Goal: Task Accomplishment & Management: Manage account settings

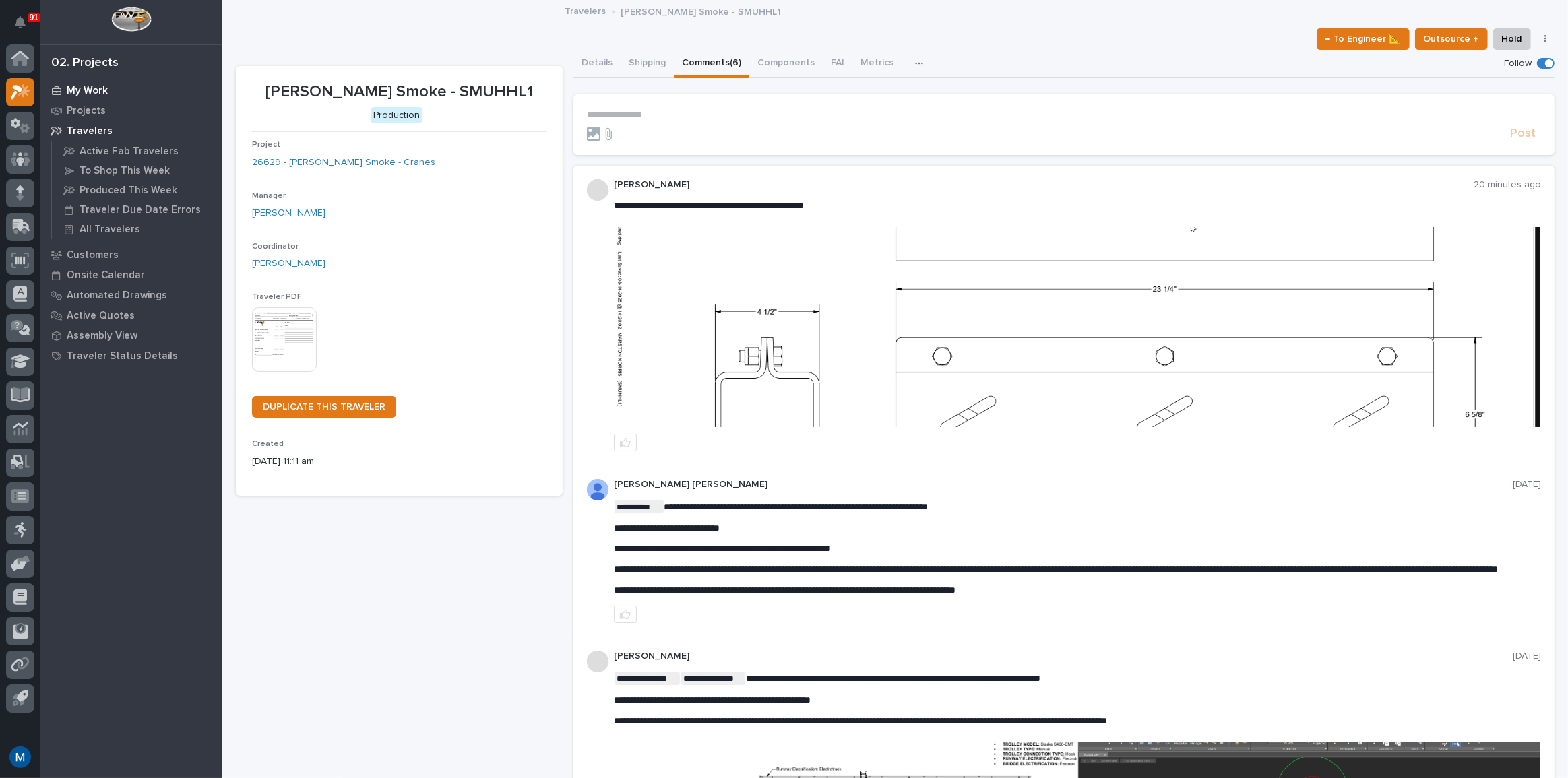
click at [68, 90] on p "My Work" at bounding box center [87, 90] width 41 height 12
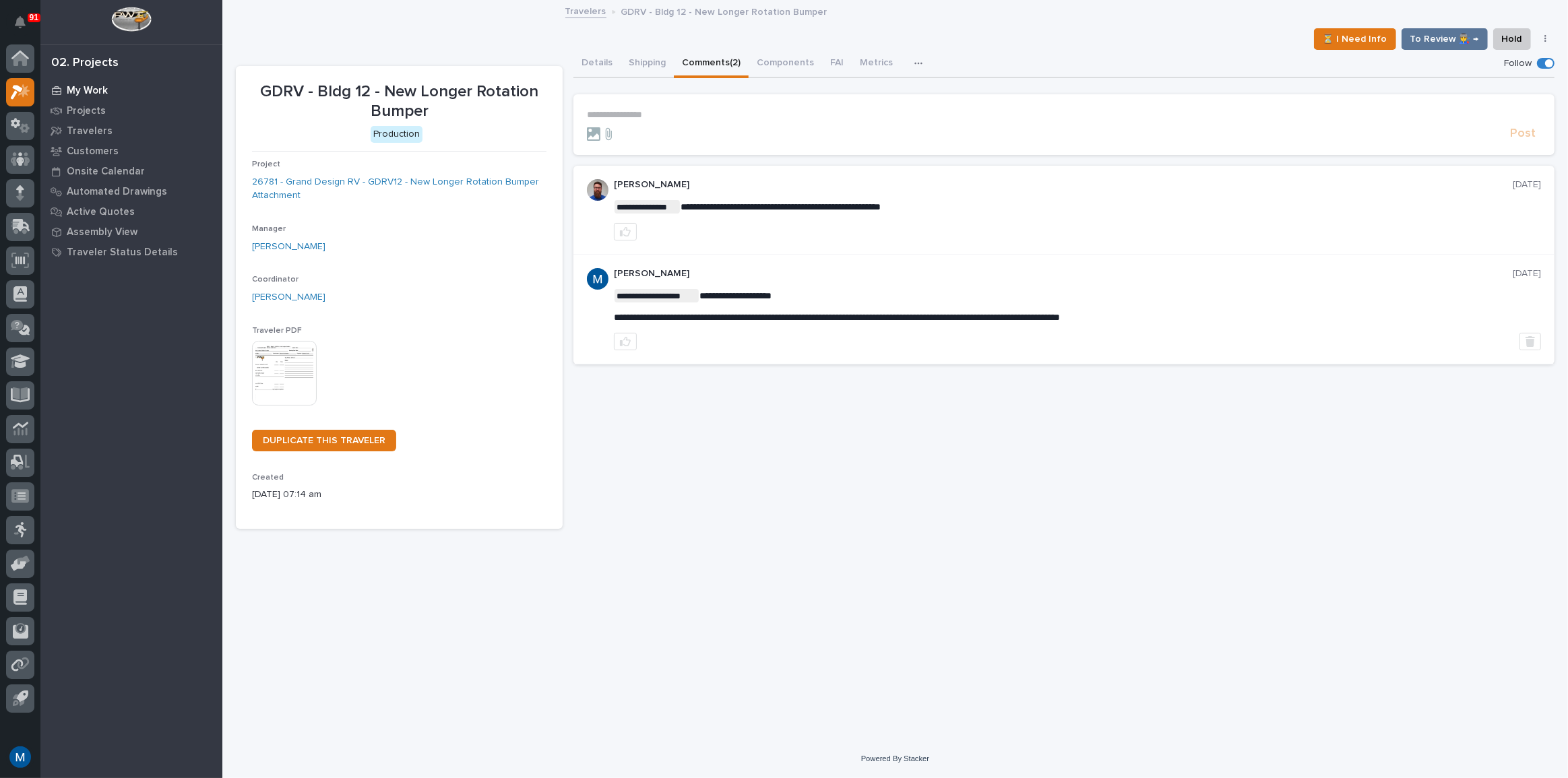
click at [107, 85] on div "My Work" at bounding box center [131, 90] width 175 height 19
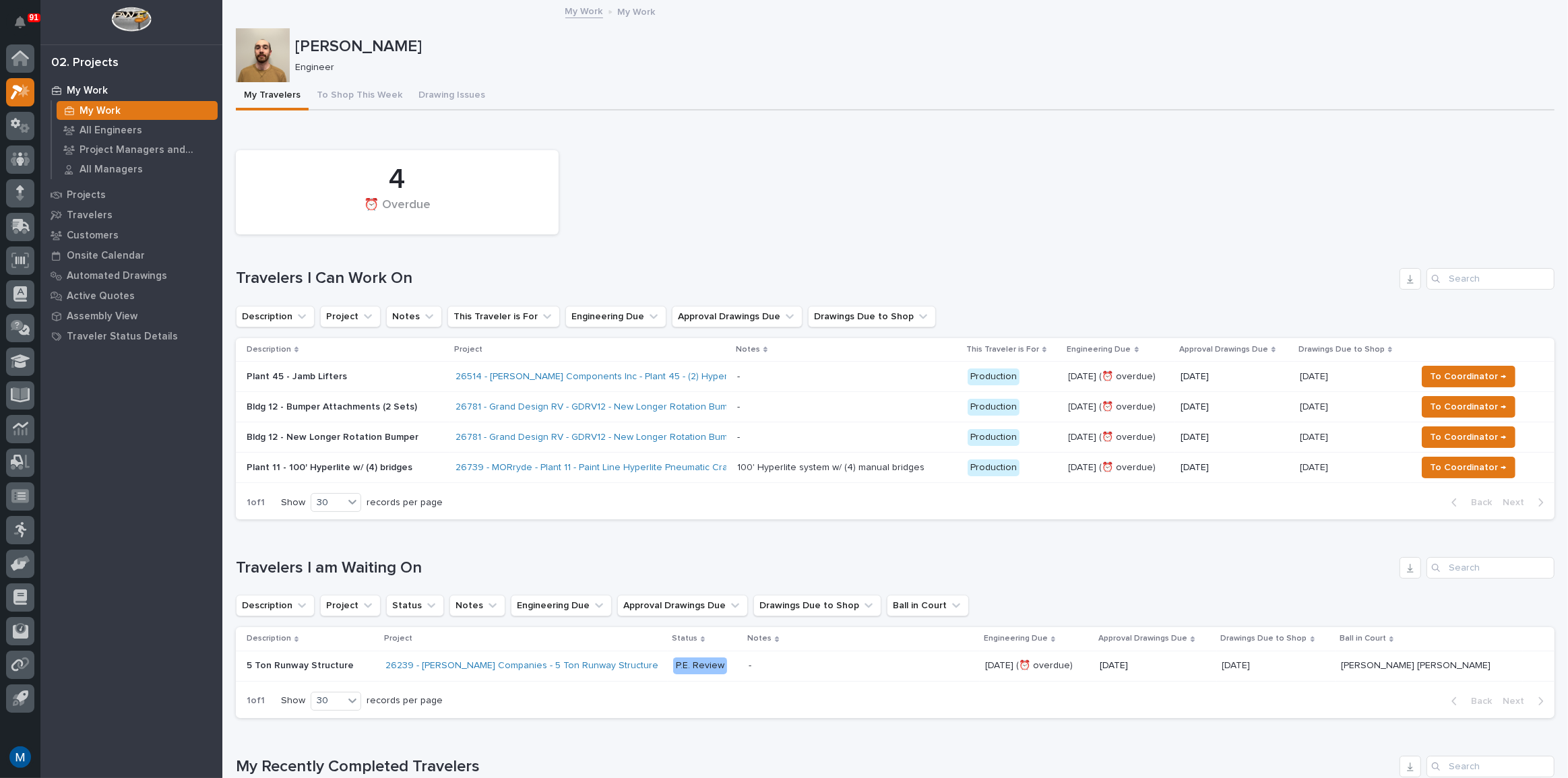
click at [379, 410] on p "Bldg 12 - Bumper Attachments (2 Sets)" at bounding box center [346, 408] width 198 height 12
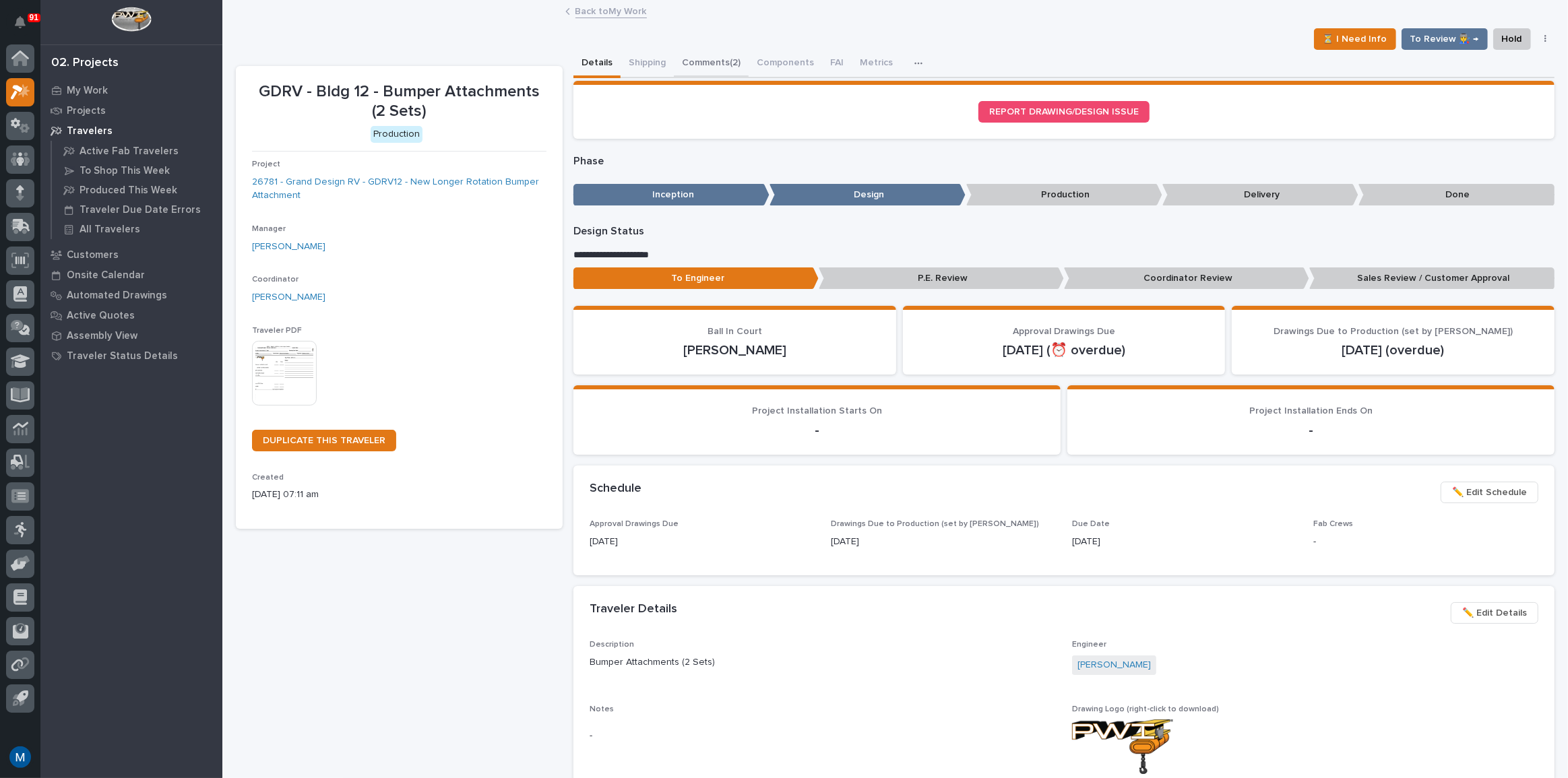
click at [713, 60] on button "Comments (2)" at bounding box center [711, 63] width 75 height 28
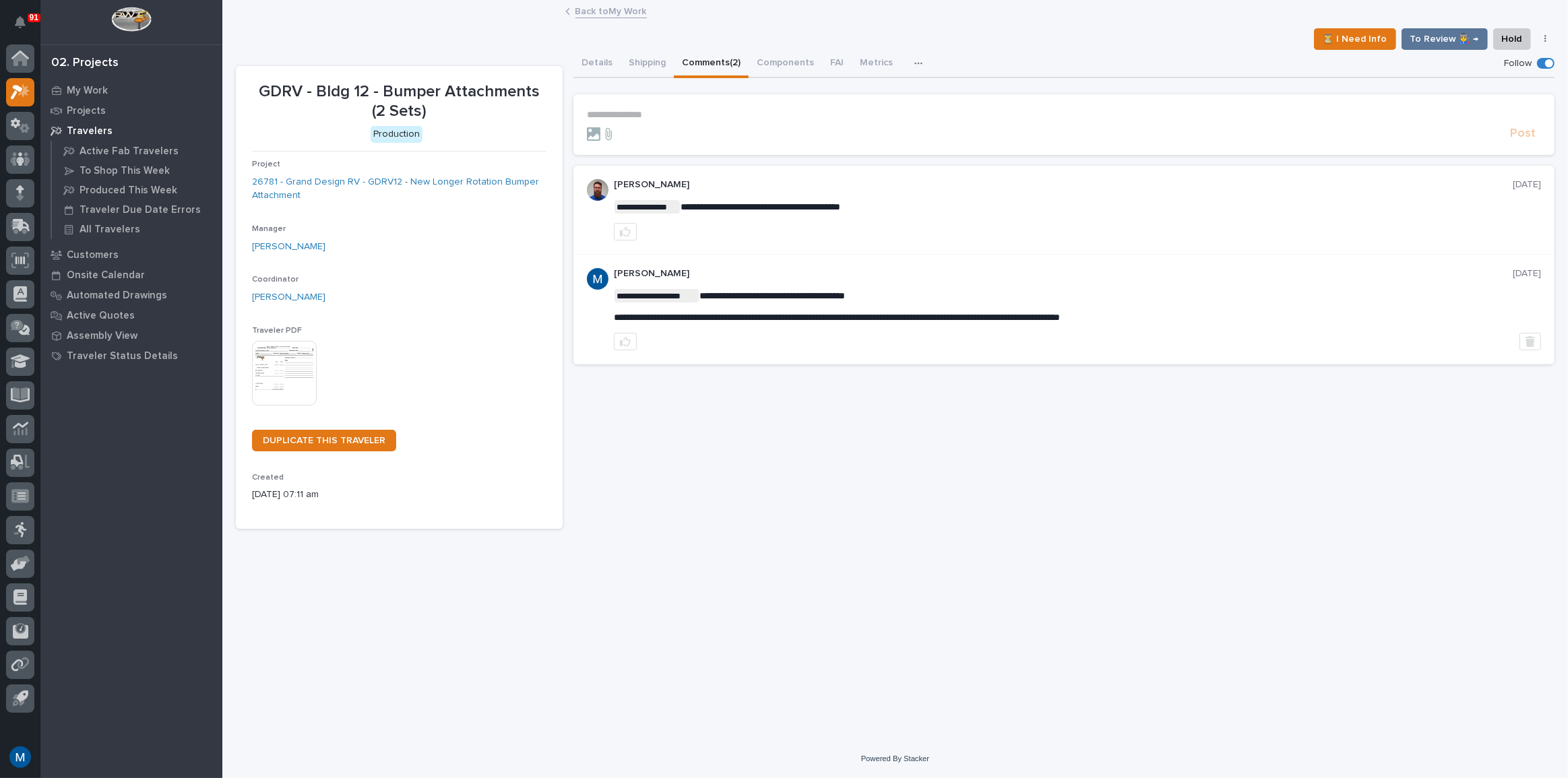
click at [629, 106] on section "**********" at bounding box center [1063, 124] width 981 height 61
click at [626, 112] on p "**********" at bounding box center [1064, 115] width 954 height 12
click at [627, 128] on button "[PERSON_NAME]" at bounding box center [629, 134] width 79 height 13
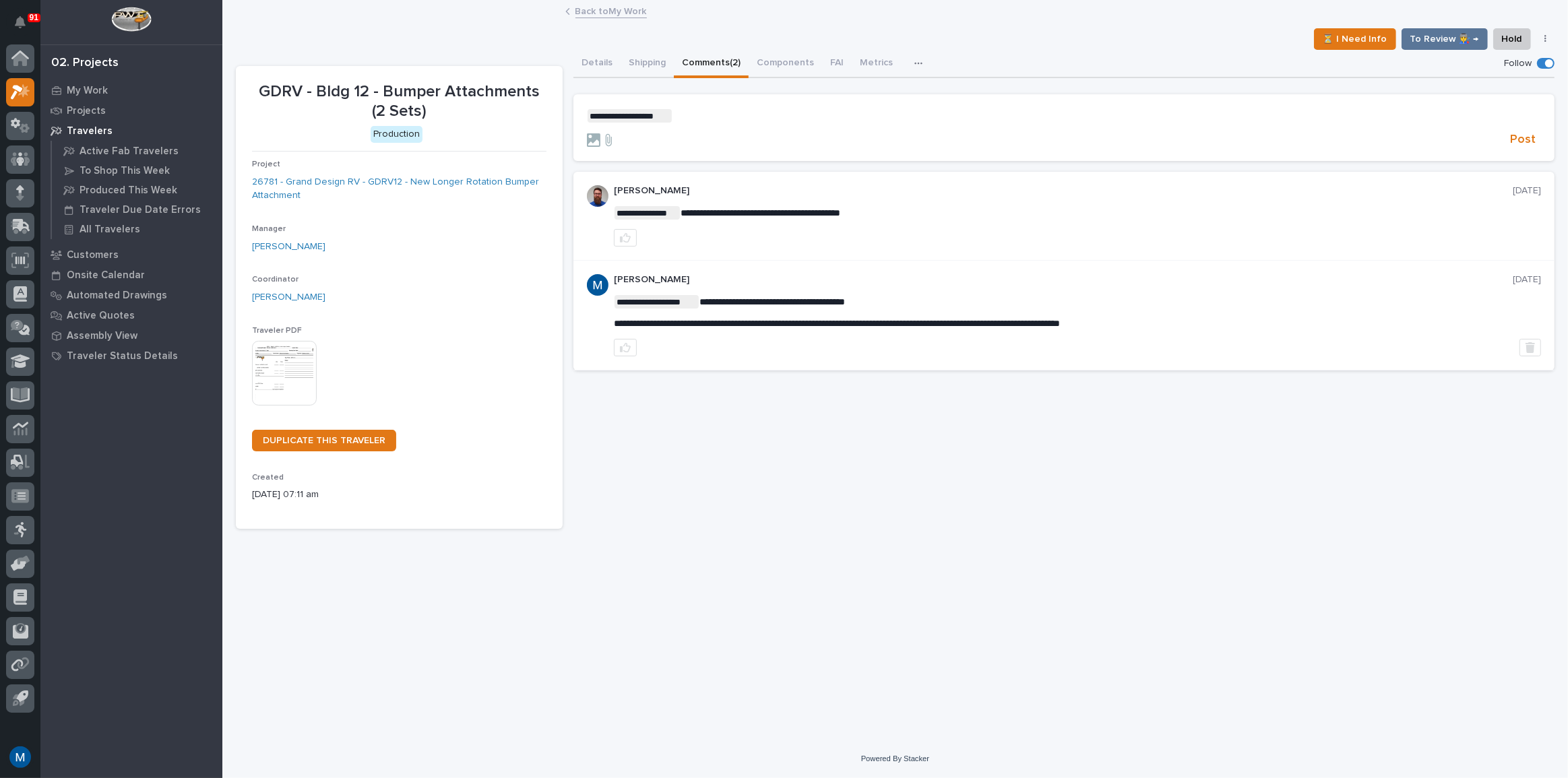
click at [702, 121] on p "**********" at bounding box center [1064, 116] width 954 height 13
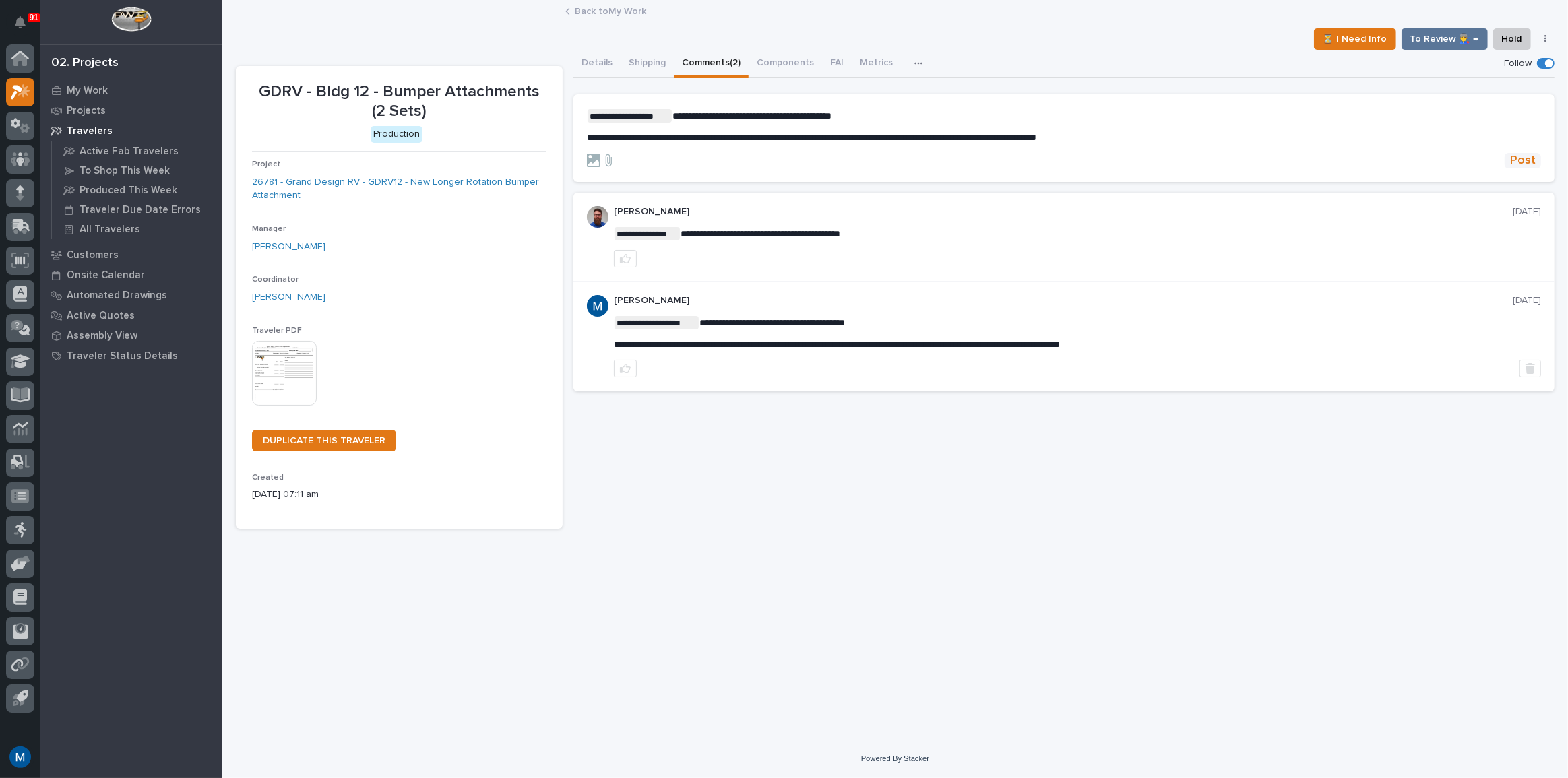
click at [1522, 155] on span "Post" at bounding box center [1523, 160] width 26 height 15
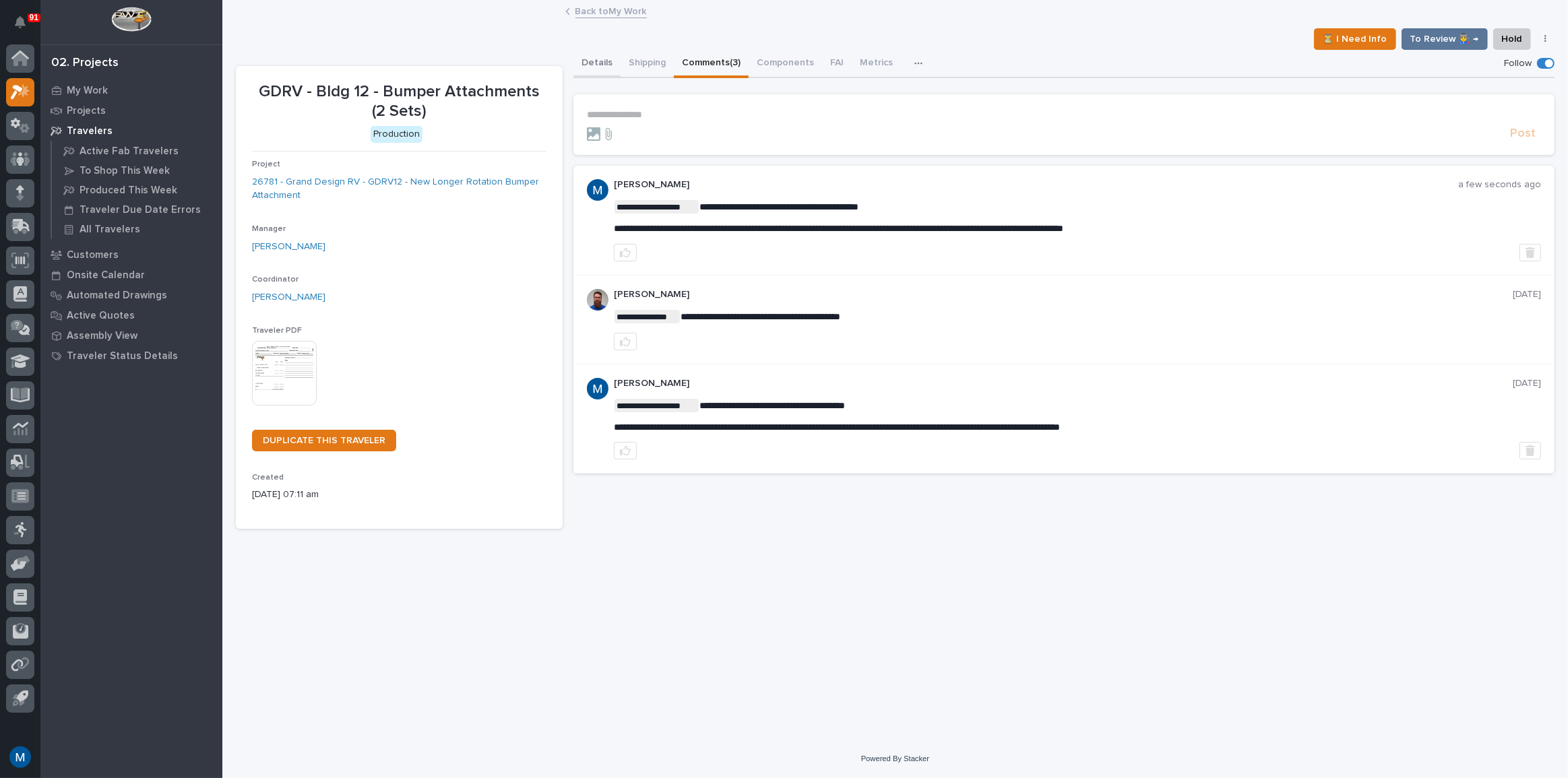
click at [609, 62] on button "Details" at bounding box center [597, 63] width 47 height 28
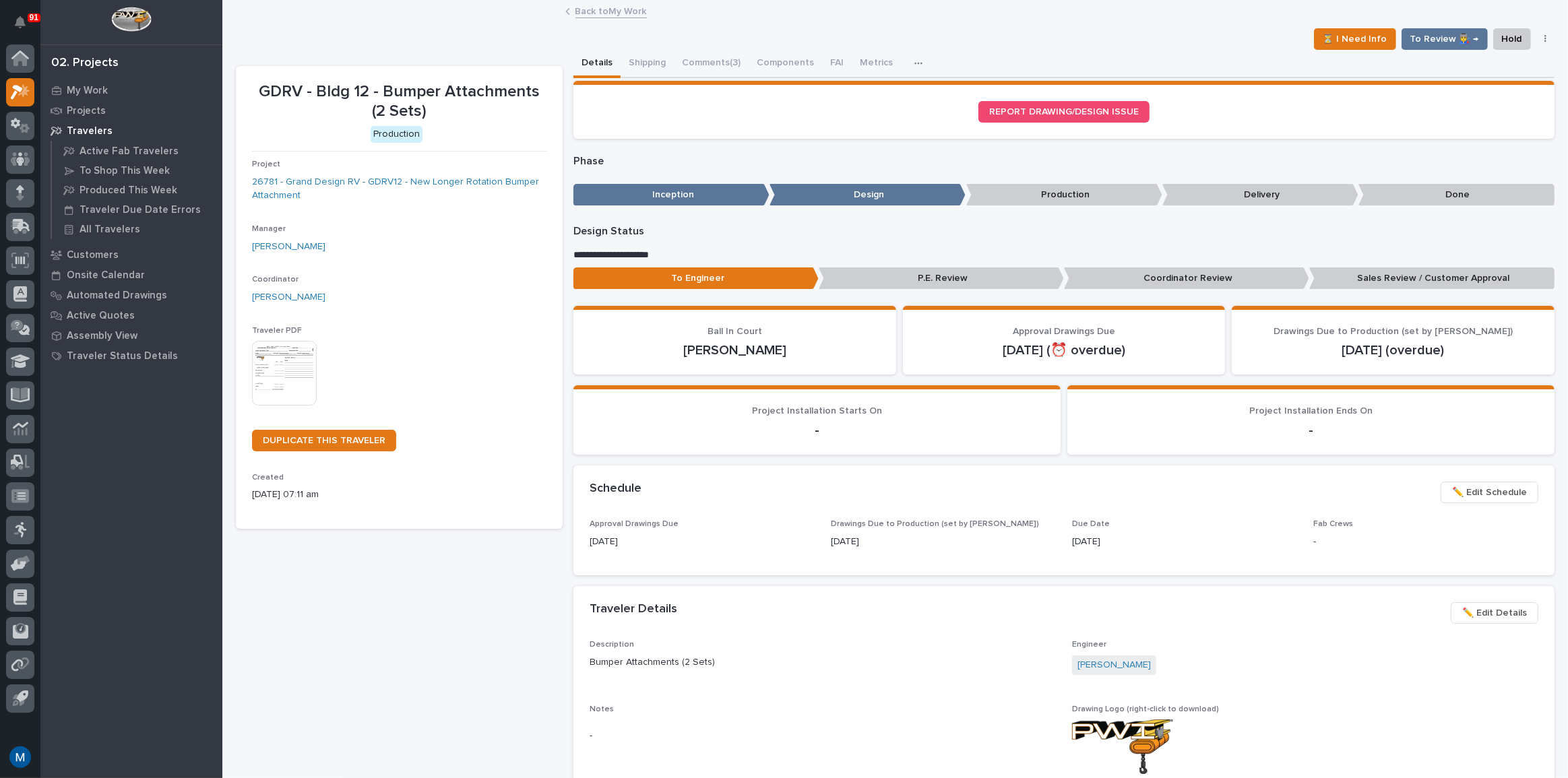
click at [1125, 268] on p "Coordinator Review" at bounding box center [1187, 279] width 245 height 22
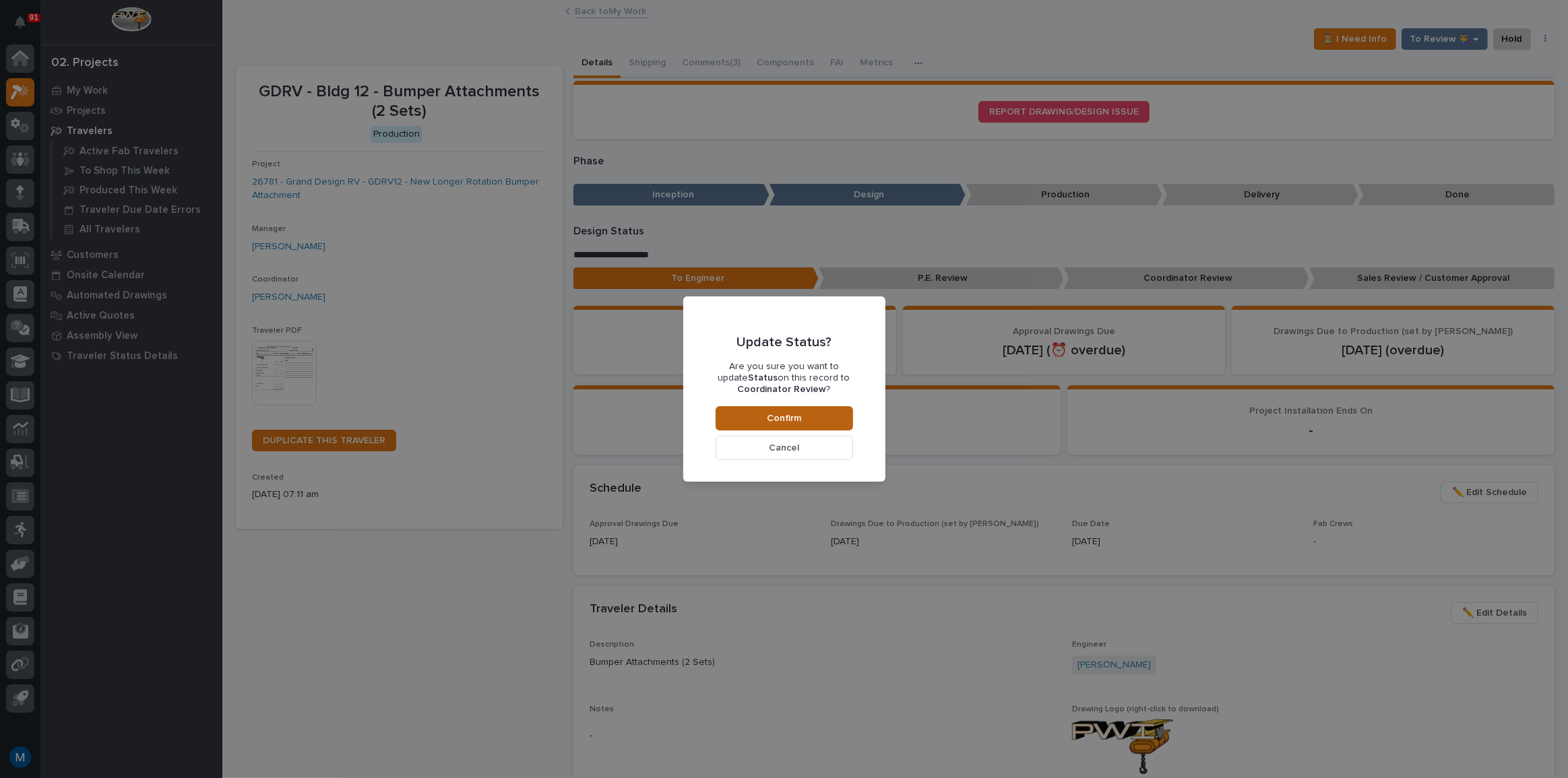
click at [842, 414] on button "Confirm" at bounding box center [784, 418] width 137 height 24
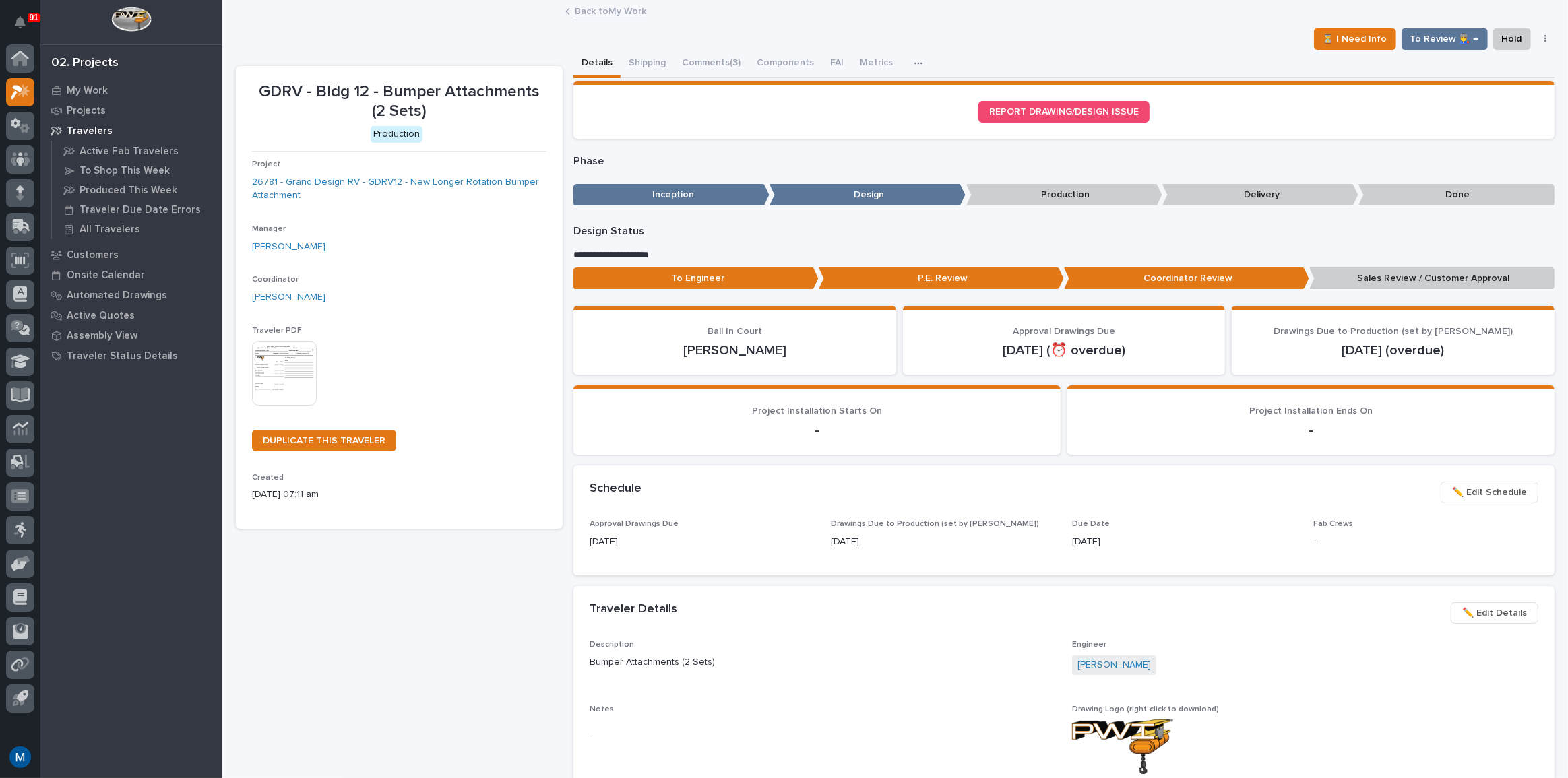
scroll to position [80, 0]
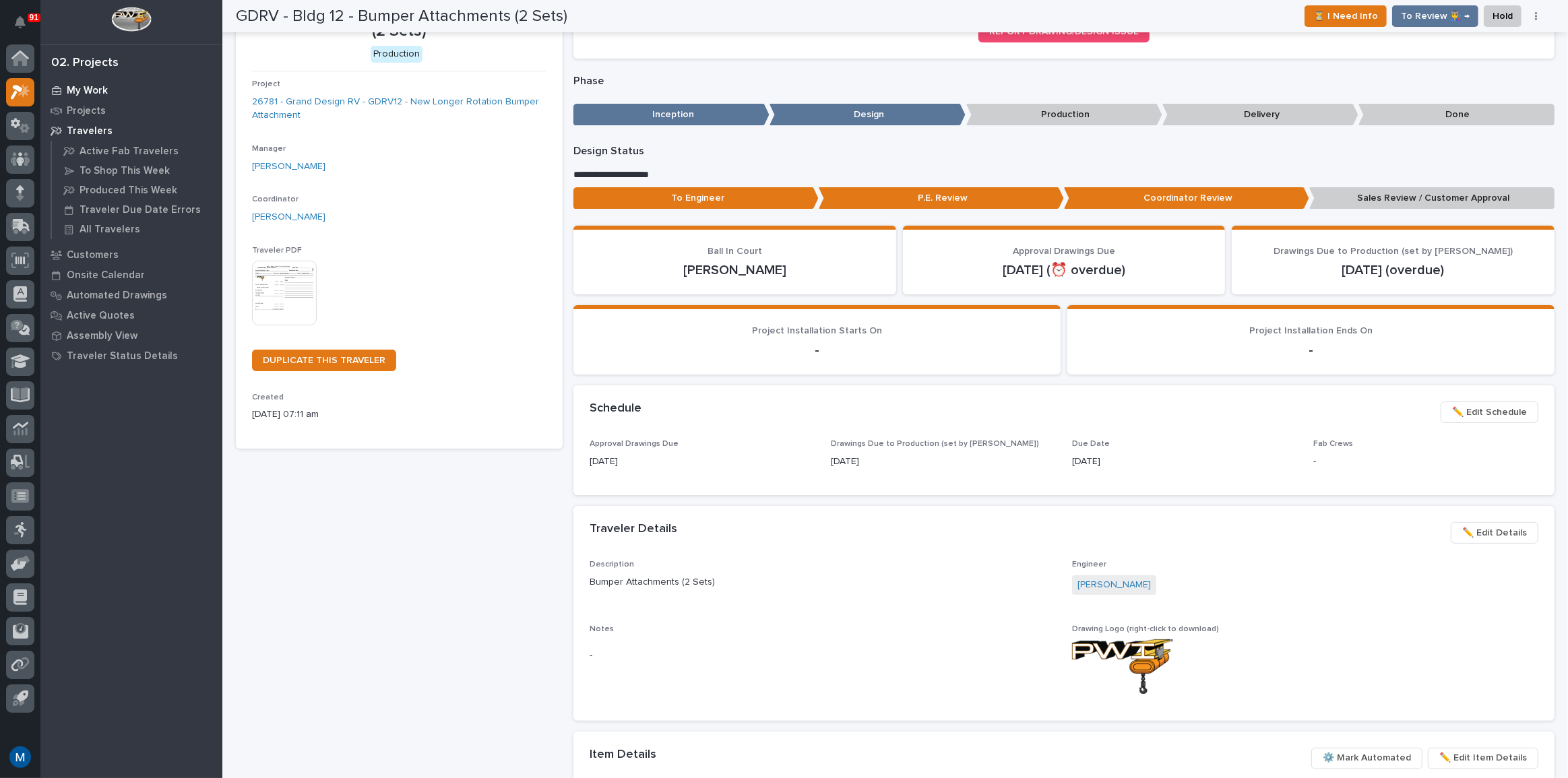
click at [74, 83] on div "My Work" at bounding box center [131, 90] width 175 height 19
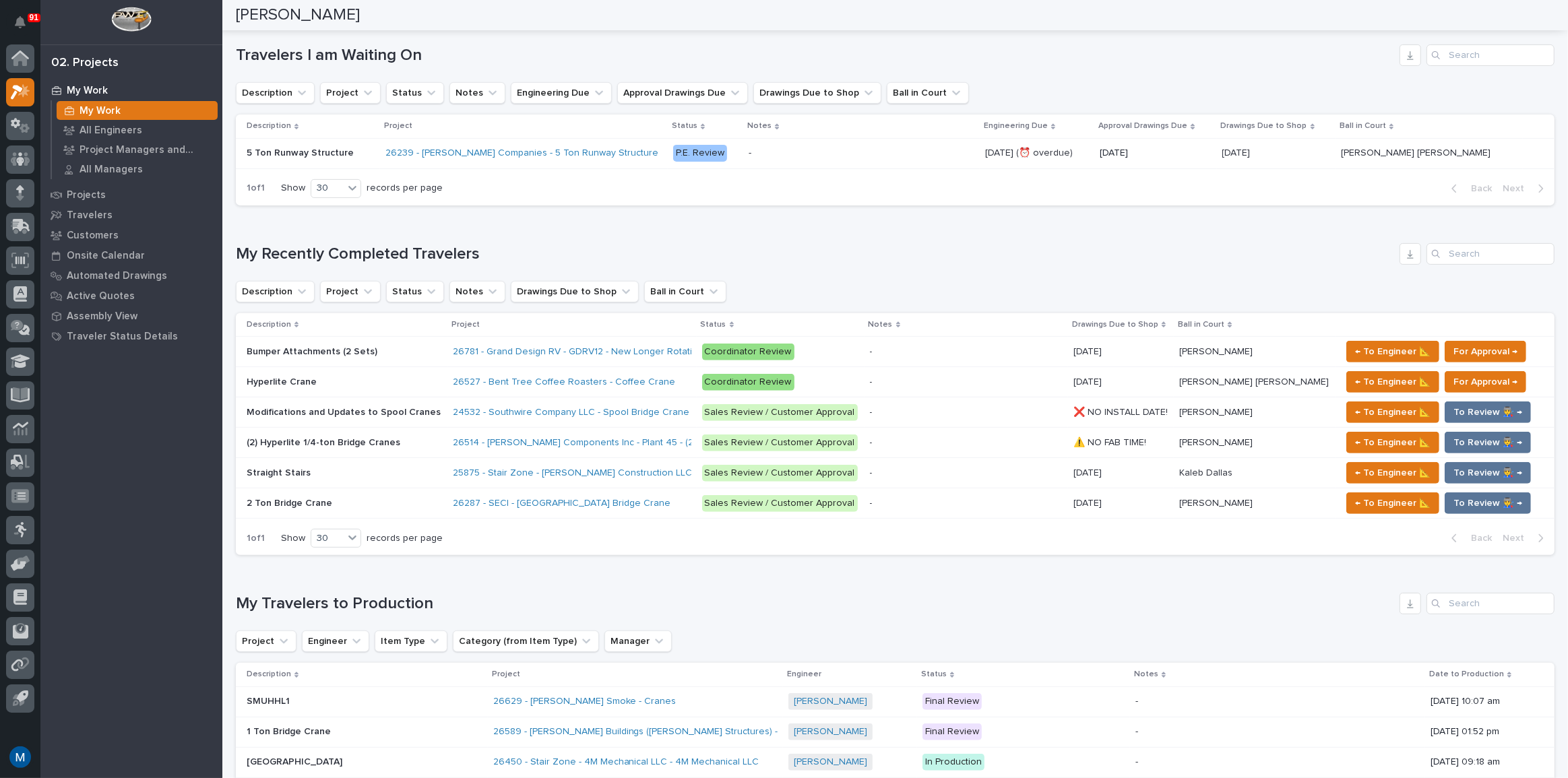
scroll to position [490, 0]
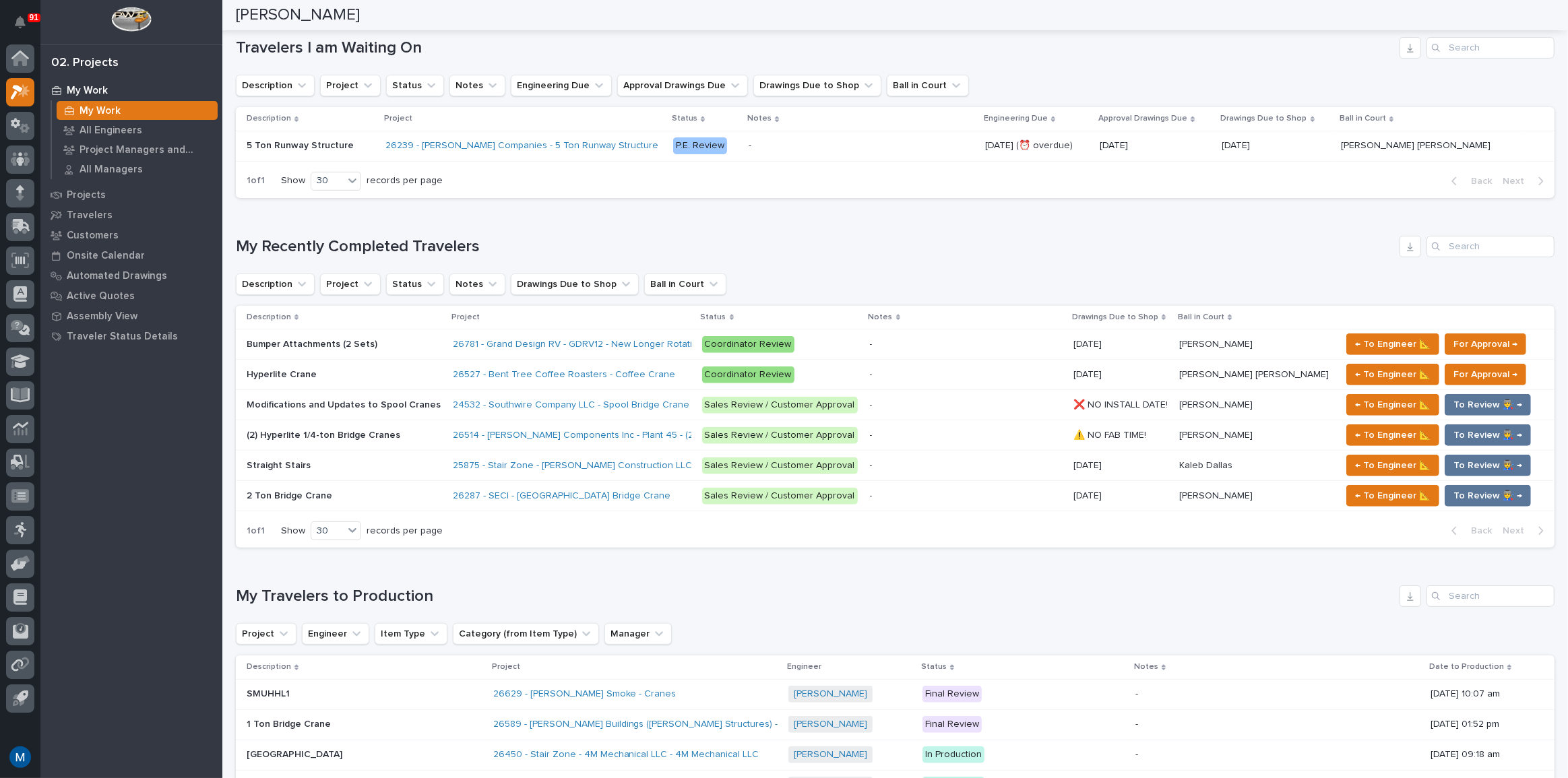
click at [341, 337] on p "Bumper Attachments (2 Sets)" at bounding box center [313, 343] width 133 height 14
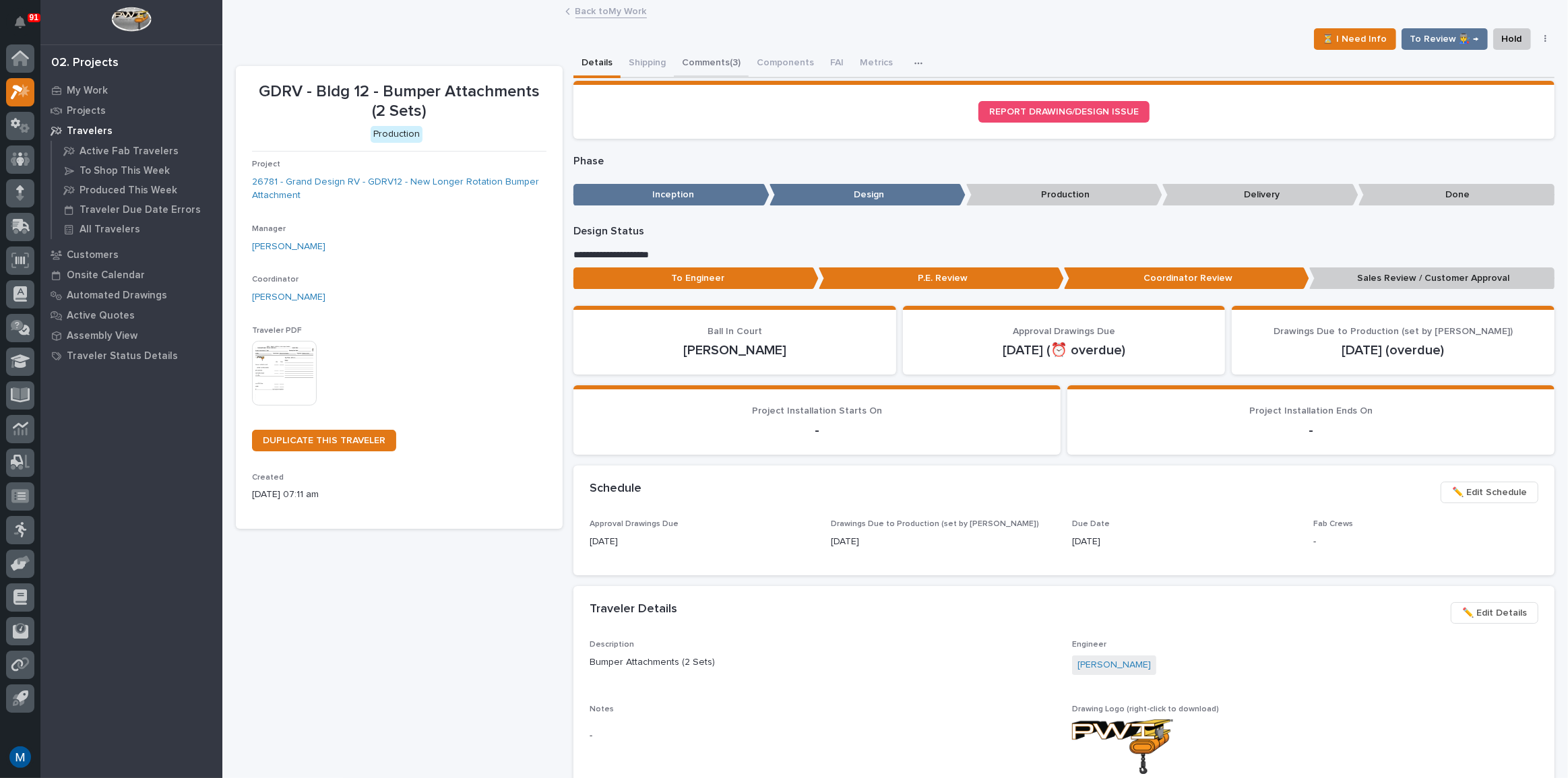
click at [712, 59] on button "Comments (3)" at bounding box center [711, 63] width 75 height 28
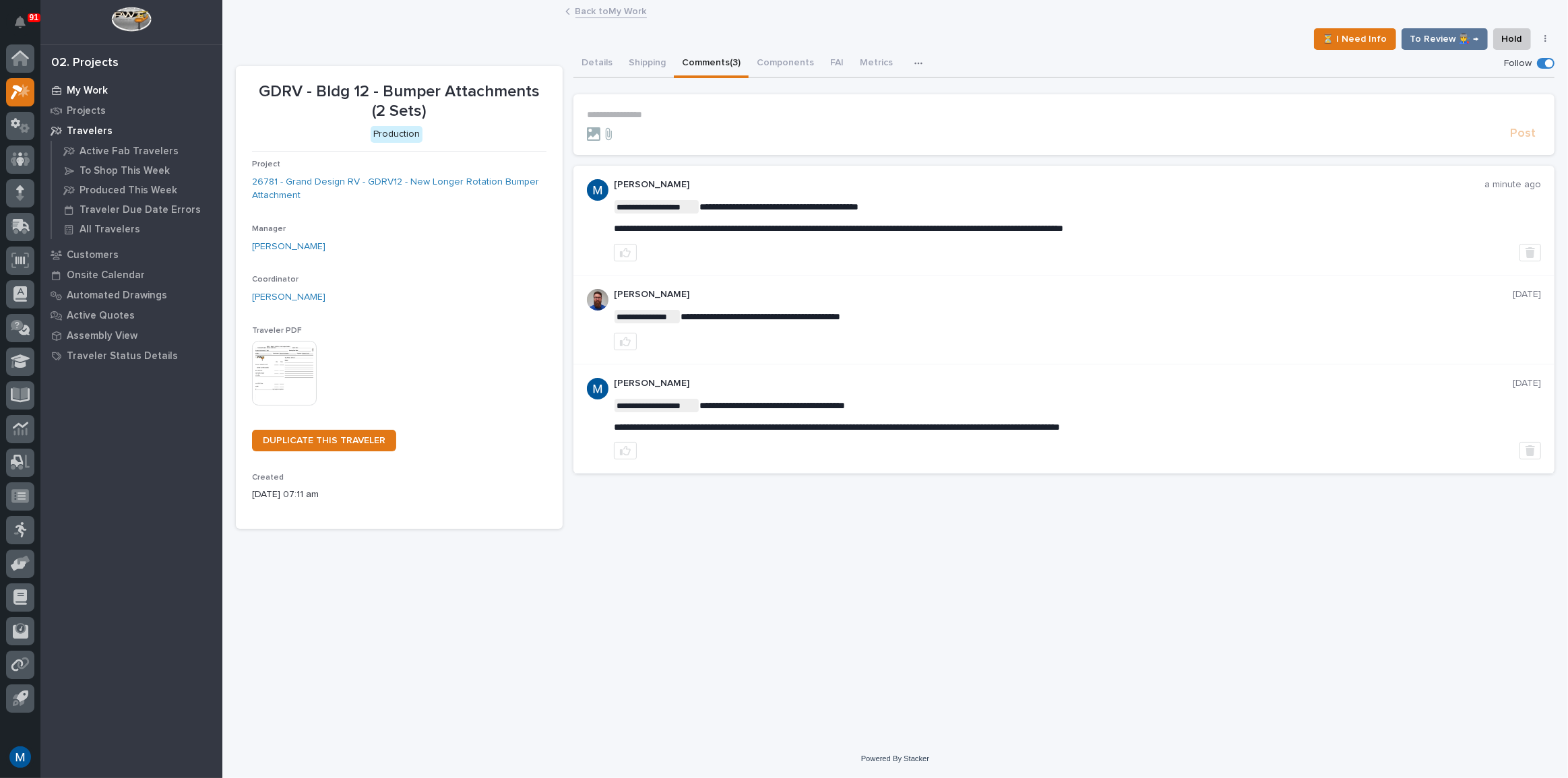
click at [92, 85] on p "My Work" at bounding box center [87, 90] width 41 height 12
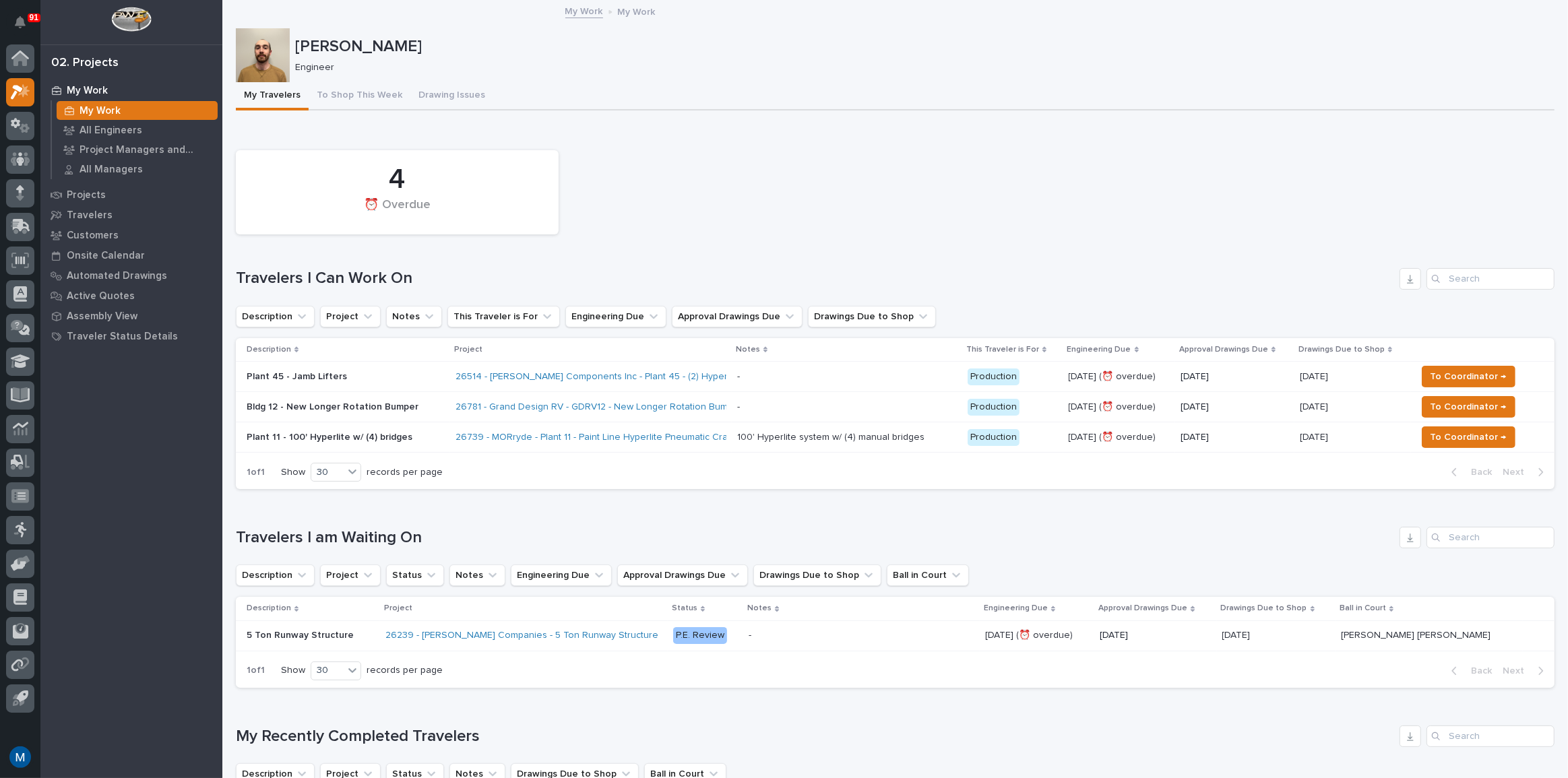
click at [395, 410] on p "Bldg 12 - New Longer Rotation Bumper" at bounding box center [346, 408] width 198 height 12
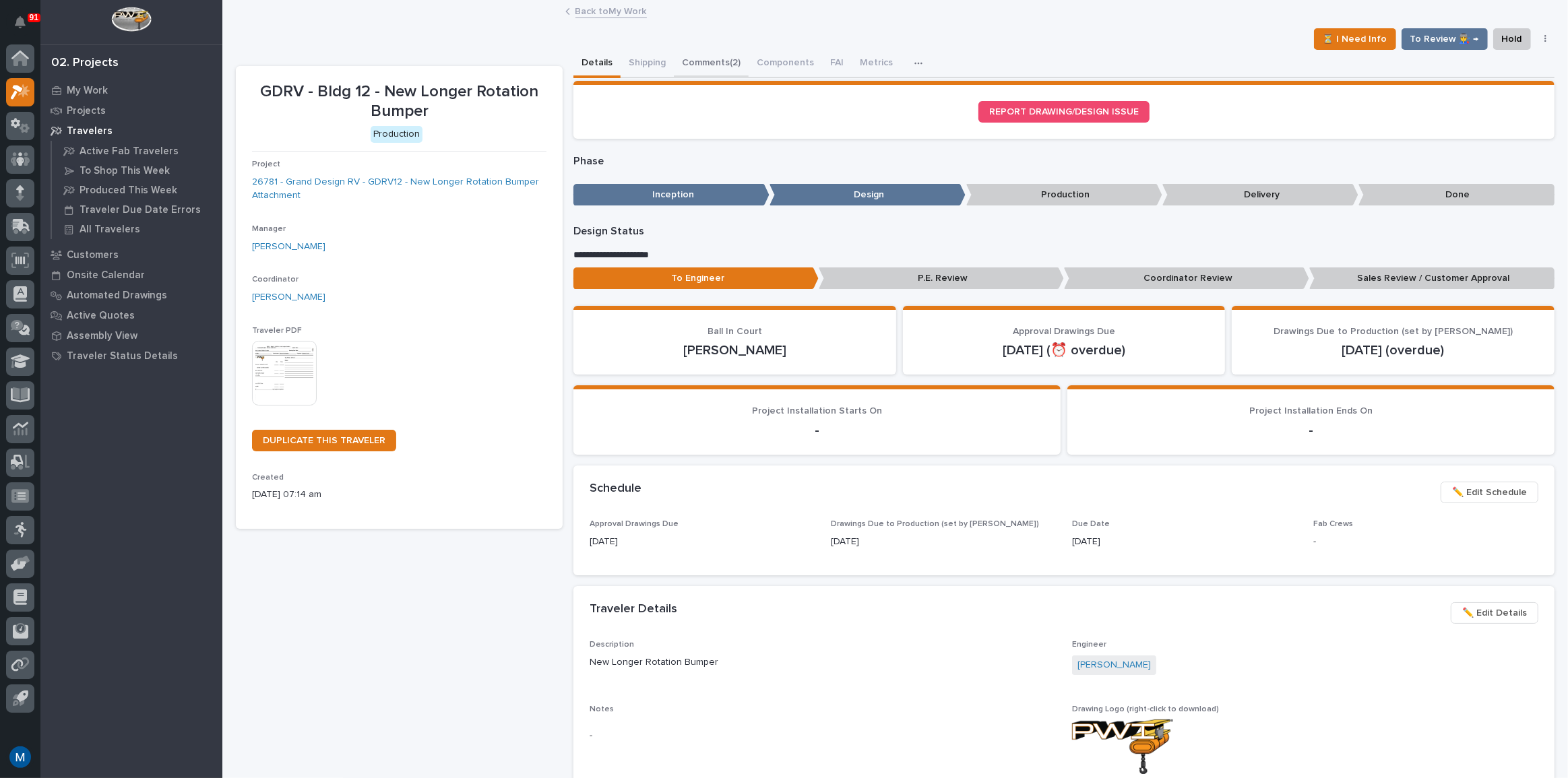
click at [734, 73] on button "Comments (2)" at bounding box center [711, 63] width 75 height 28
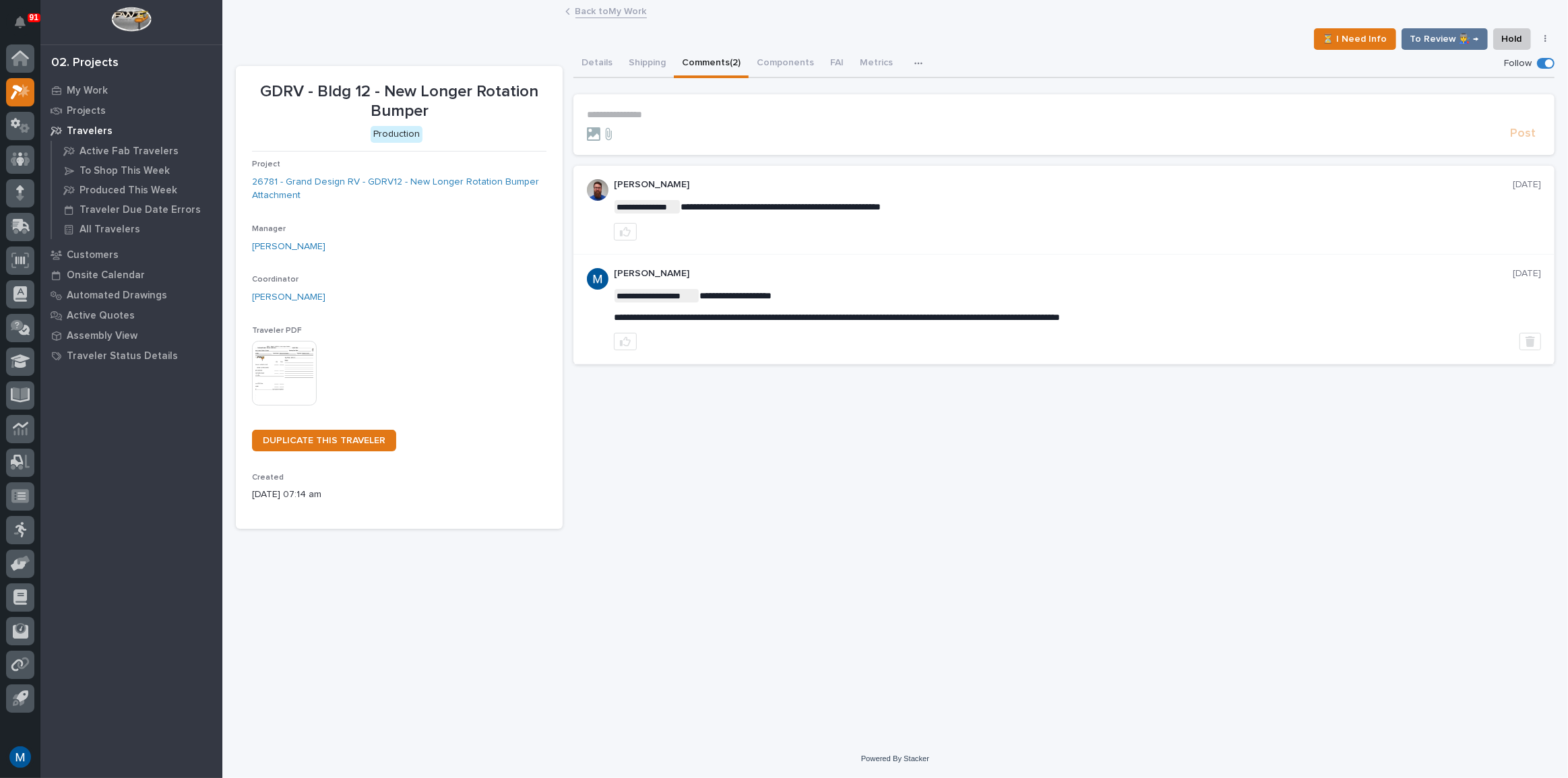
click at [646, 120] on p "**********" at bounding box center [1064, 115] width 954 height 12
click at [645, 133] on span "[PERSON_NAME]" at bounding box center [628, 133] width 75 height 9
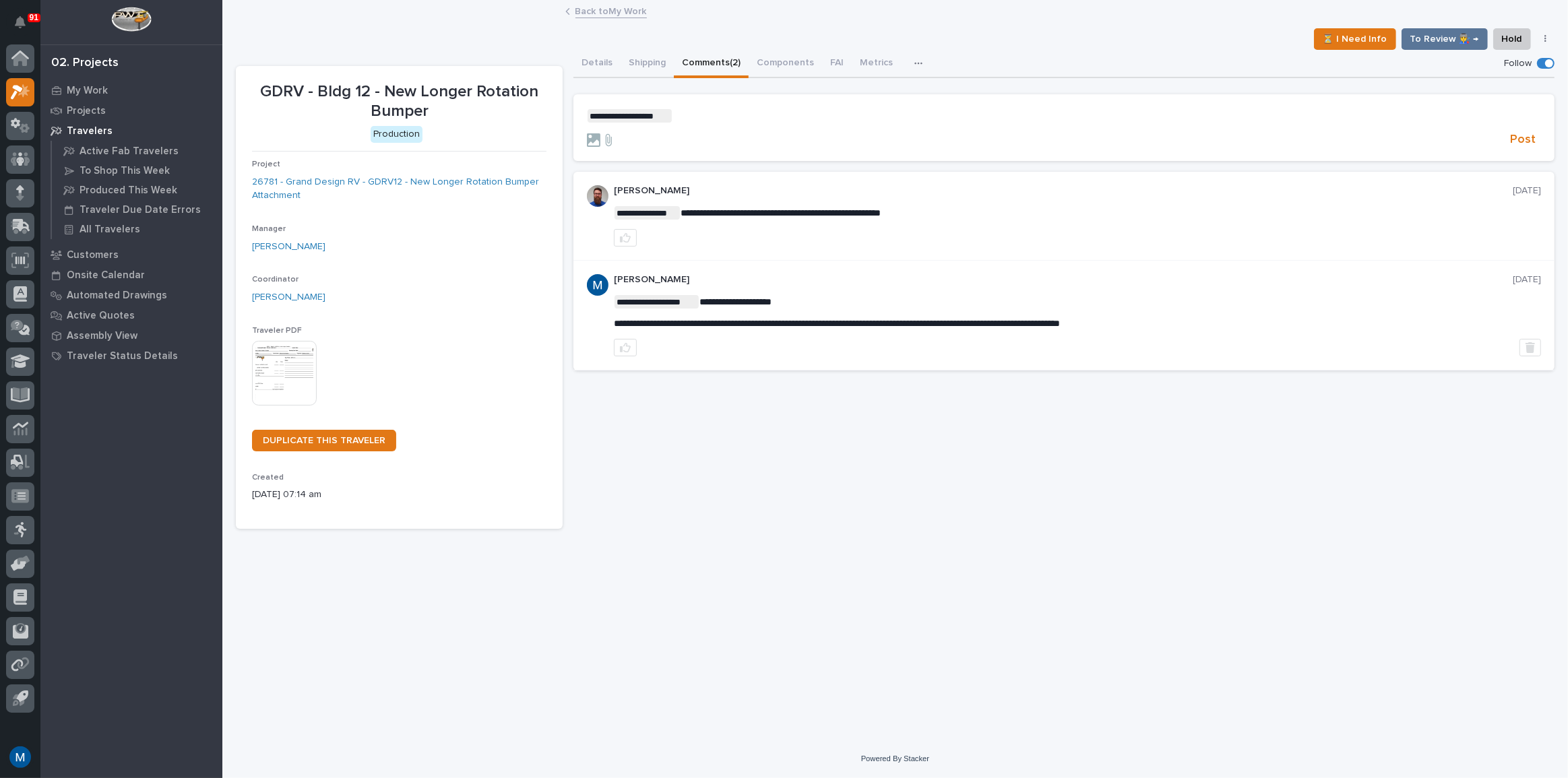
click at [740, 107] on section "**********" at bounding box center [1063, 128] width 981 height 67
click at [733, 118] on p "**********" at bounding box center [1064, 116] width 954 height 13
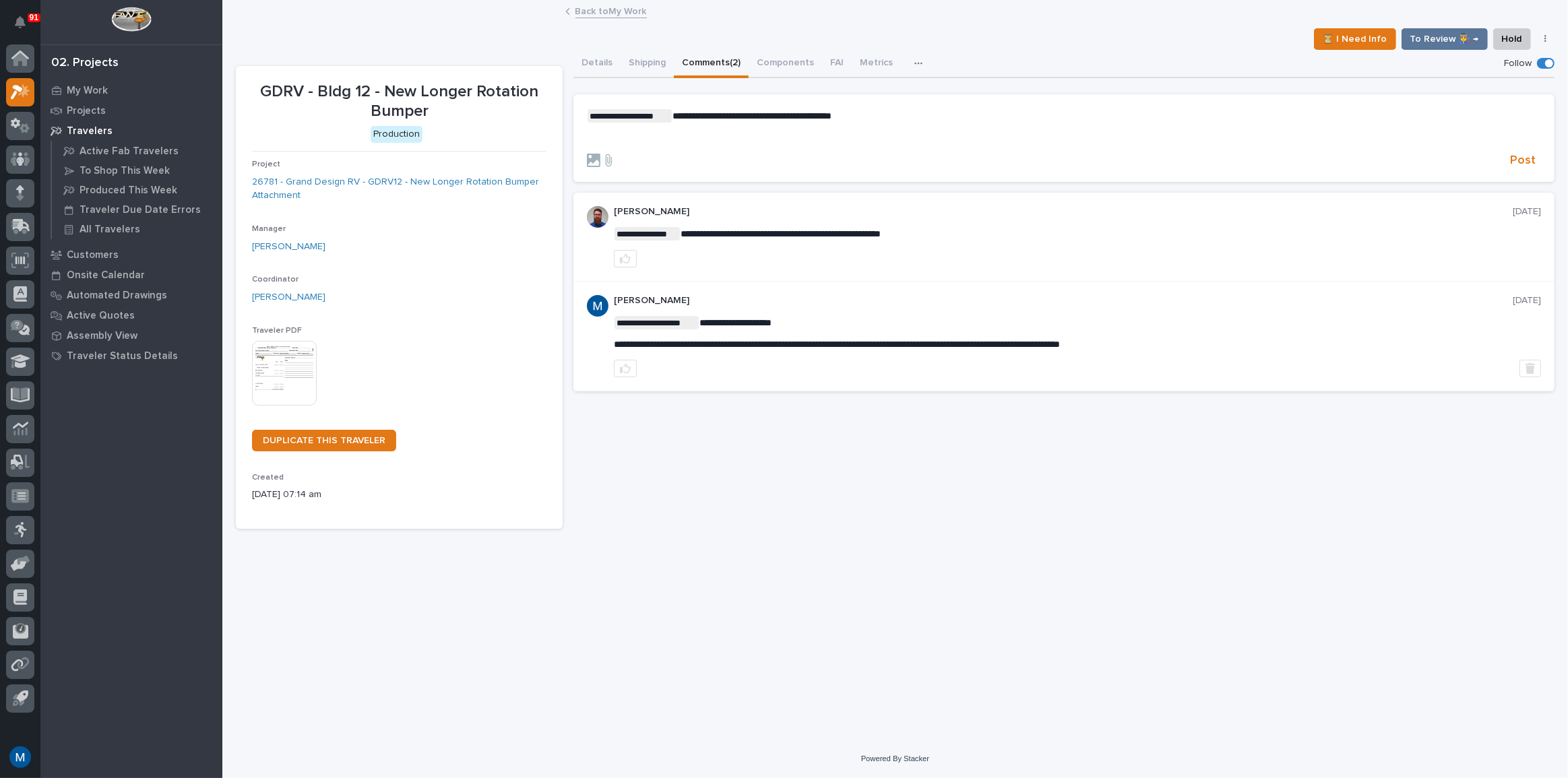
click at [925, 147] on form "**********" at bounding box center [1064, 139] width 954 height 59
click at [783, 145] on form "**********" at bounding box center [1064, 139] width 954 height 59
click at [687, 141] on p "﻿" at bounding box center [1064, 138] width 954 height 12
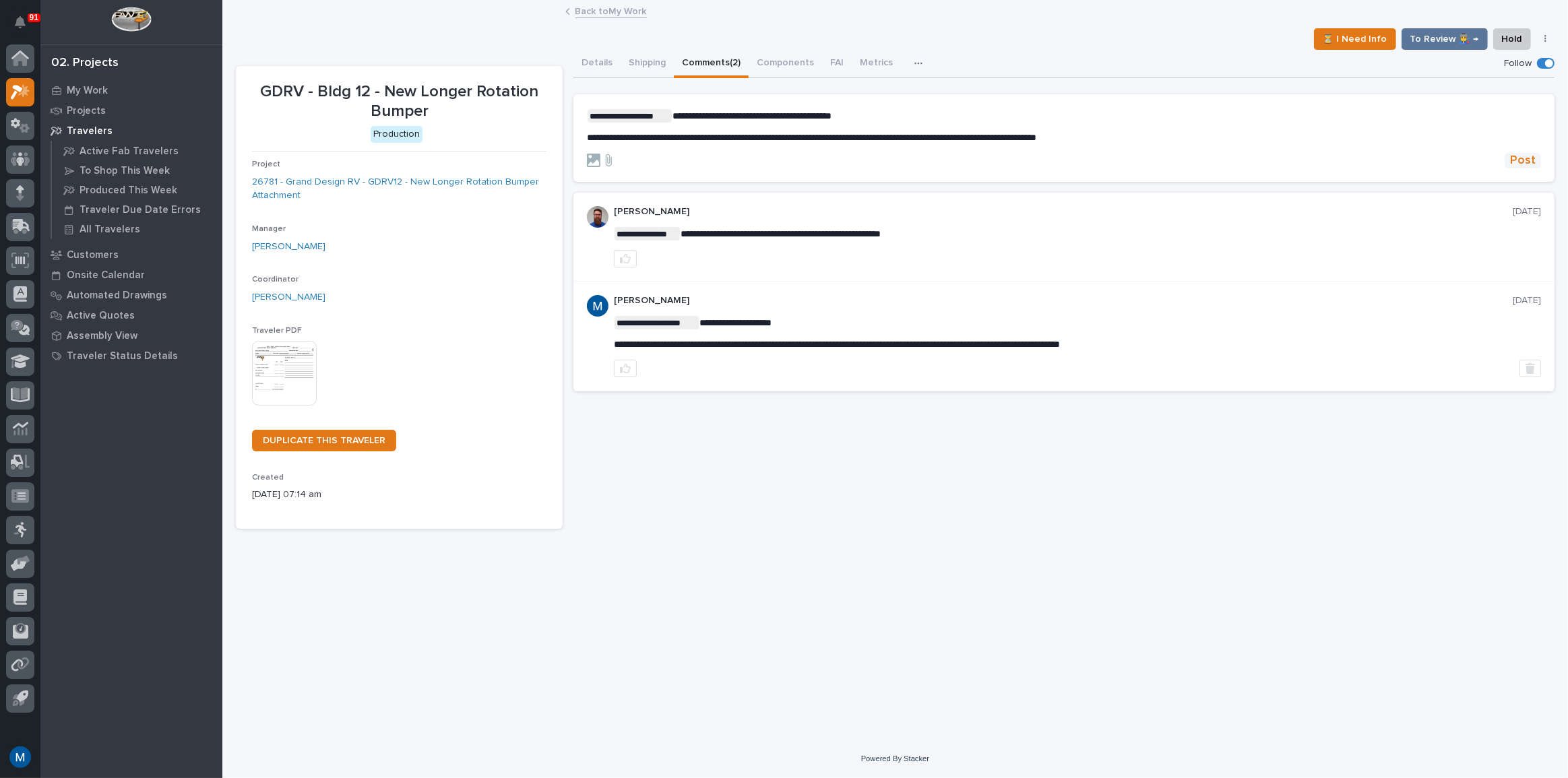
click at [1509, 155] on button "Post" at bounding box center [1523, 160] width 36 height 15
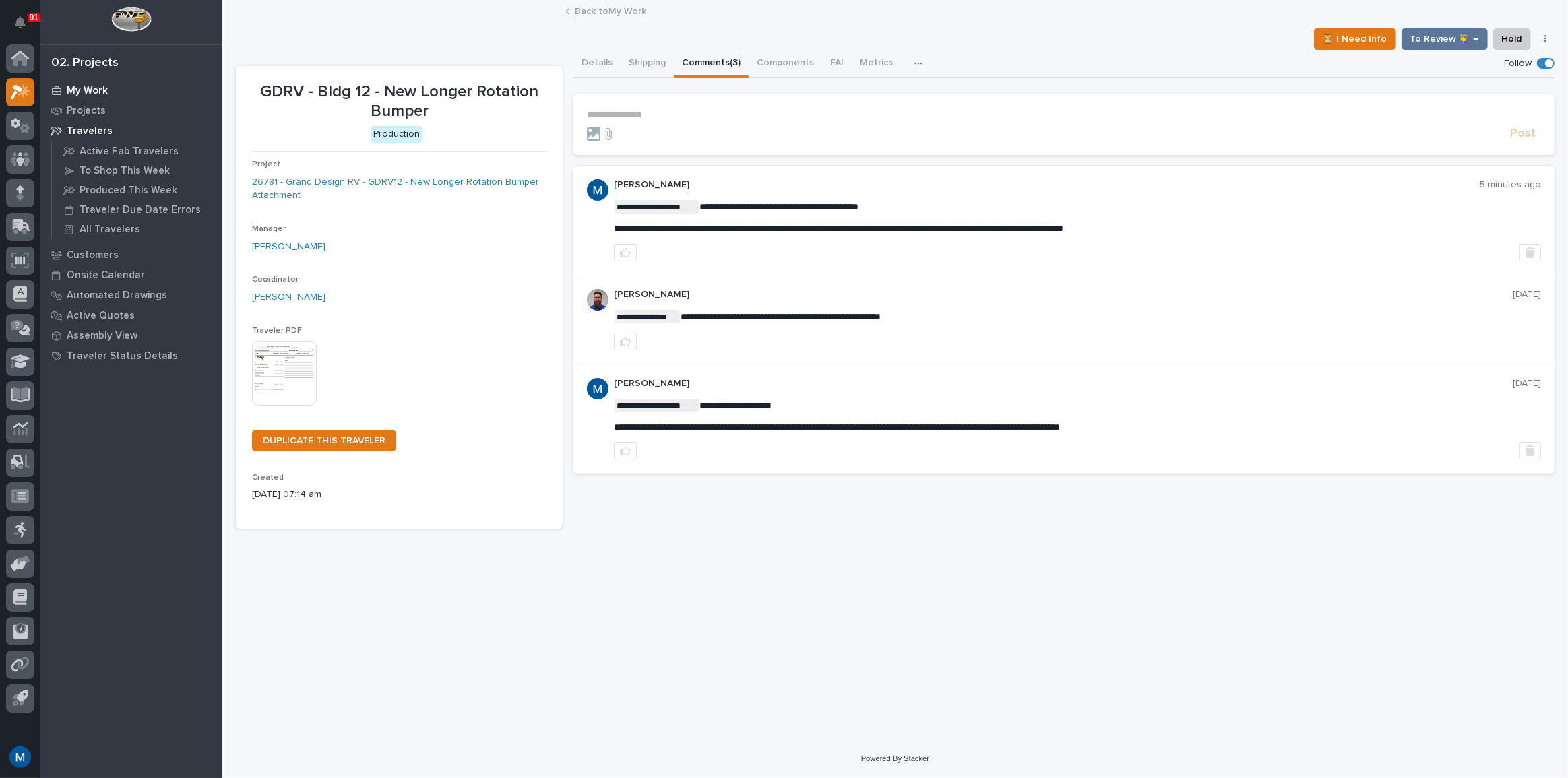
click at [111, 94] on div "My Work" at bounding box center [131, 90] width 175 height 19
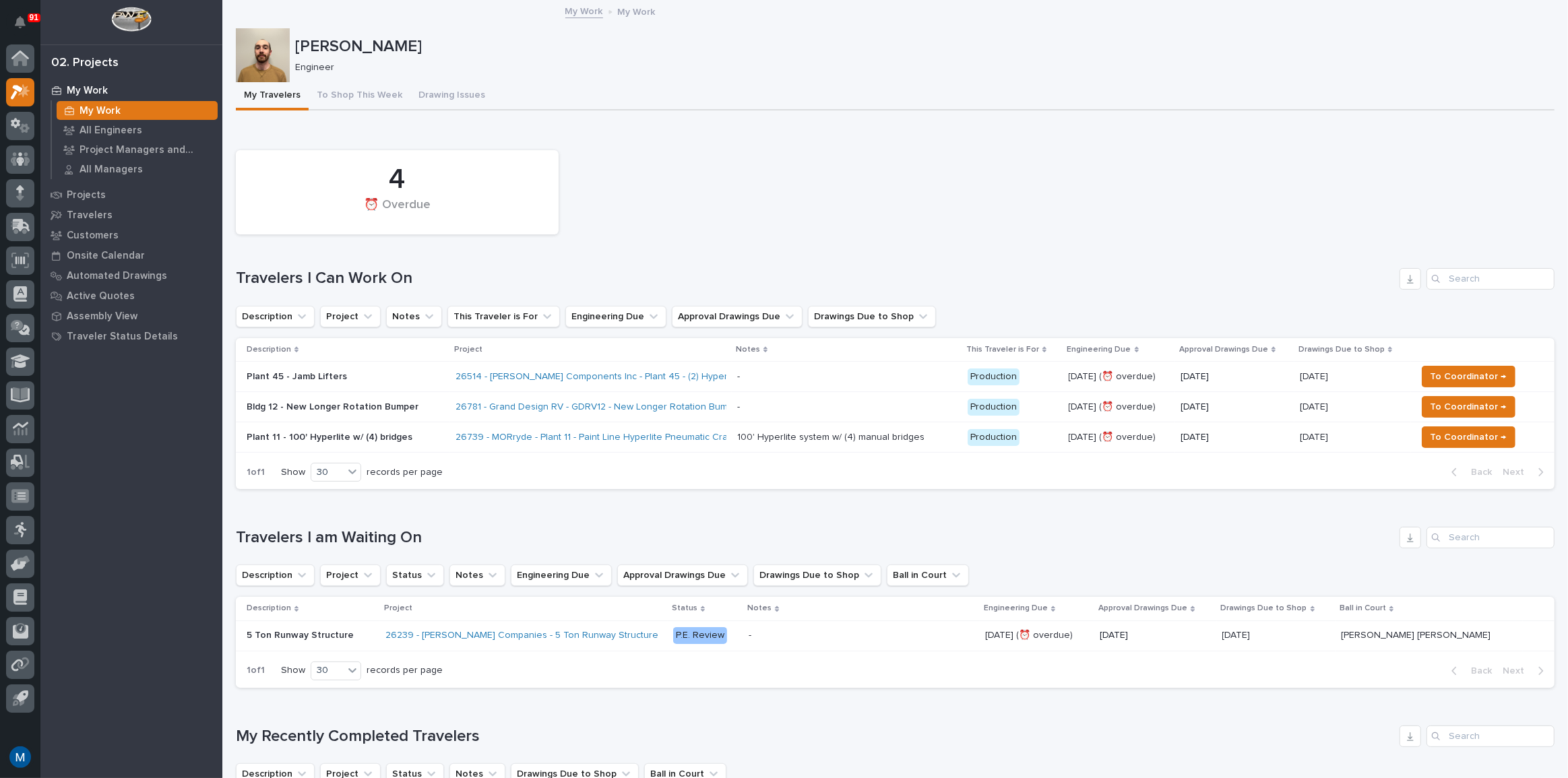
click at [367, 402] on p "Bldg 12 - New Longer Rotation Bumper" at bounding box center [346, 408] width 198 height 12
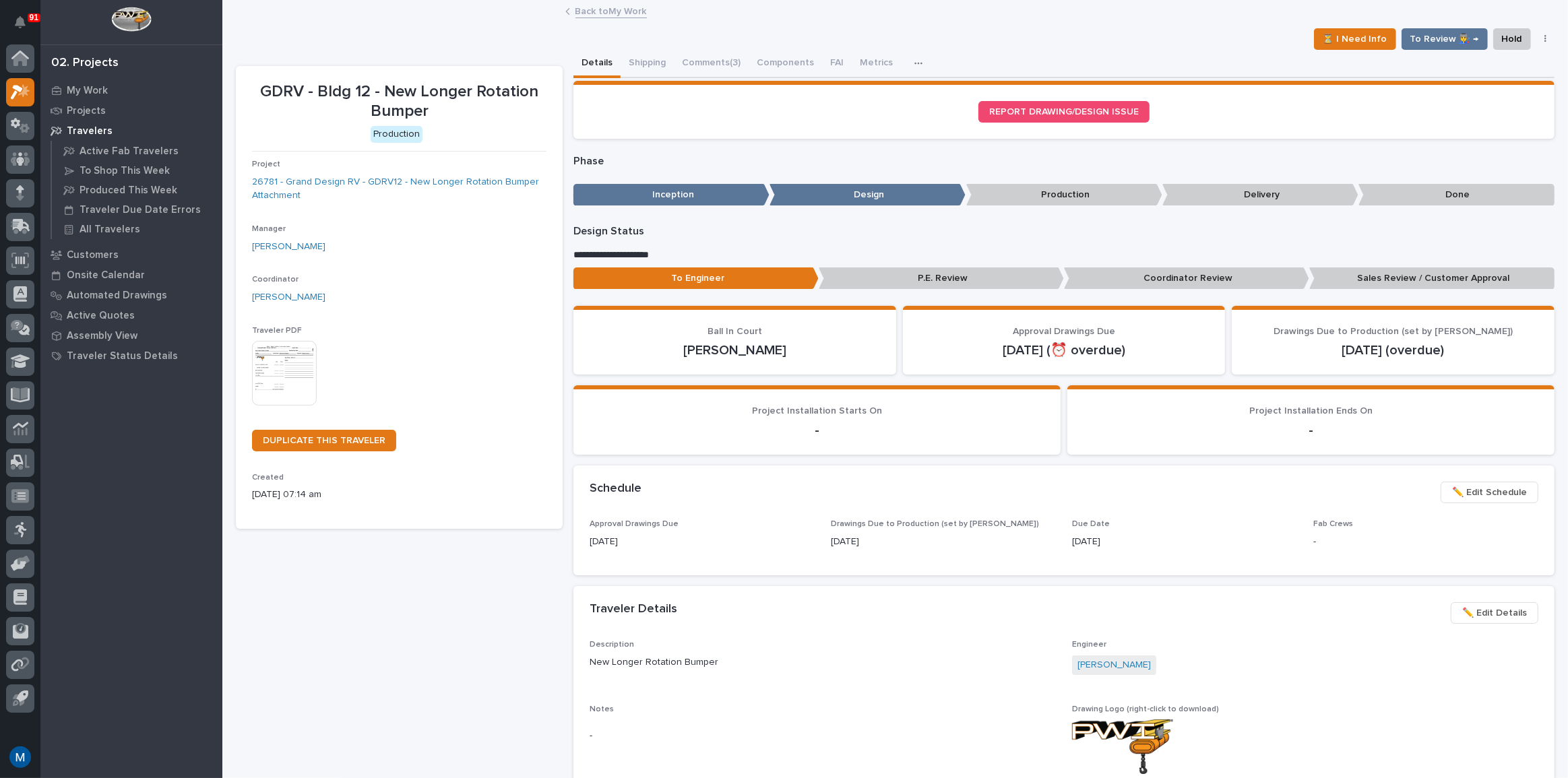
click at [1136, 269] on p "Coordinator Review" at bounding box center [1187, 279] width 245 height 22
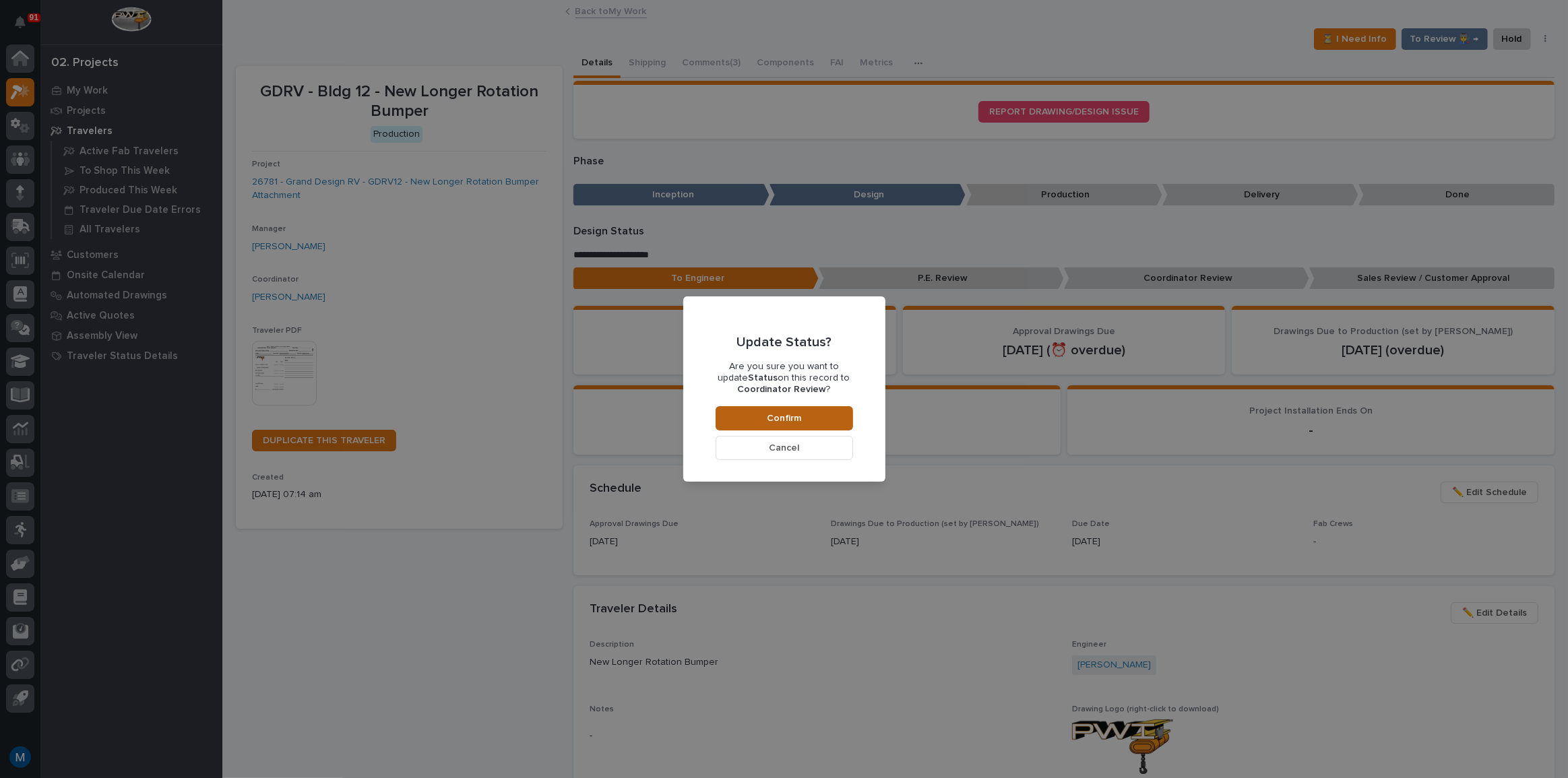
click at [809, 411] on button "Confirm" at bounding box center [784, 418] width 137 height 24
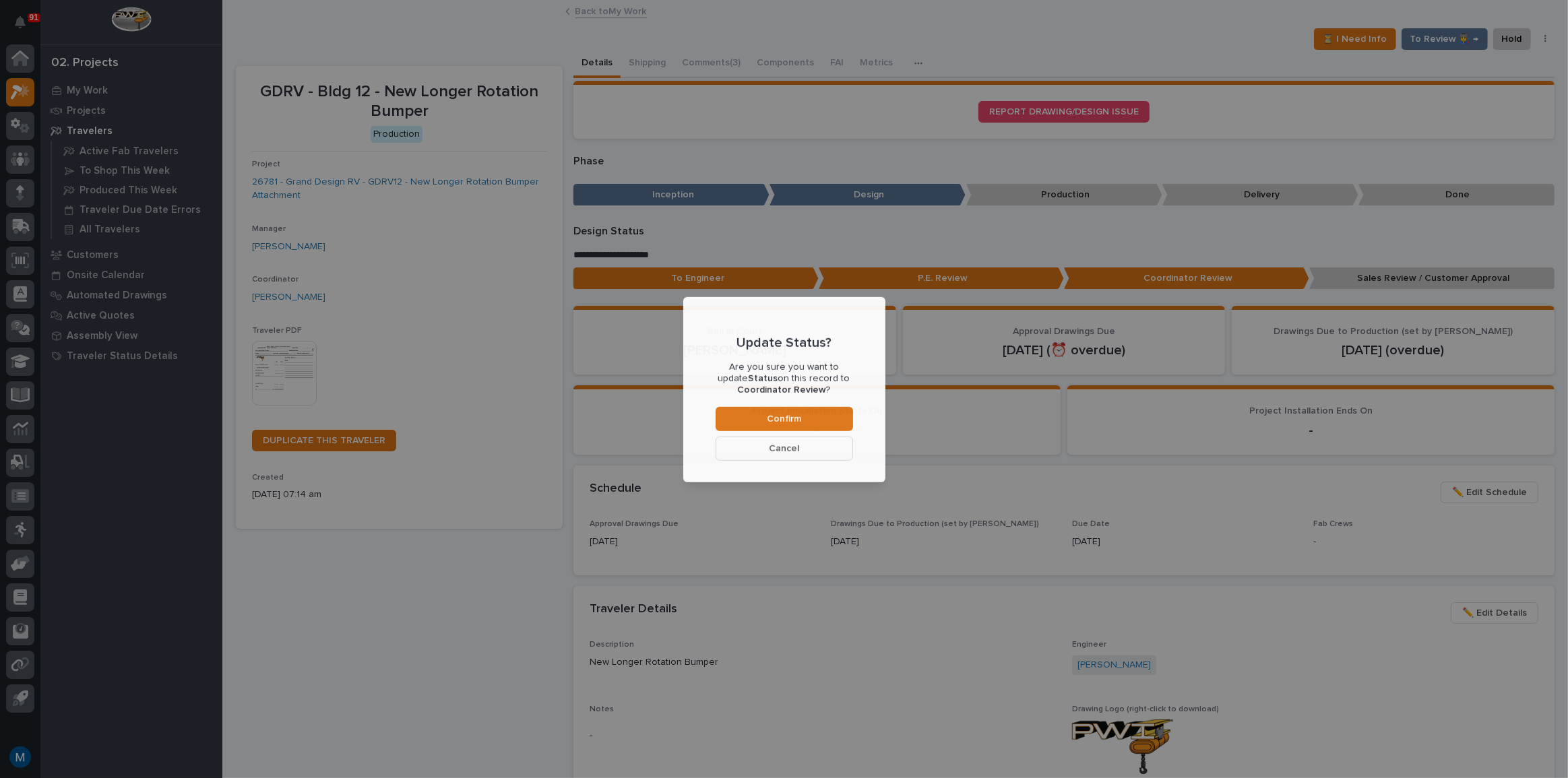
scroll to position [80, 0]
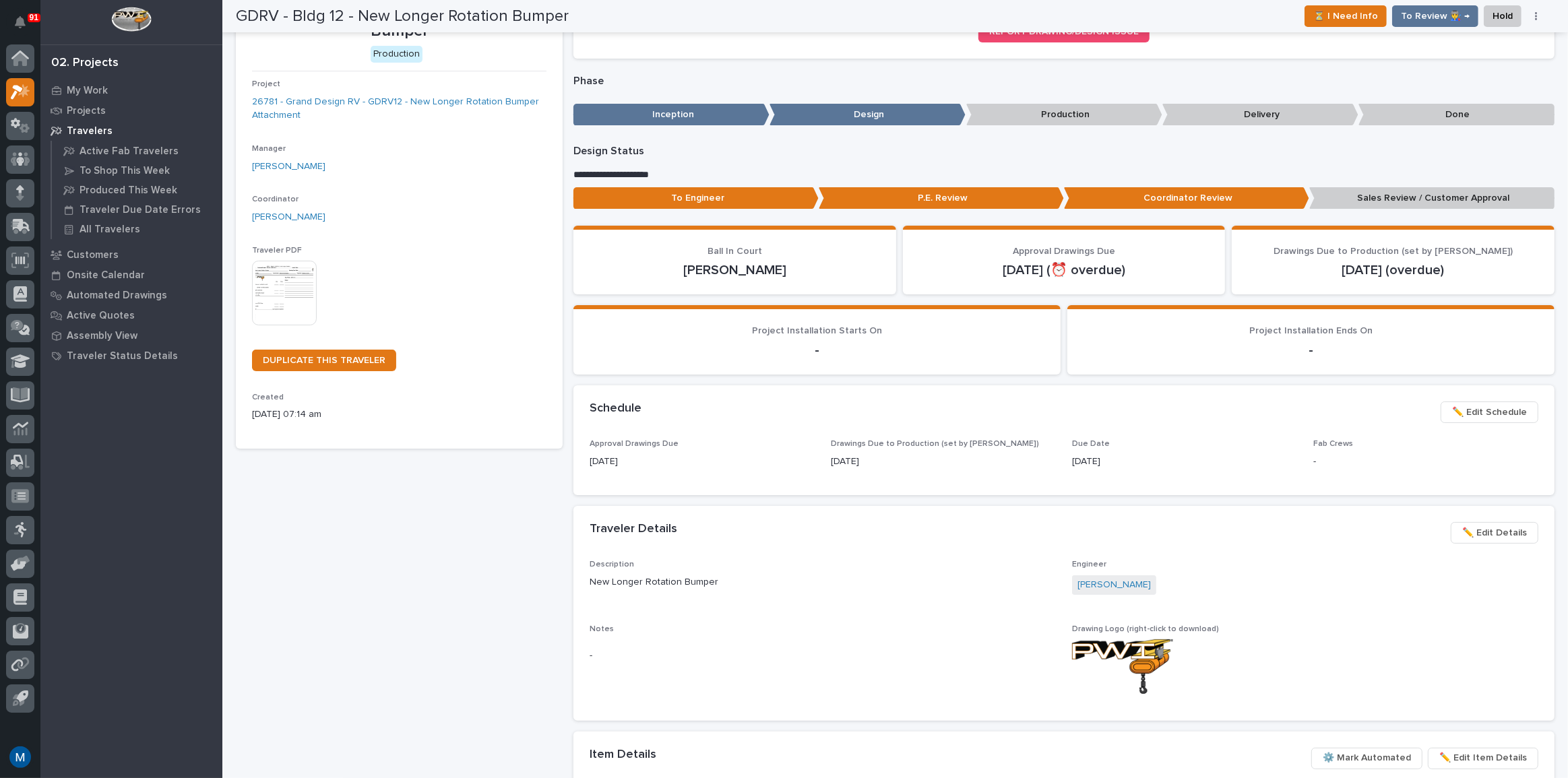
click at [80, 87] on p "My Work" at bounding box center [87, 90] width 41 height 12
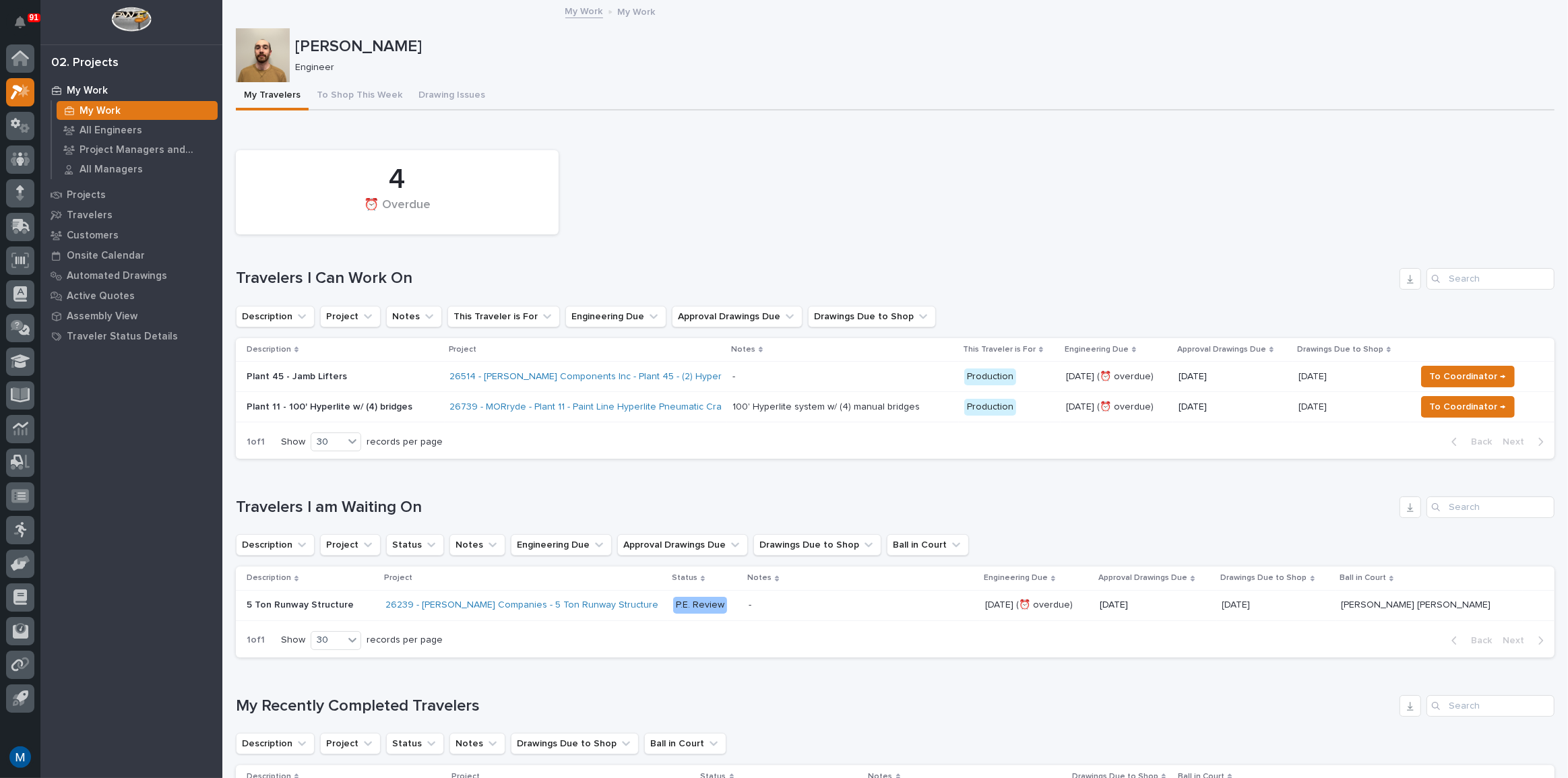
click at [330, 371] on p "Plant 45 - Jamb Lifters" at bounding box center [343, 377] width 193 height 12
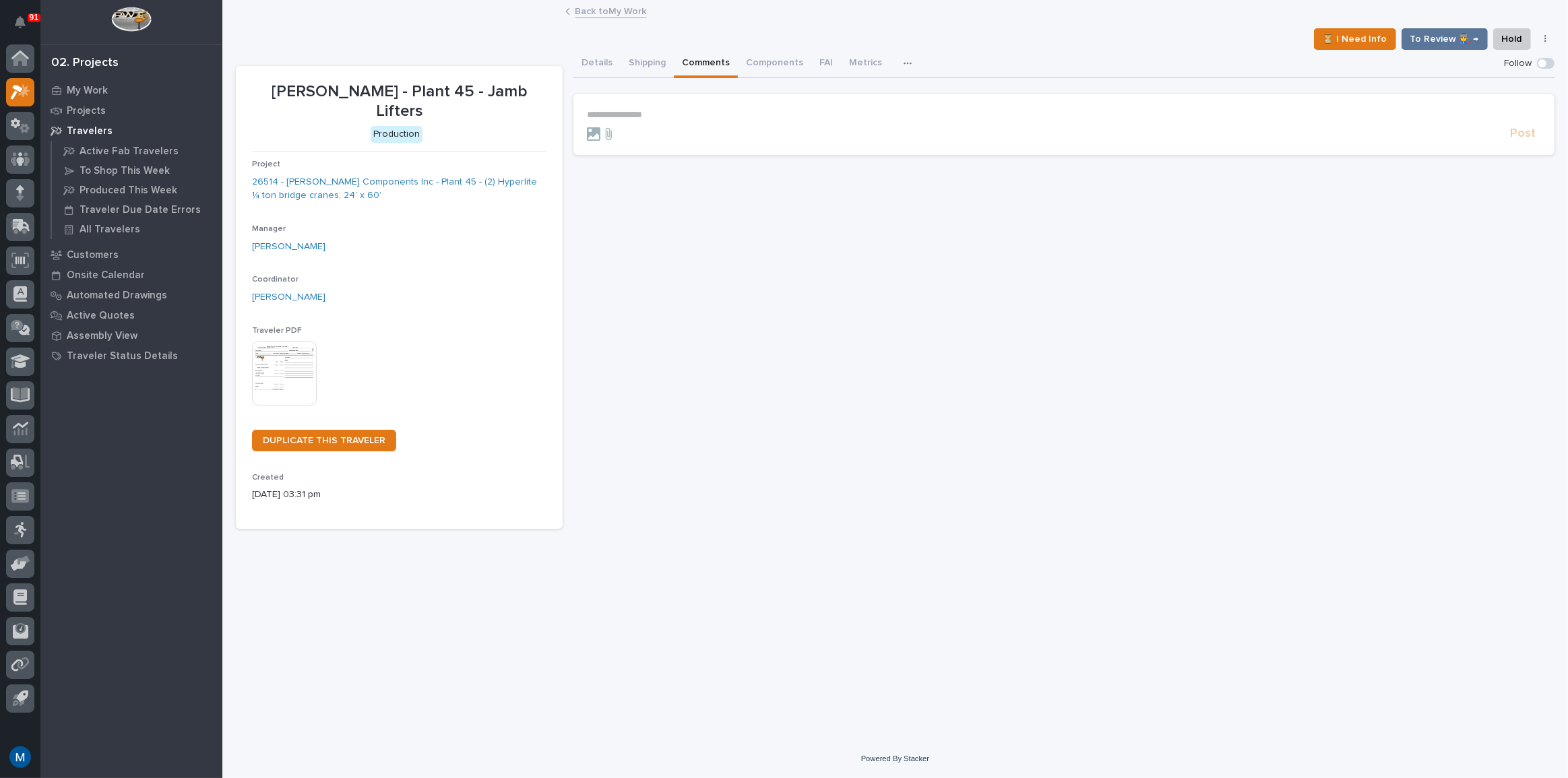
click at [718, 66] on button "Comments" at bounding box center [706, 63] width 64 height 28
click at [599, 67] on button "Details" at bounding box center [597, 63] width 47 height 28
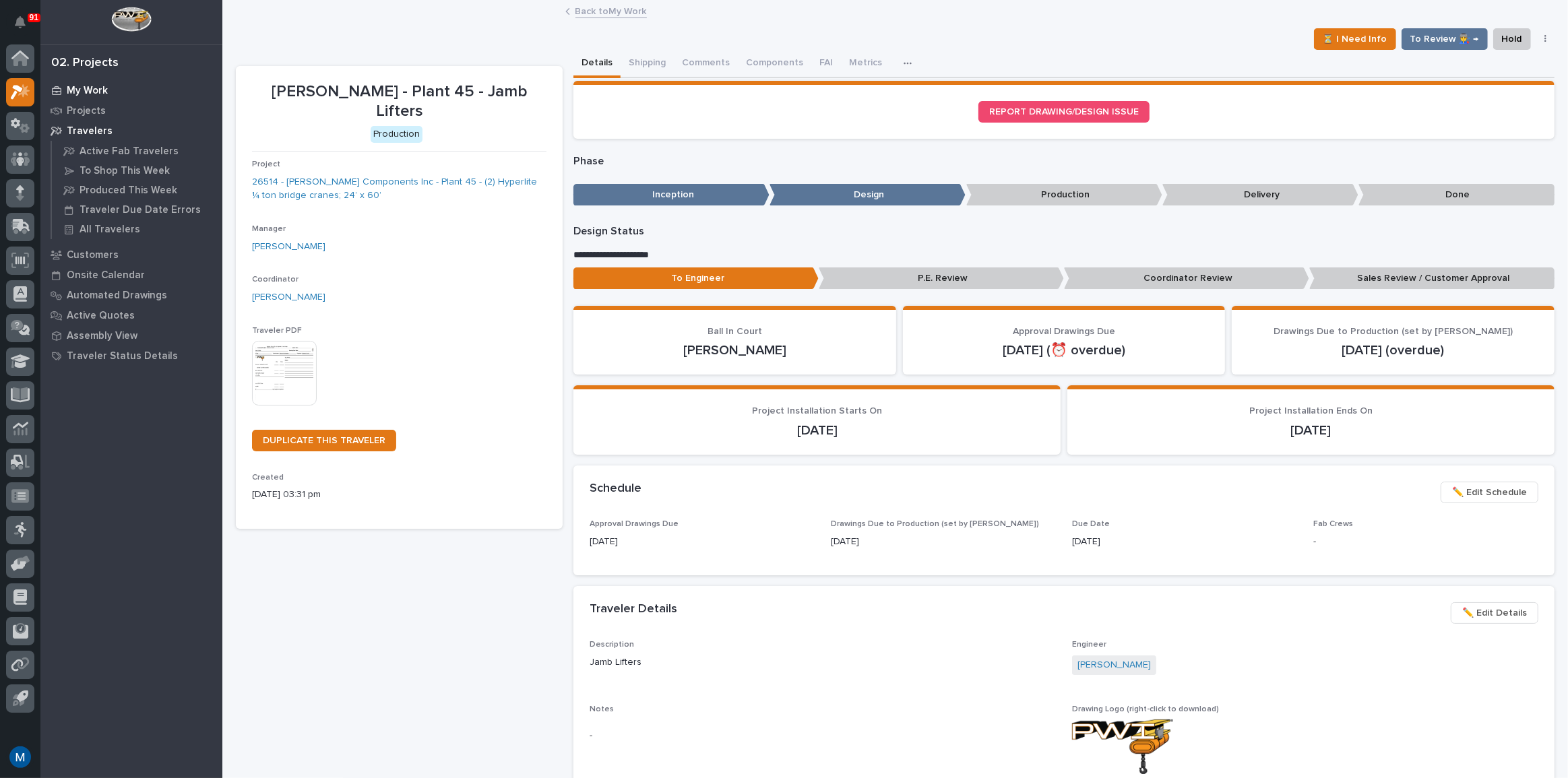
click at [75, 90] on p "My Work" at bounding box center [87, 90] width 41 height 12
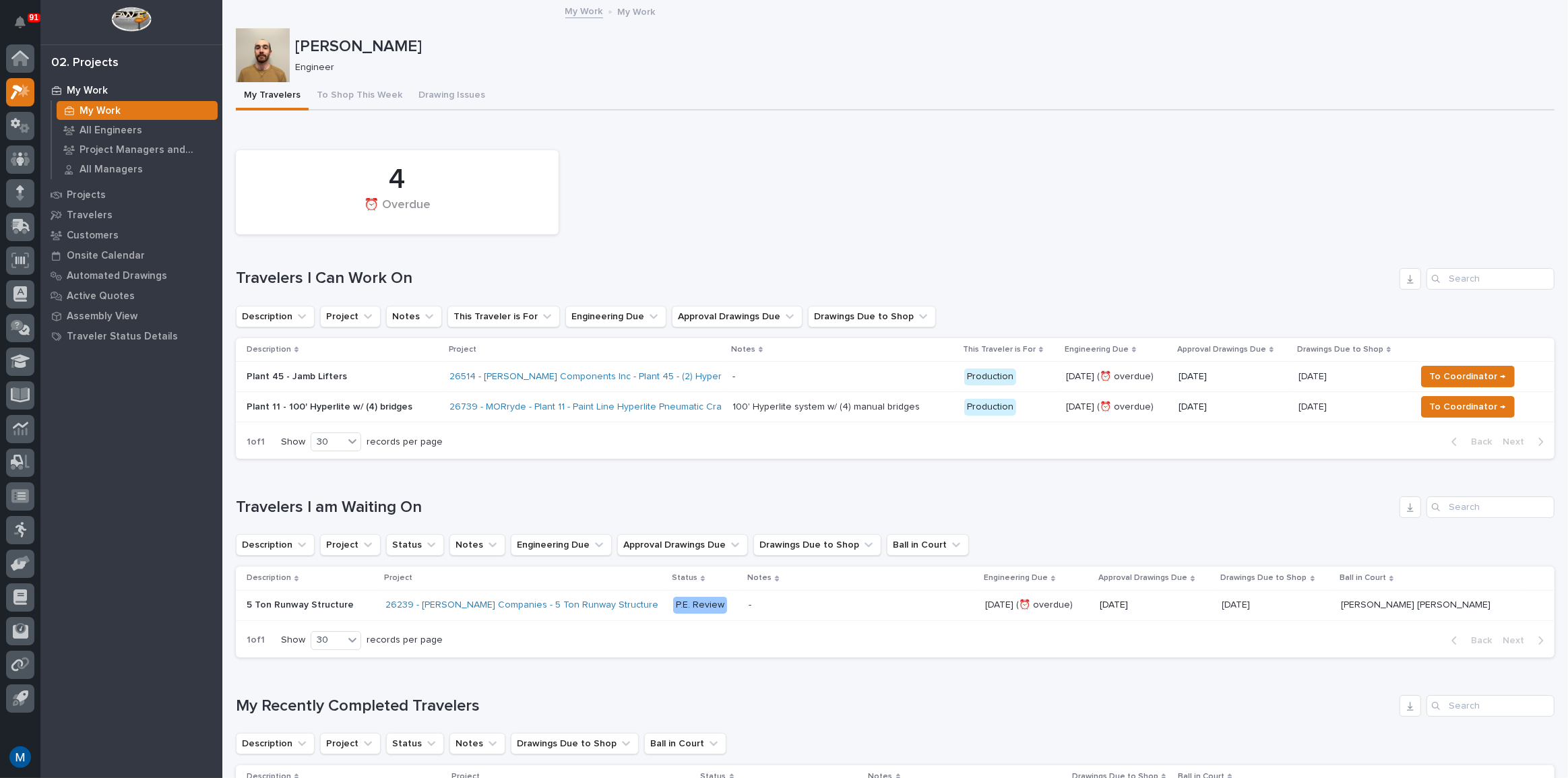
click at [364, 384] on div "Plant 45 - Jamb Lifters" at bounding box center [343, 377] width 193 height 22
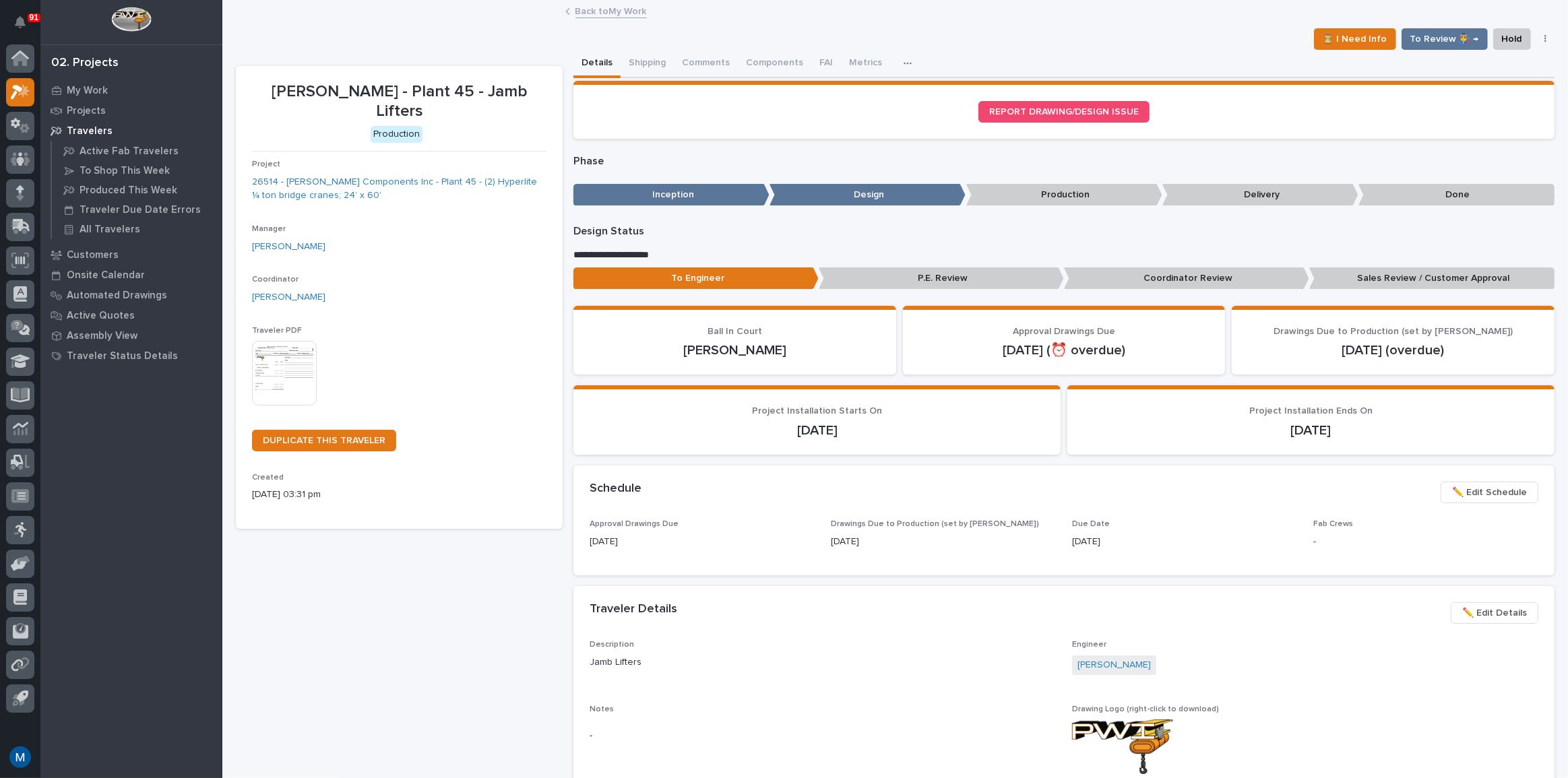
click at [1092, 283] on p "Coordinator Review" at bounding box center [1187, 279] width 245 height 22
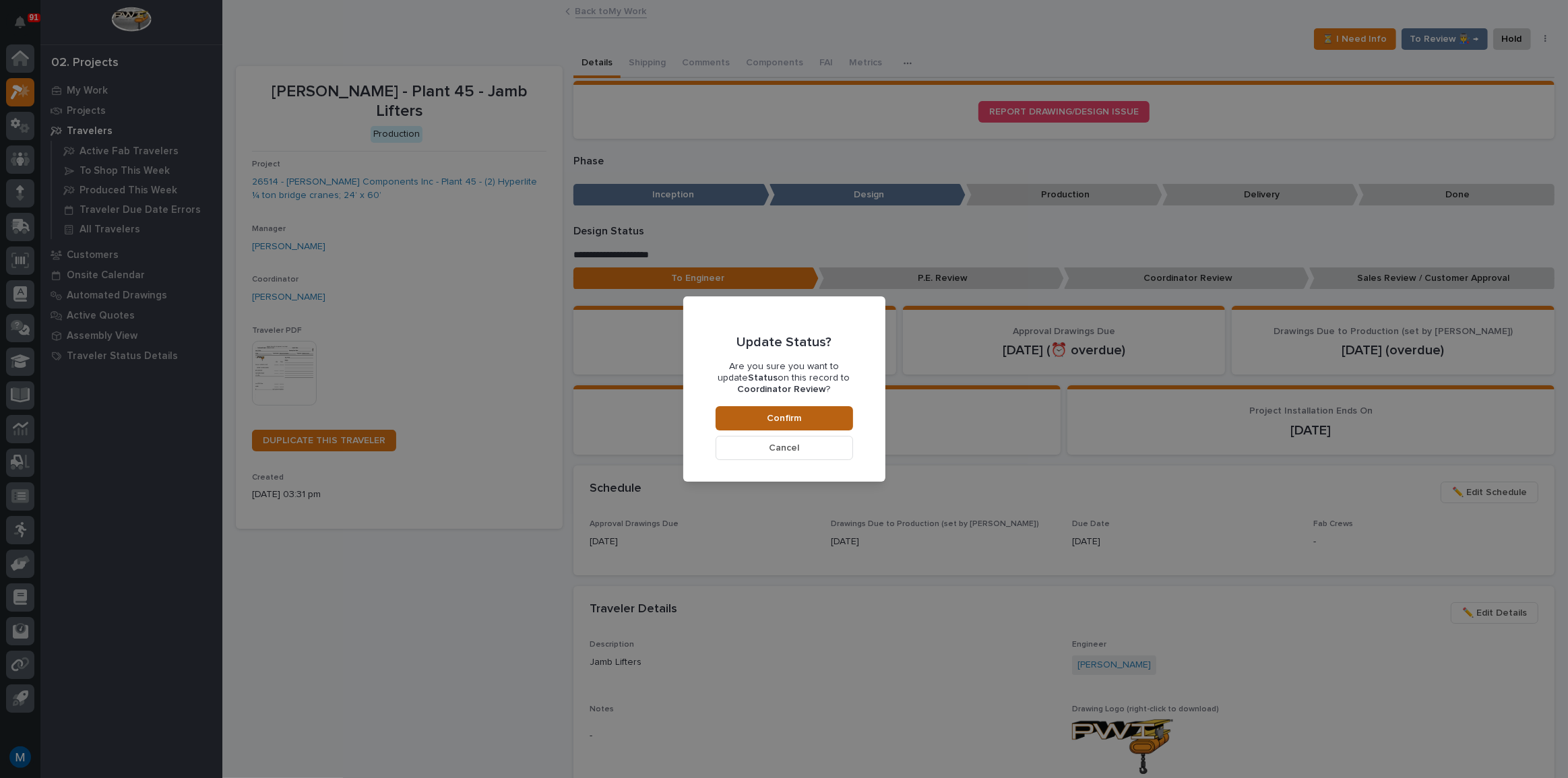
click at [788, 411] on button "Confirm" at bounding box center [784, 418] width 137 height 24
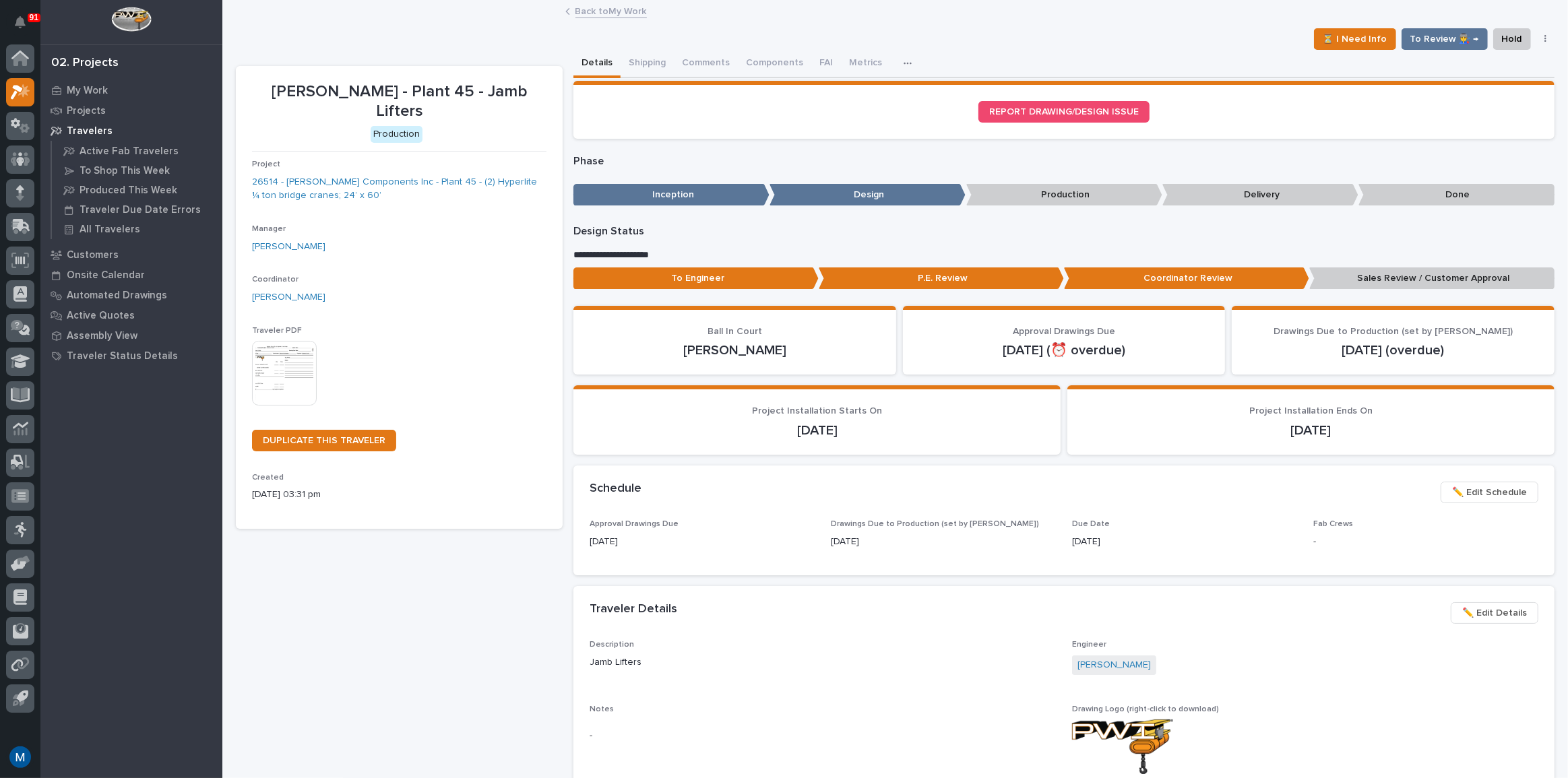
scroll to position [80, 0]
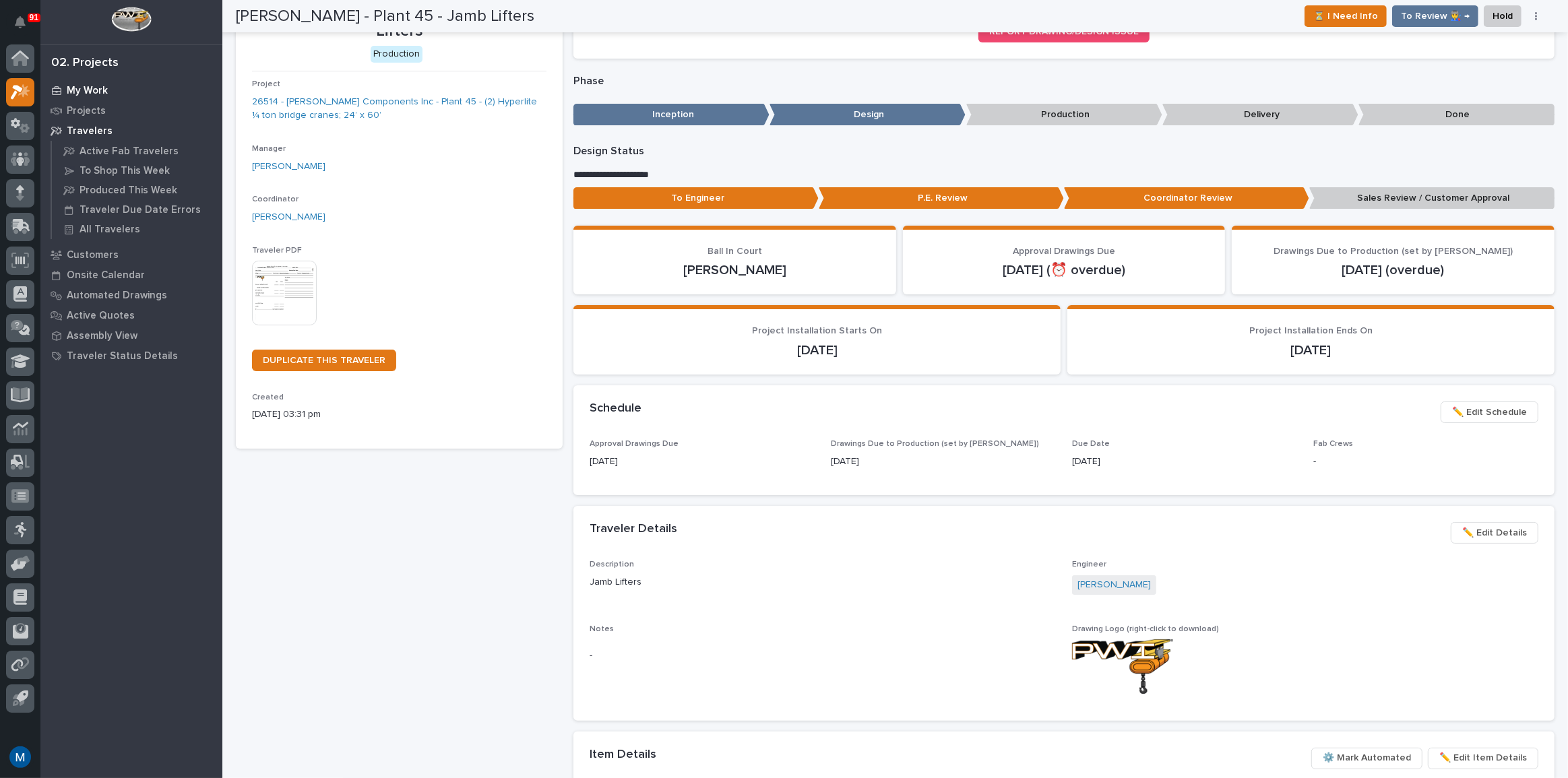
click at [100, 86] on p "My Work" at bounding box center [87, 90] width 41 height 12
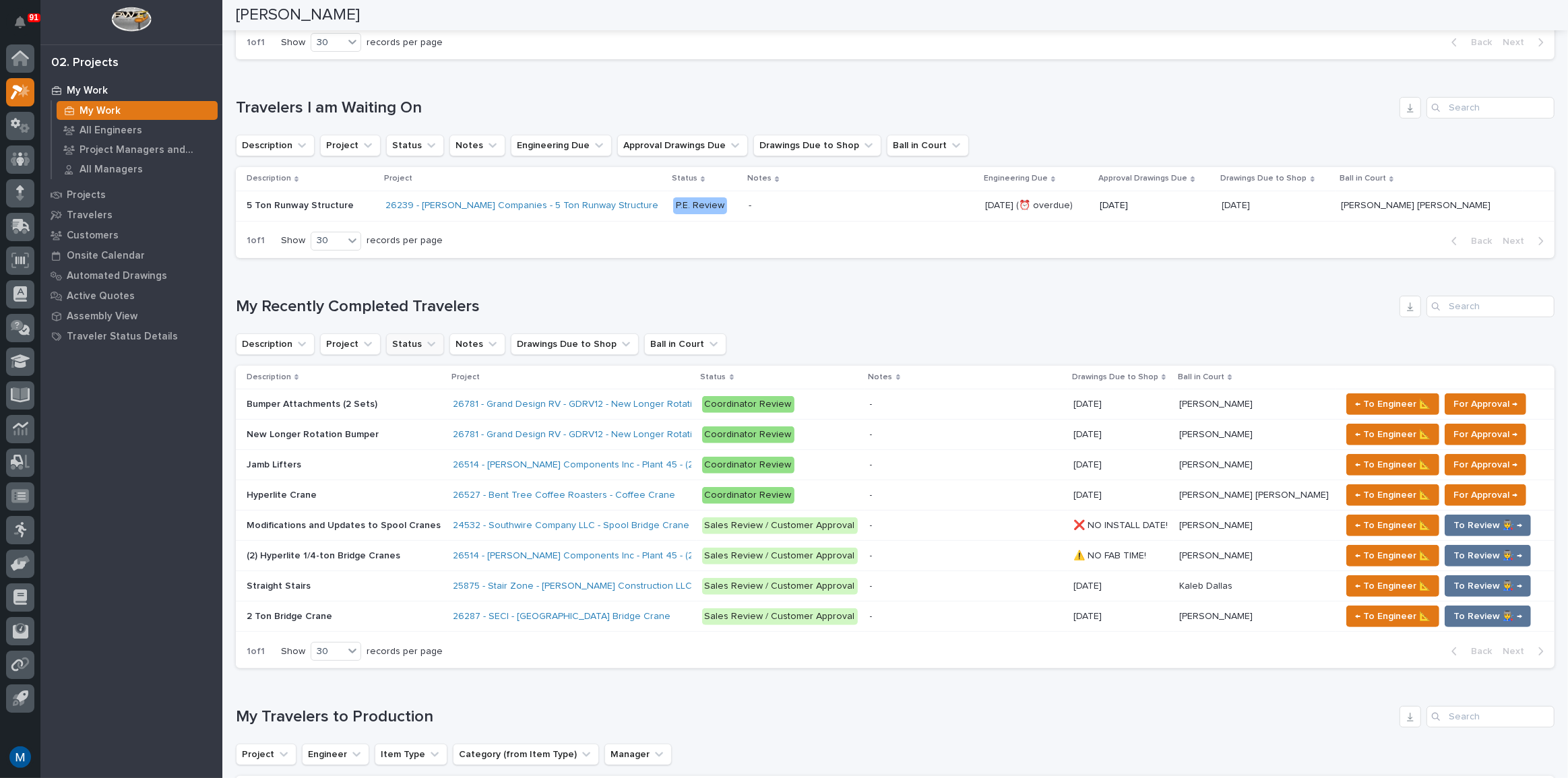
scroll to position [377, 0]
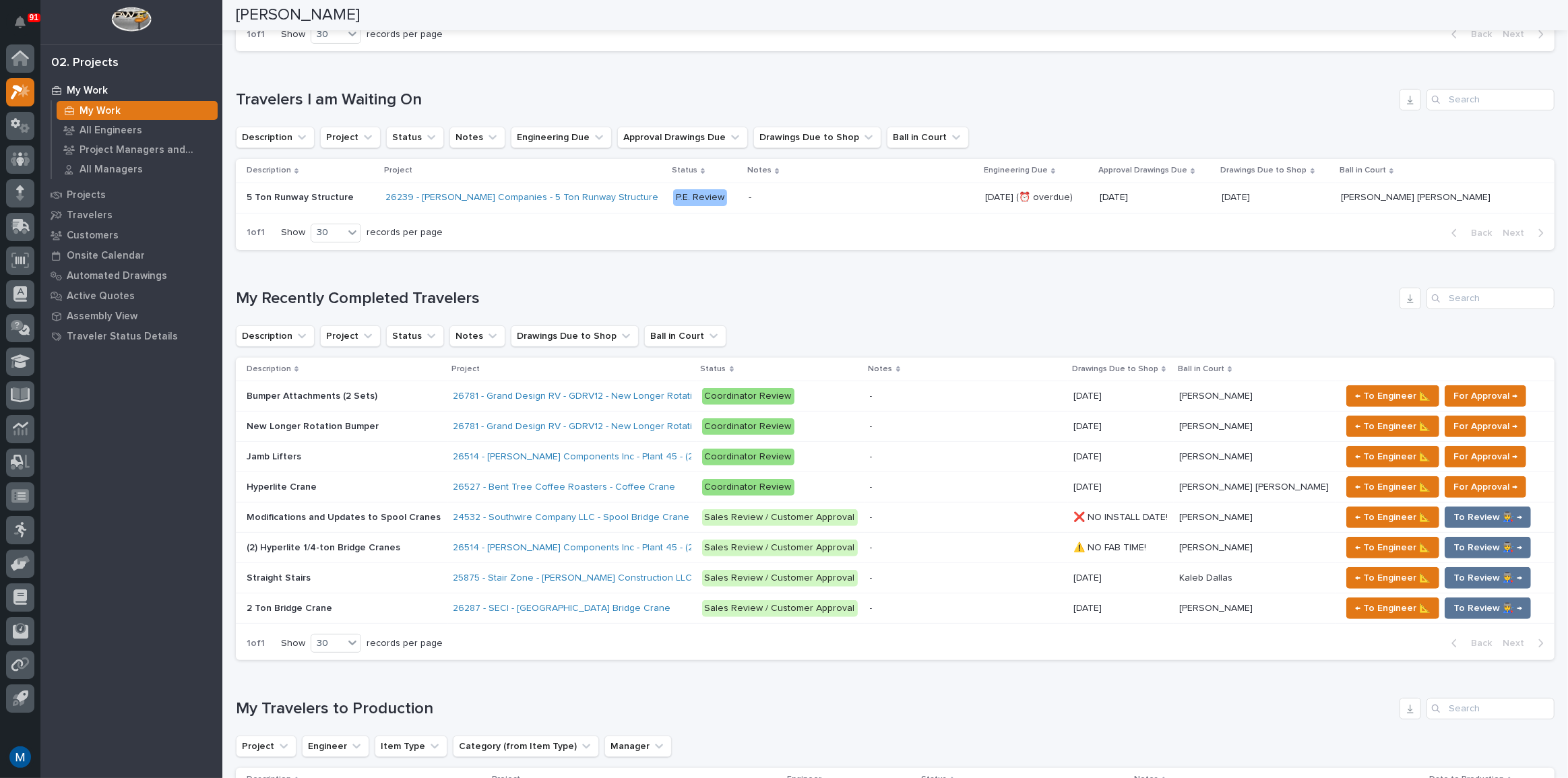
click at [329, 460] on div "Jamb Lifters Jamb Lifters" at bounding box center [344, 457] width 196 height 22
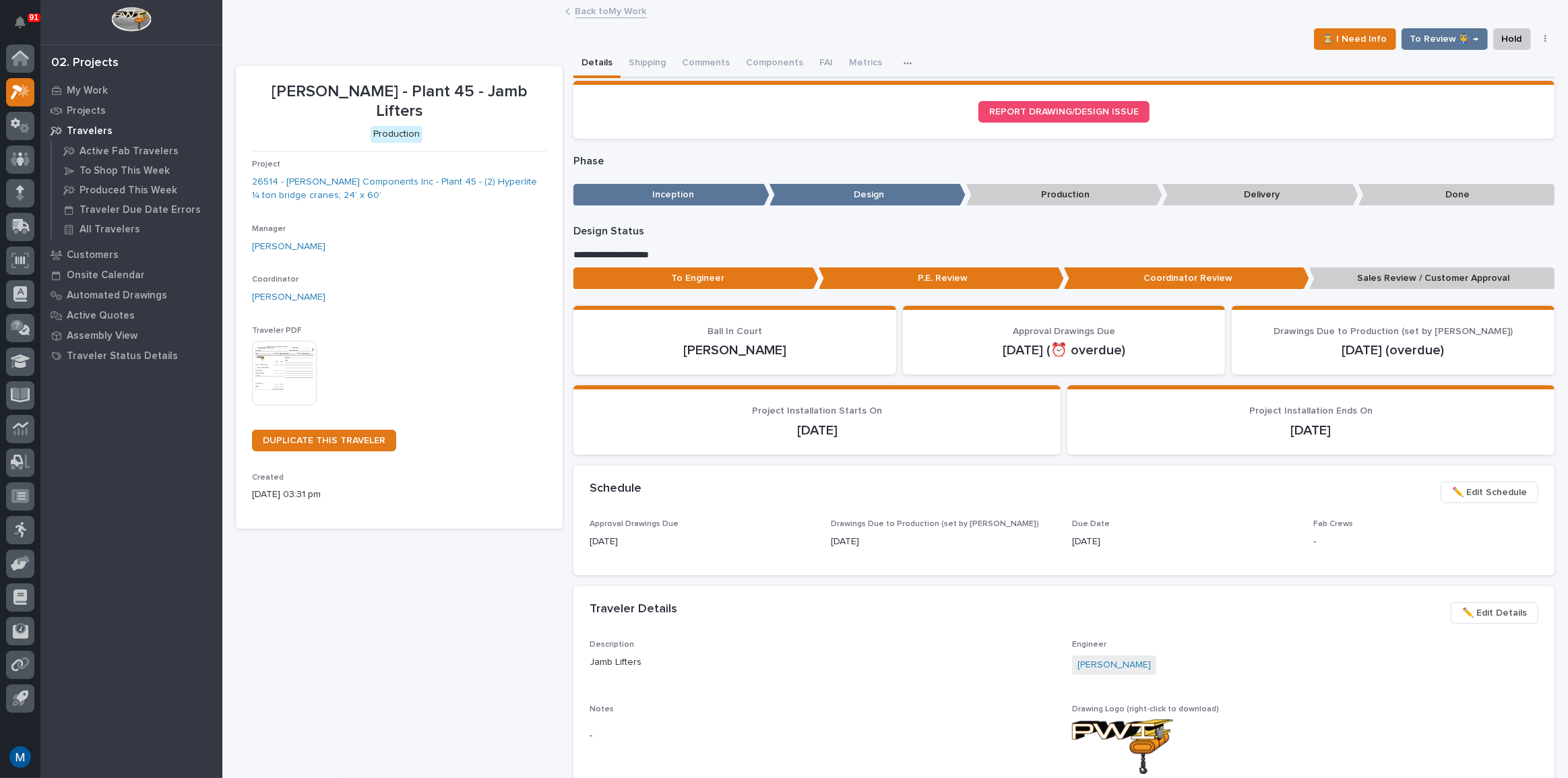
click at [726, 276] on p "To Engineer" at bounding box center [696, 279] width 245 height 22
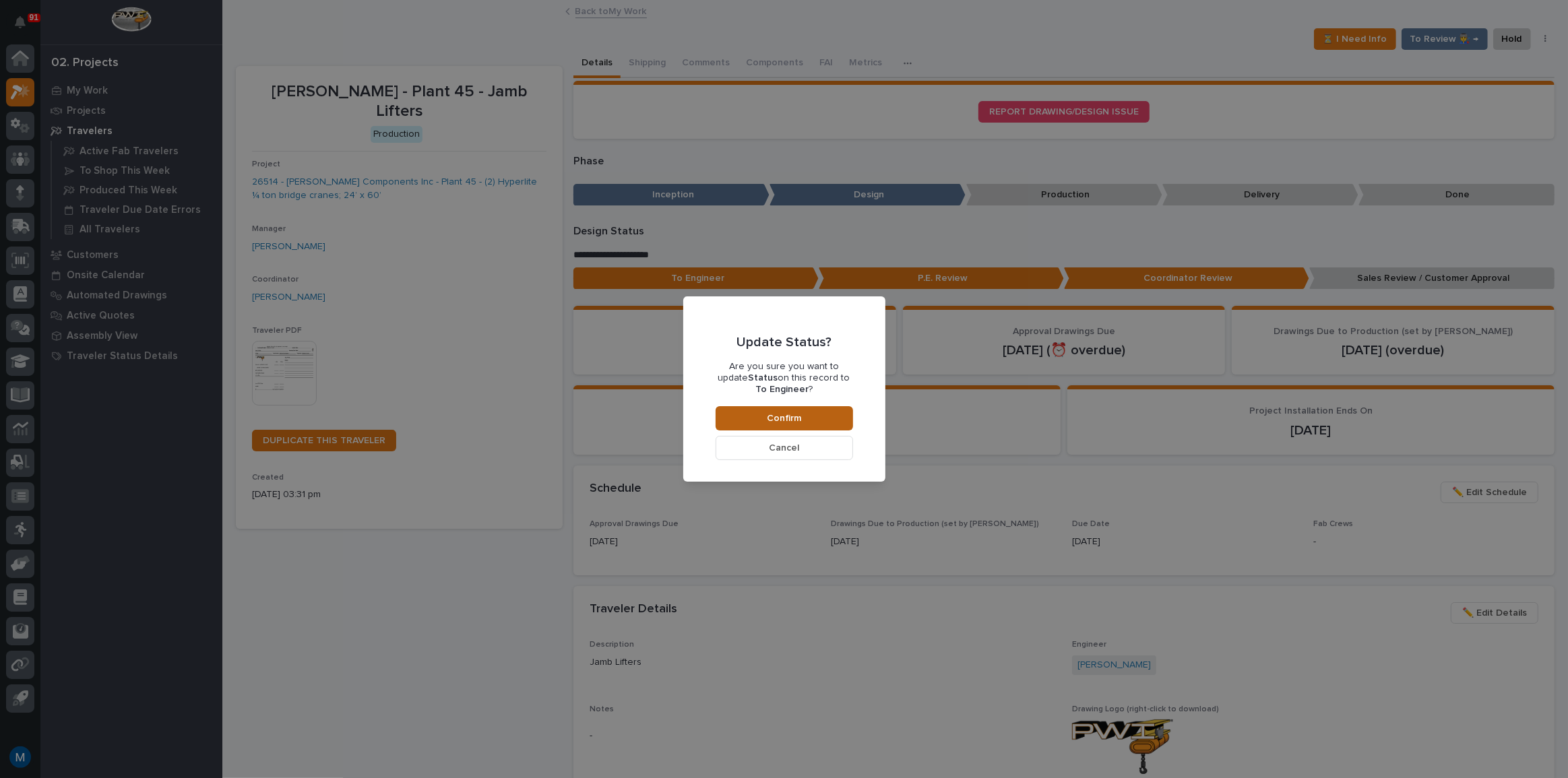
click at [757, 408] on button "Confirm" at bounding box center [784, 418] width 137 height 24
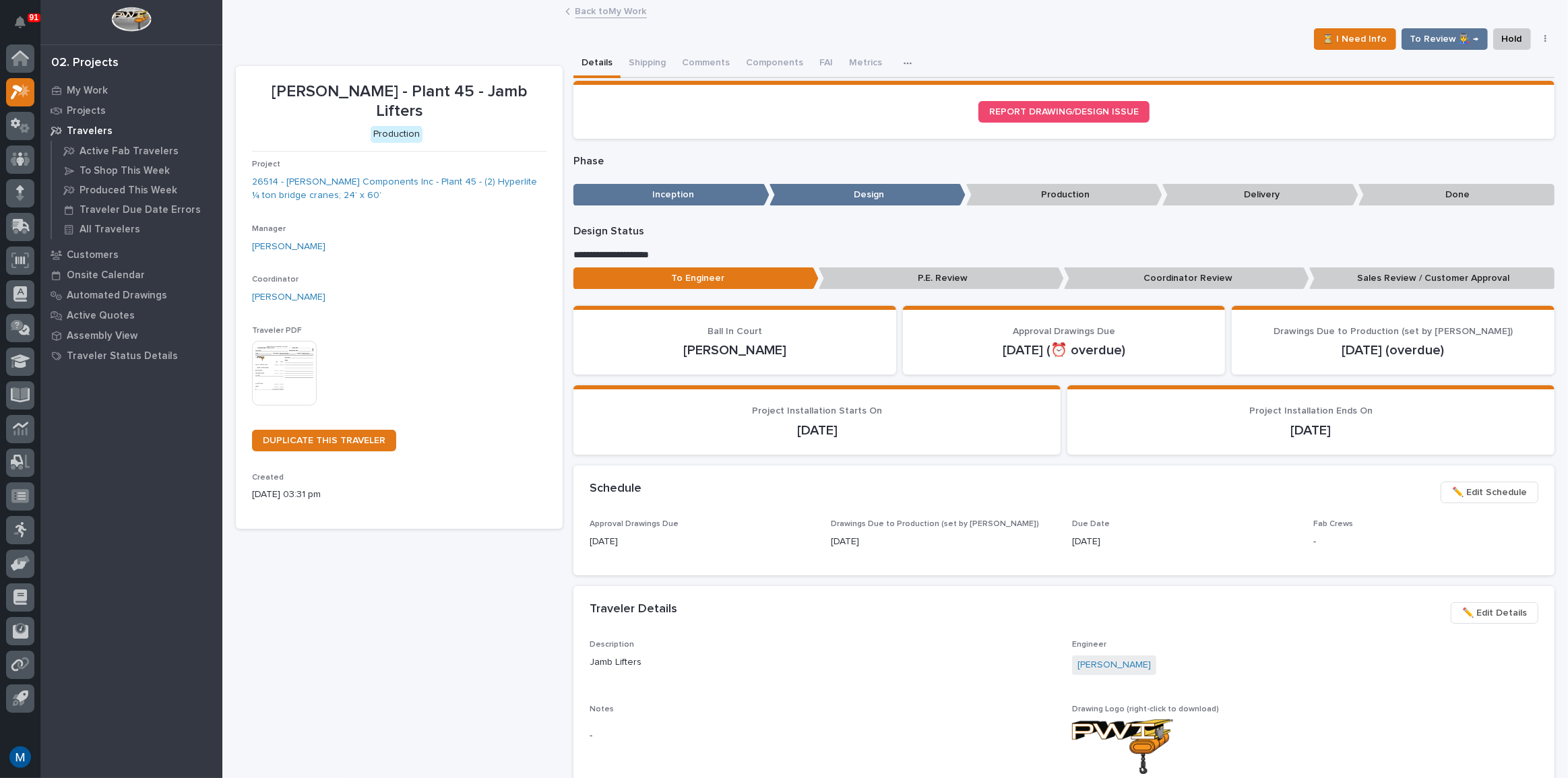
click at [675, 279] on p "To Engineer" at bounding box center [696, 279] width 245 height 22
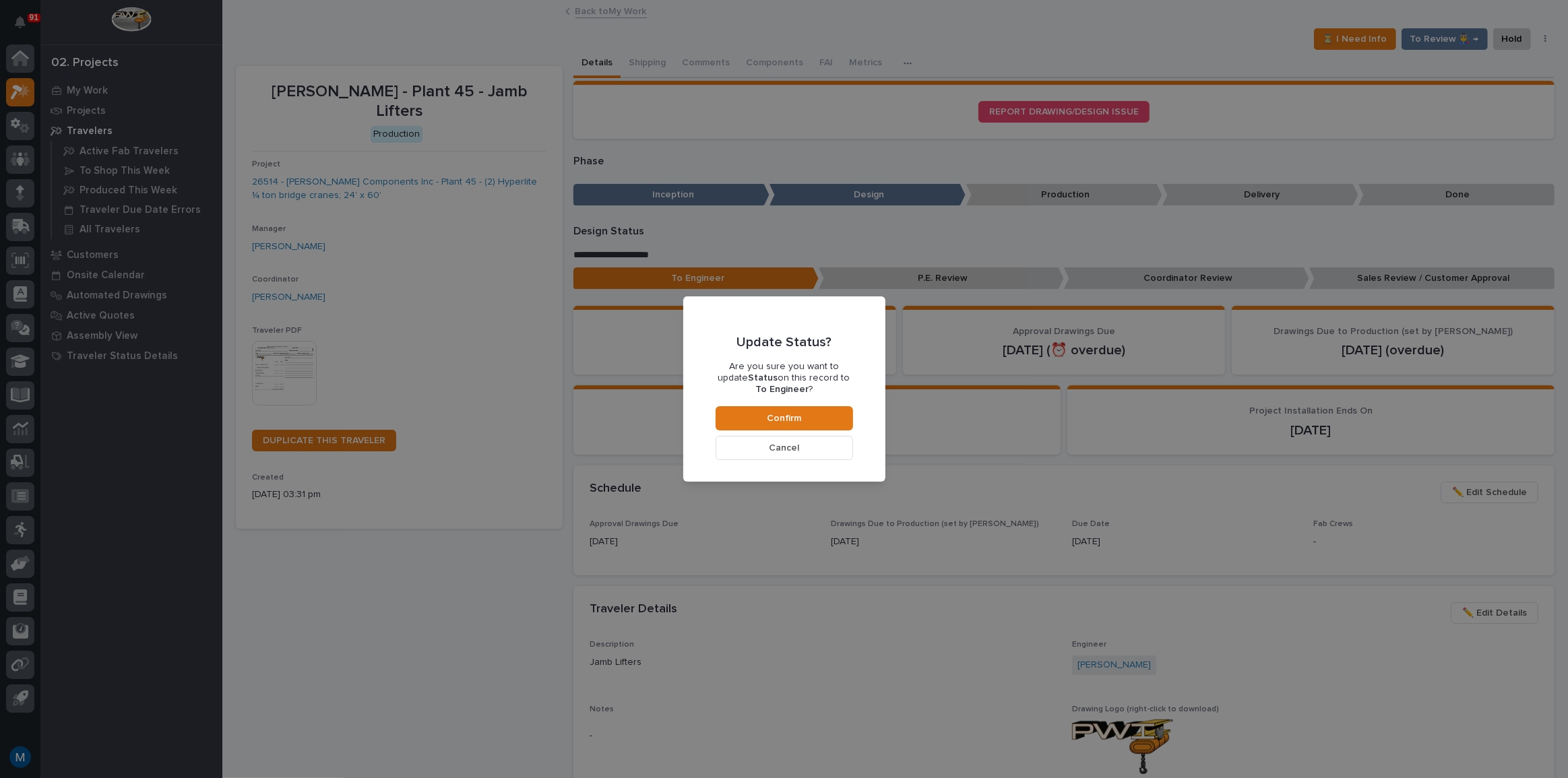
click at [759, 443] on button "Cancel" at bounding box center [784, 448] width 137 height 24
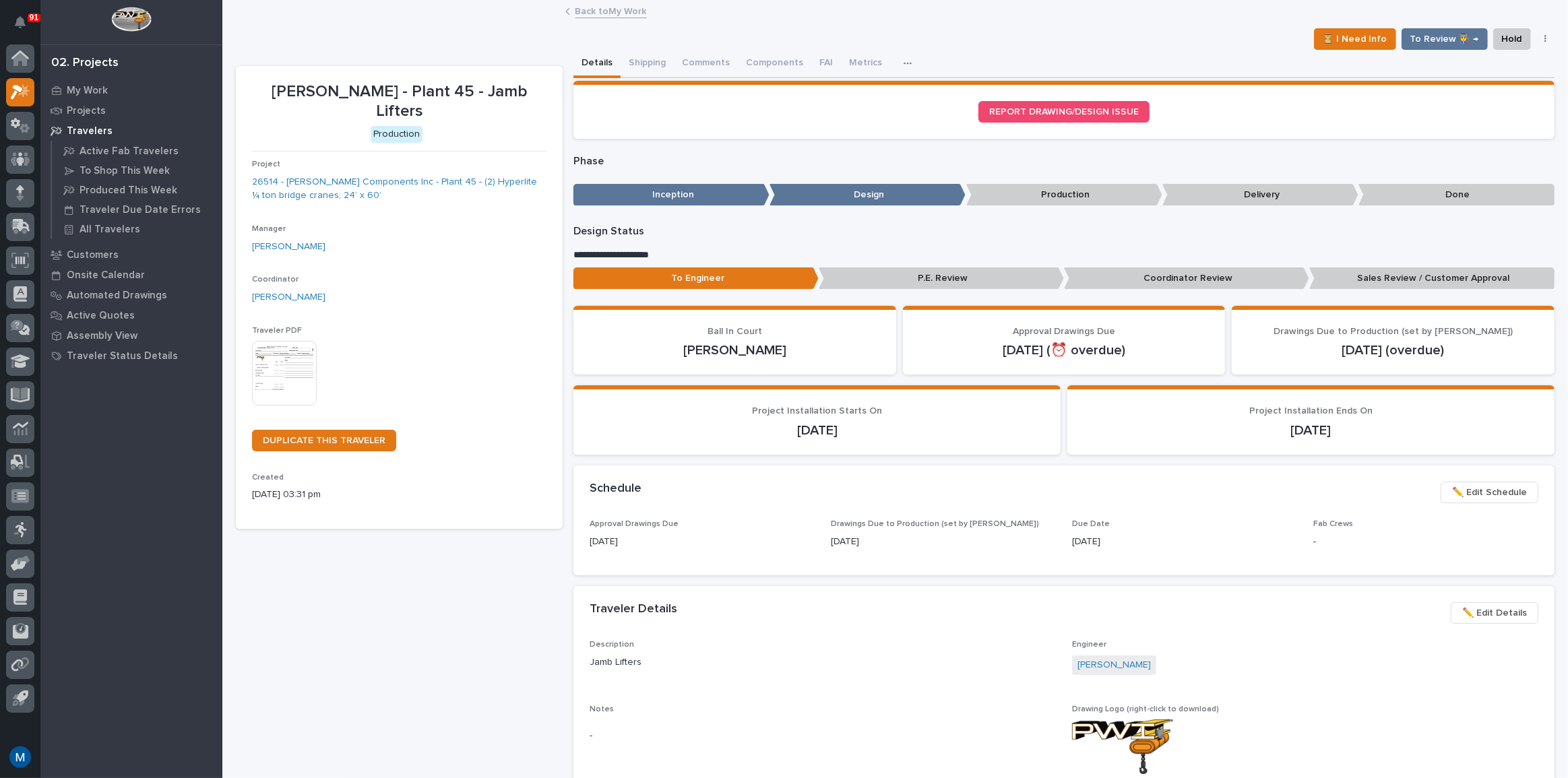
click at [1187, 293] on div "To Engineer P.E. Review Coordinator Review Sales Review / Customer Approval" at bounding box center [1063, 281] width 981 height 28
click at [1185, 281] on p "Coordinator Review" at bounding box center [1187, 279] width 245 height 22
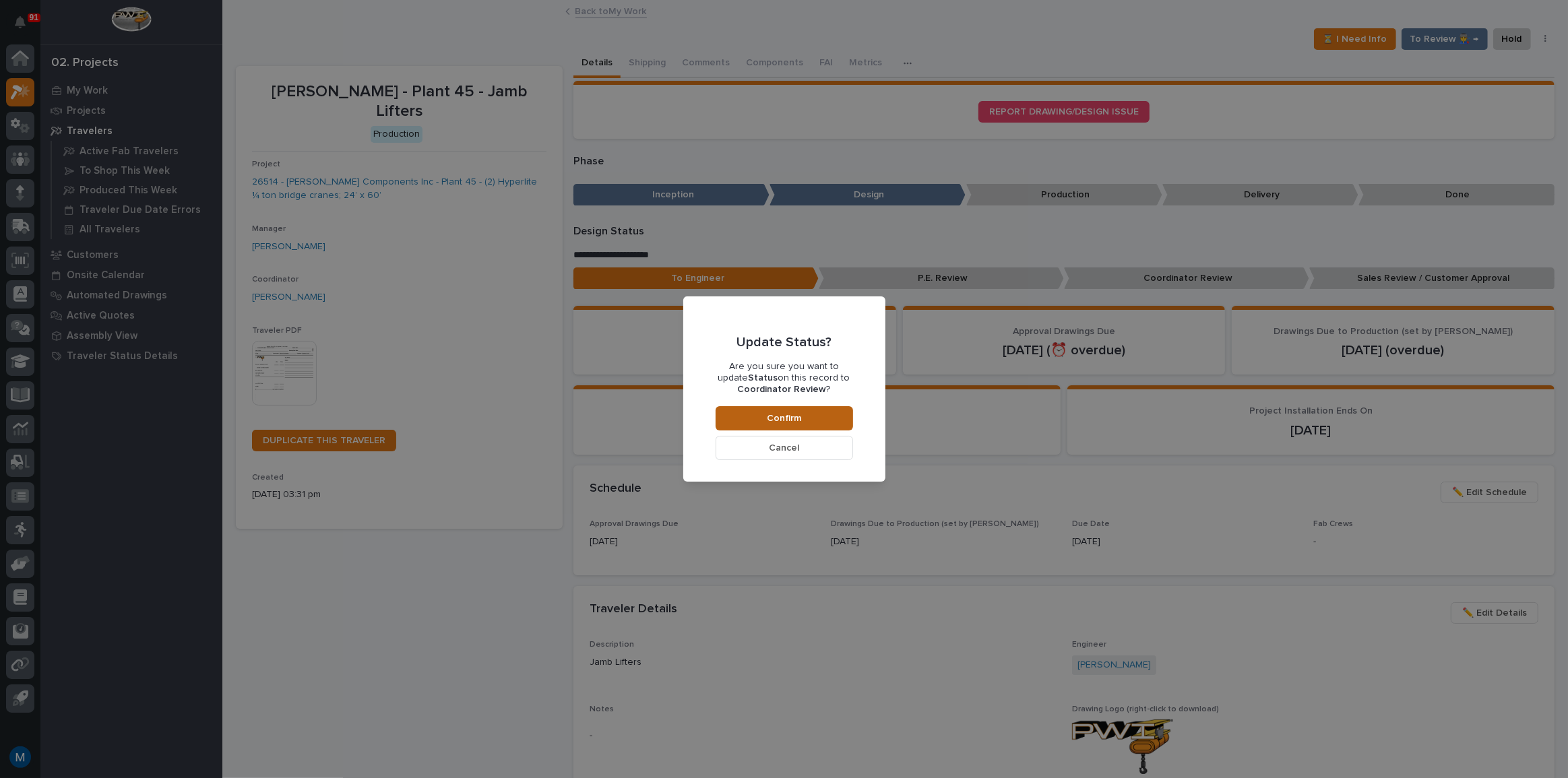
click at [806, 428] on button "Confirm" at bounding box center [784, 418] width 137 height 24
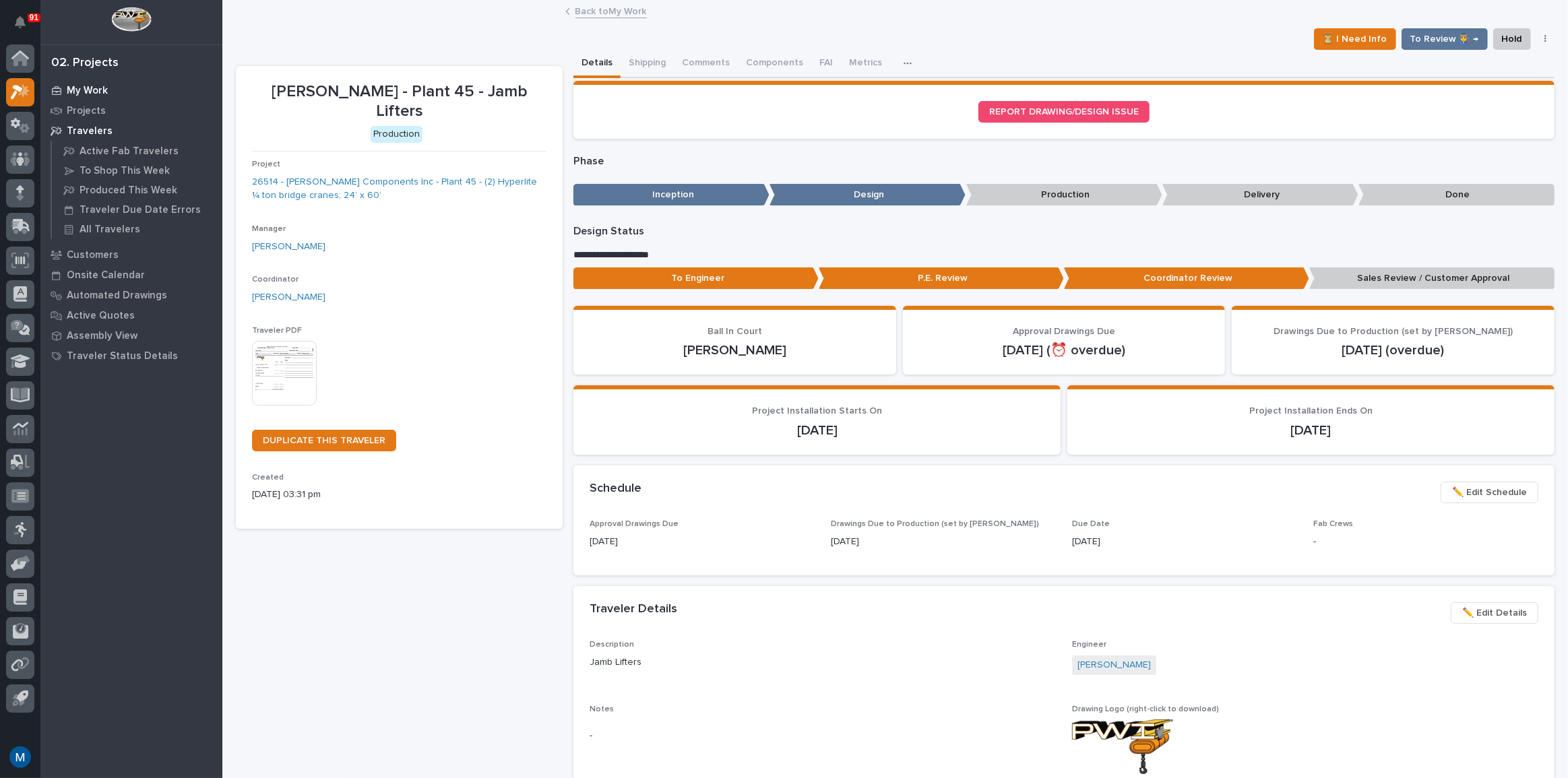
click at [75, 83] on div "My Work" at bounding box center [131, 90] width 175 height 19
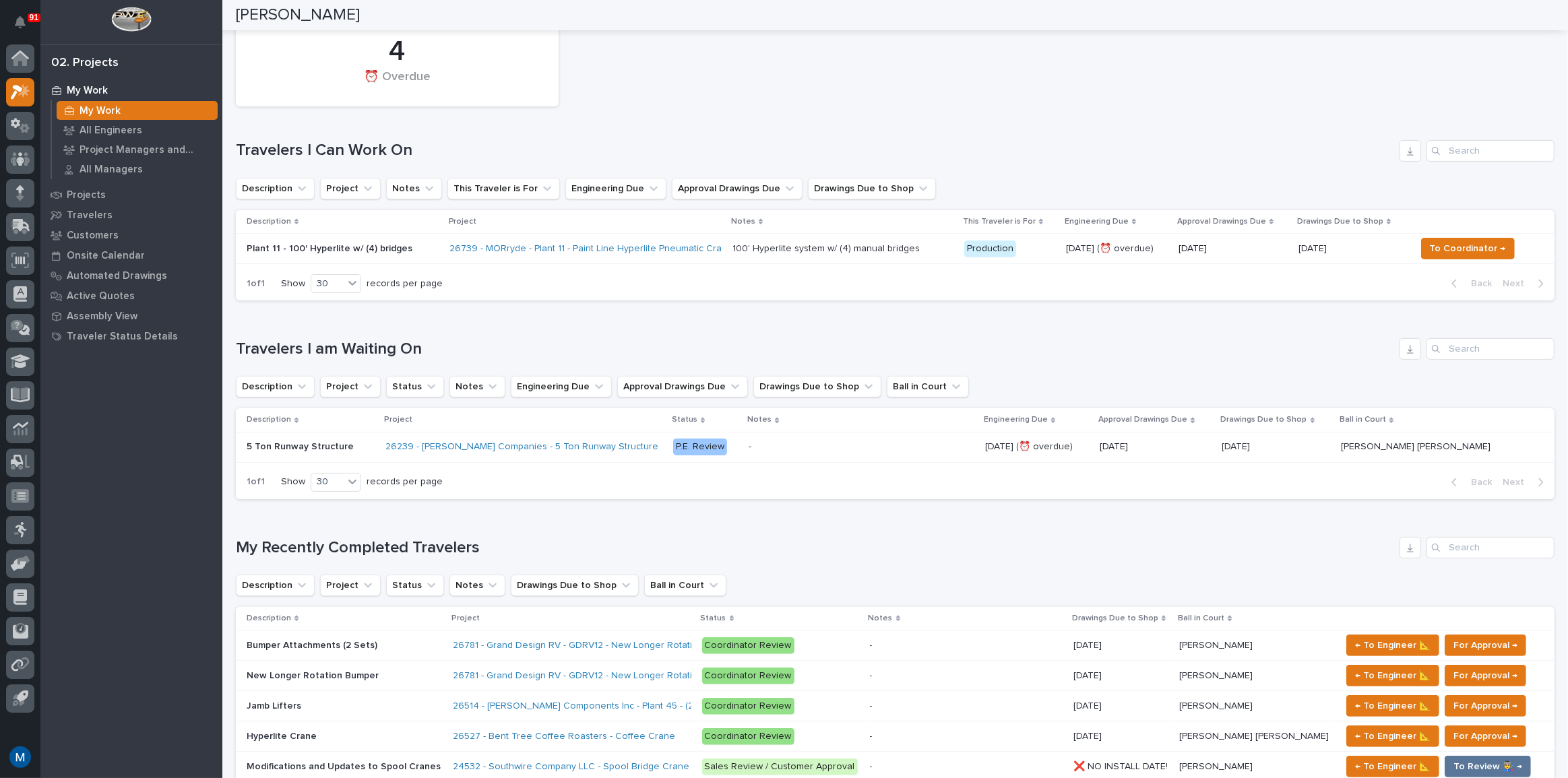
scroll to position [122, 0]
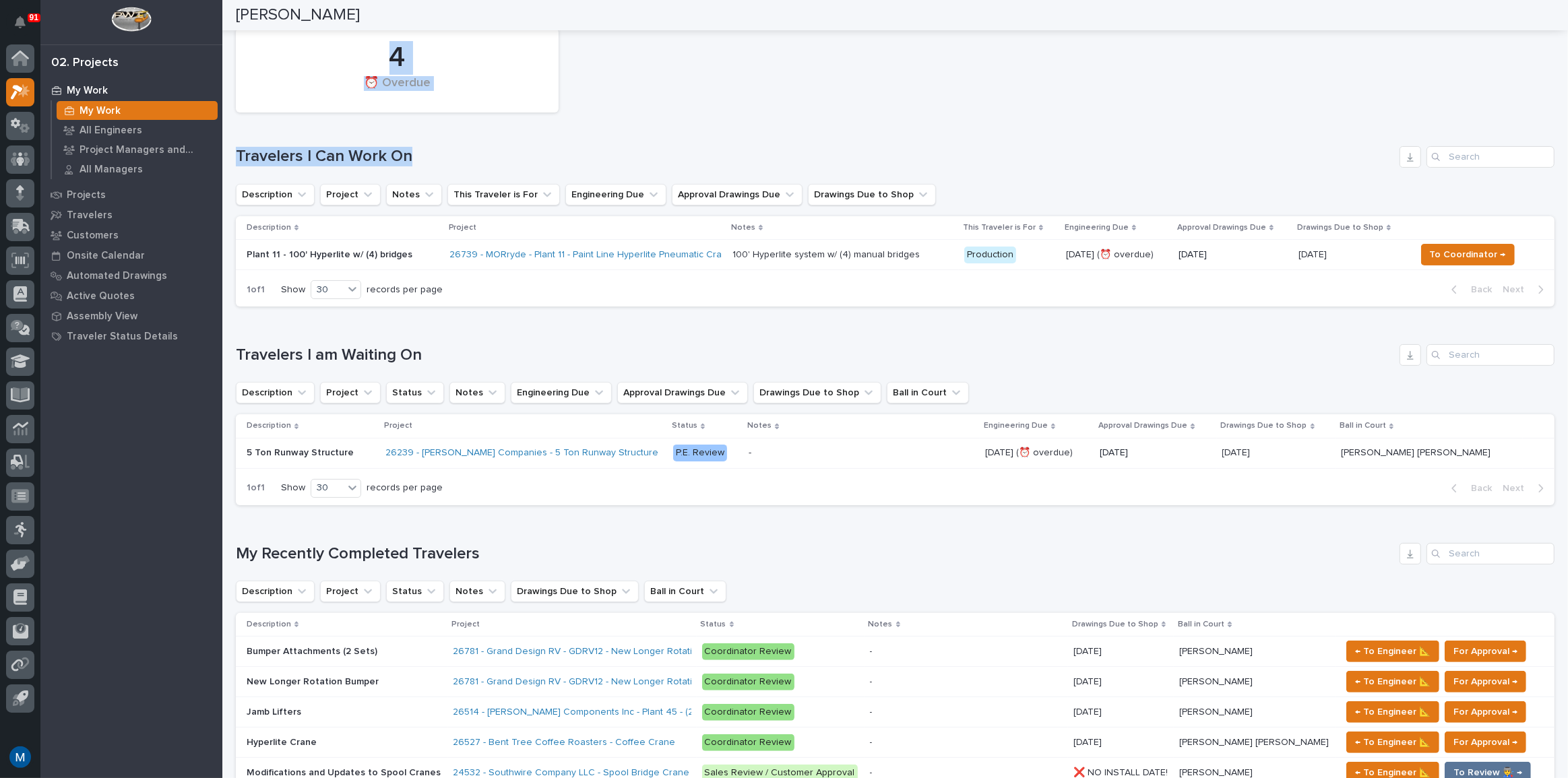
drag, startPoint x: 712, startPoint y: 87, endPoint x: 678, endPoint y: 119, distance: 46.7
click at [678, 119] on div "4 ⏰ Overdue Travelers I Can Work On Description Project Notes This Traveler is …" at bounding box center [895, 165] width 1319 height 286
drag, startPoint x: 652, startPoint y: 101, endPoint x: 540, endPoint y: 139, distance: 118.3
click at [540, 139] on div "4 ⏰ Overdue Travelers I Can Work On Description Project Notes This Traveler is …" at bounding box center [895, 165] width 1319 height 286
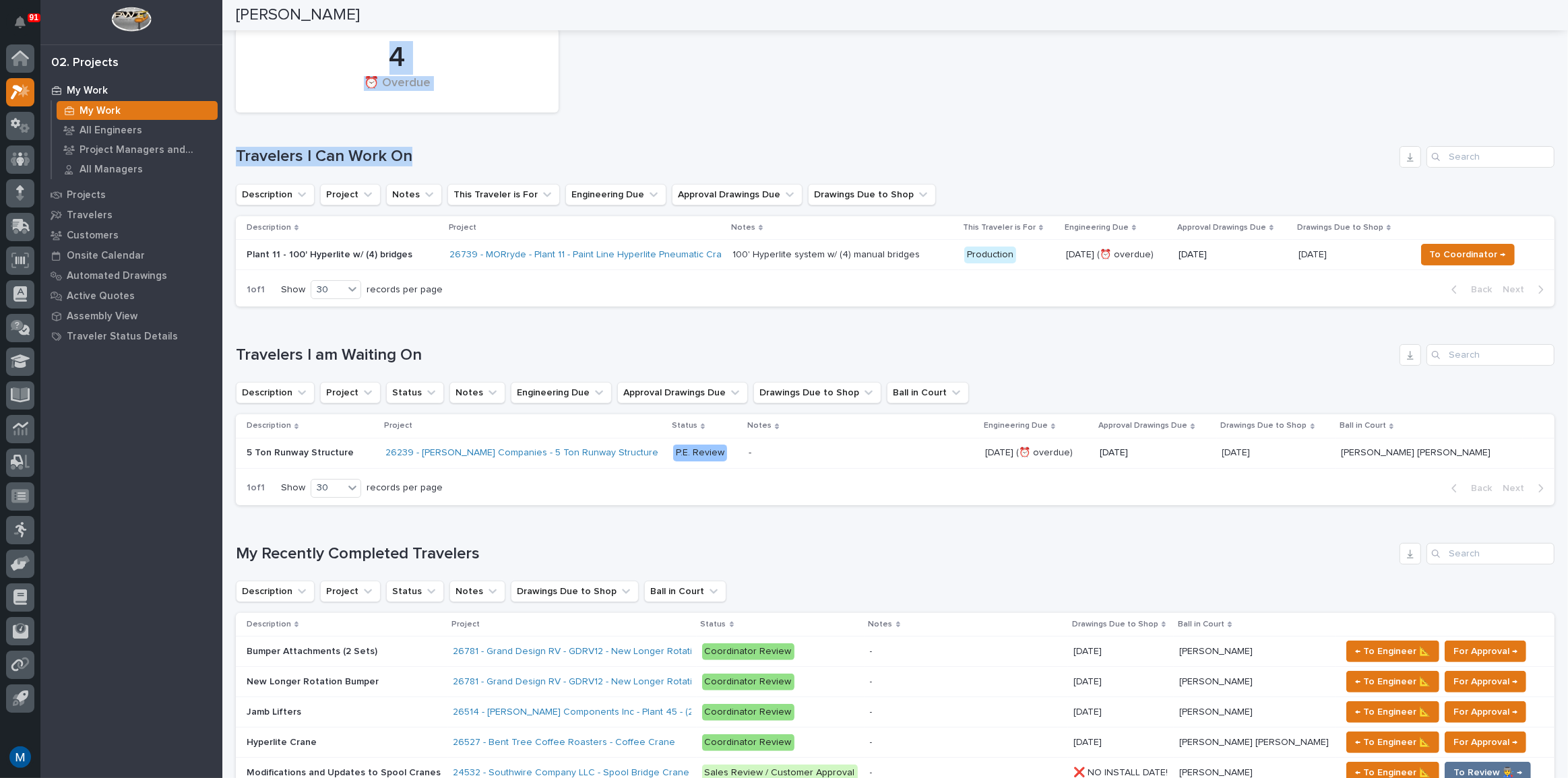
click at [540, 139] on div "4 ⏰ Overdue Travelers I Can Work On Description Project Notes This Traveler is …" at bounding box center [895, 165] width 1319 height 286
drag, startPoint x: 602, startPoint y: 93, endPoint x: 544, endPoint y: 139, distance: 74.0
click at [544, 139] on div "4 ⏰ Overdue Travelers I Can Work On Description Project Notes This Traveler is …" at bounding box center [895, 165] width 1319 height 286
drag, startPoint x: 608, startPoint y: 90, endPoint x: 554, endPoint y: 136, distance: 70.9
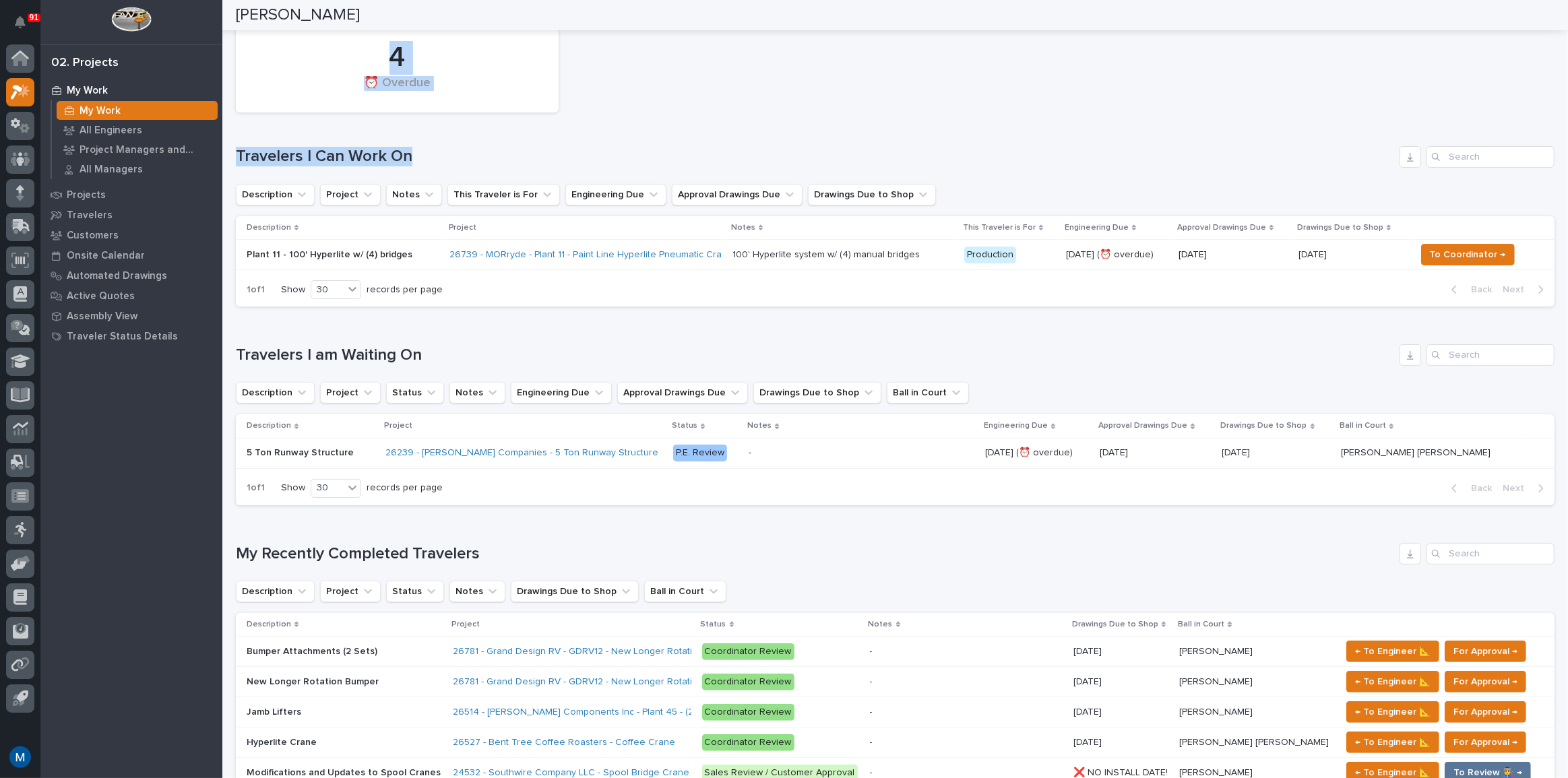
click at [554, 136] on div "4 ⏰ Overdue Travelers I Can Work On Description Project Notes This Traveler is …" at bounding box center [895, 165] width 1319 height 286
drag, startPoint x: 605, startPoint y: 90, endPoint x: 565, endPoint y: 135, distance: 60.2
click at [565, 135] on div "4 ⏰ Overdue Travelers I Can Work On Description Project Notes This Traveler is …" at bounding box center [895, 165] width 1319 height 286
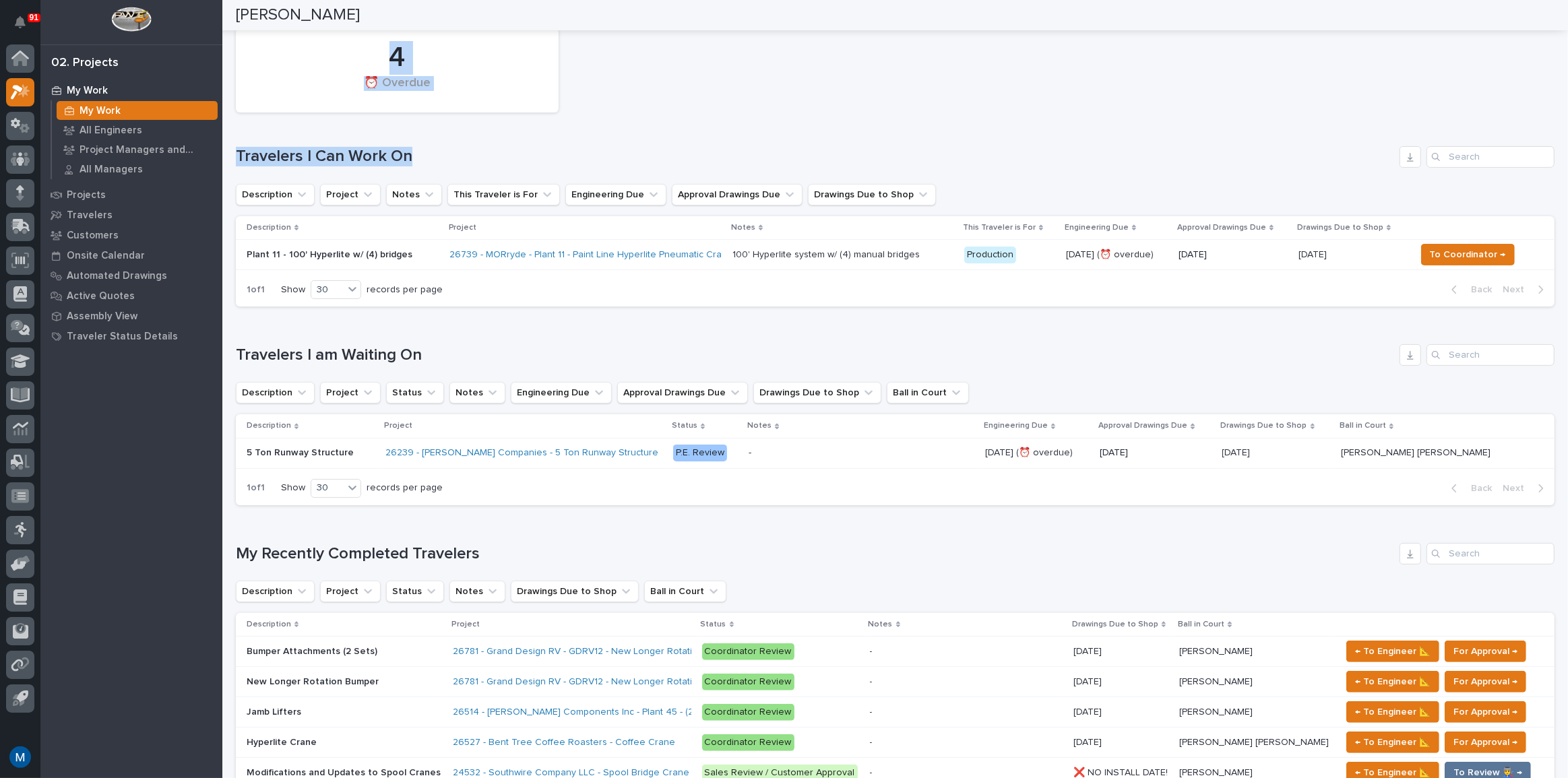
drag, startPoint x: 625, startPoint y: 78, endPoint x: 571, endPoint y: 132, distance: 76.4
click at [571, 132] on div "4 ⏰ Overdue Travelers I Can Work On Description Project Notes This Traveler is …" at bounding box center [895, 165] width 1319 height 286
drag, startPoint x: 600, startPoint y: 92, endPoint x: 559, endPoint y: 128, distance: 54.6
click at [559, 128] on div "4 ⏰ Overdue Travelers I Can Work On Description Project Notes This Traveler is …" at bounding box center [895, 165] width 1319 height 286
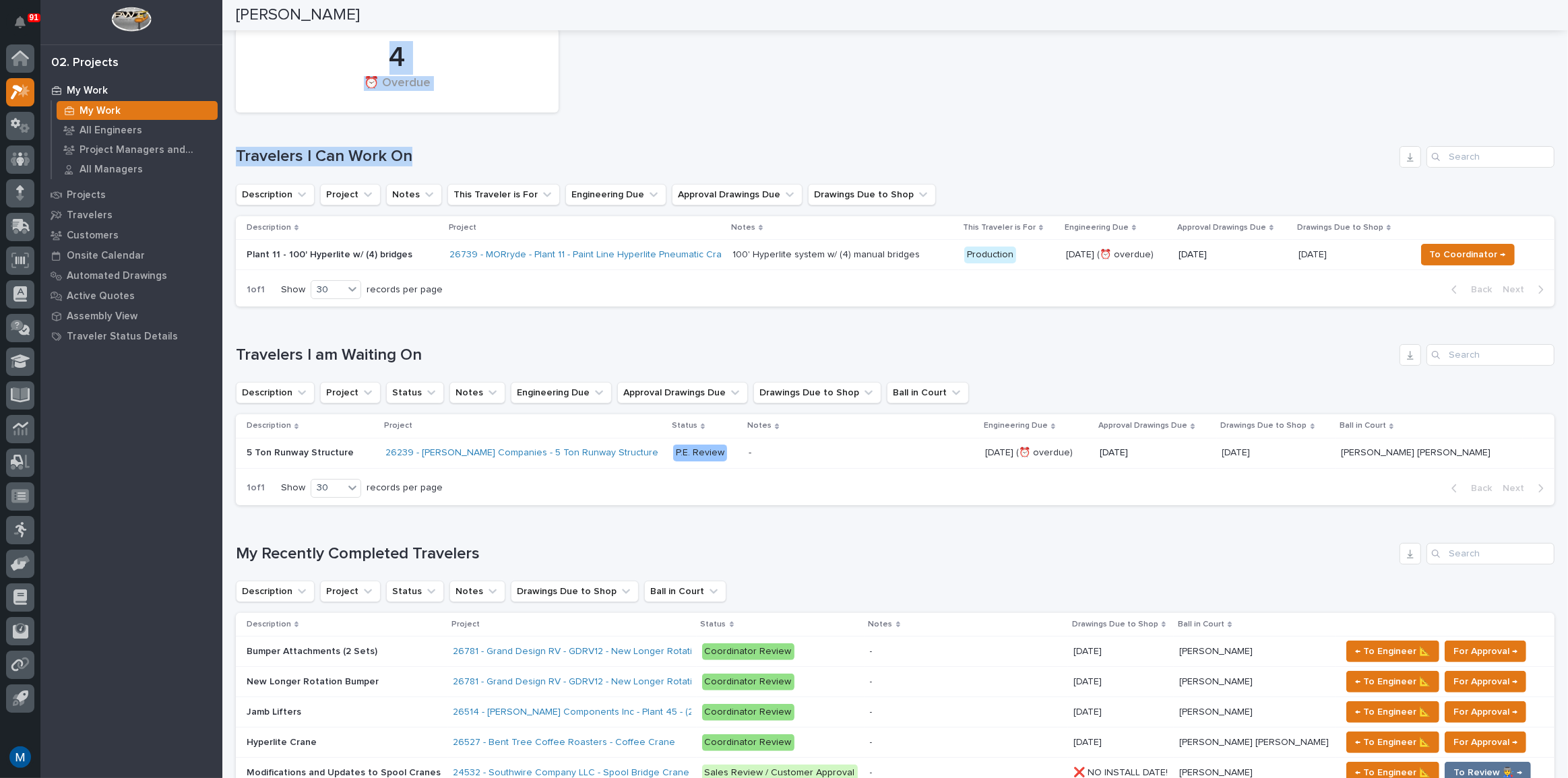
click at [559, 128] on div "4 ⏰ Overdue Travelers I Can Work On Description Project Notes This Traveler is …" at bounding box center [895, 165] width 1319 height 286
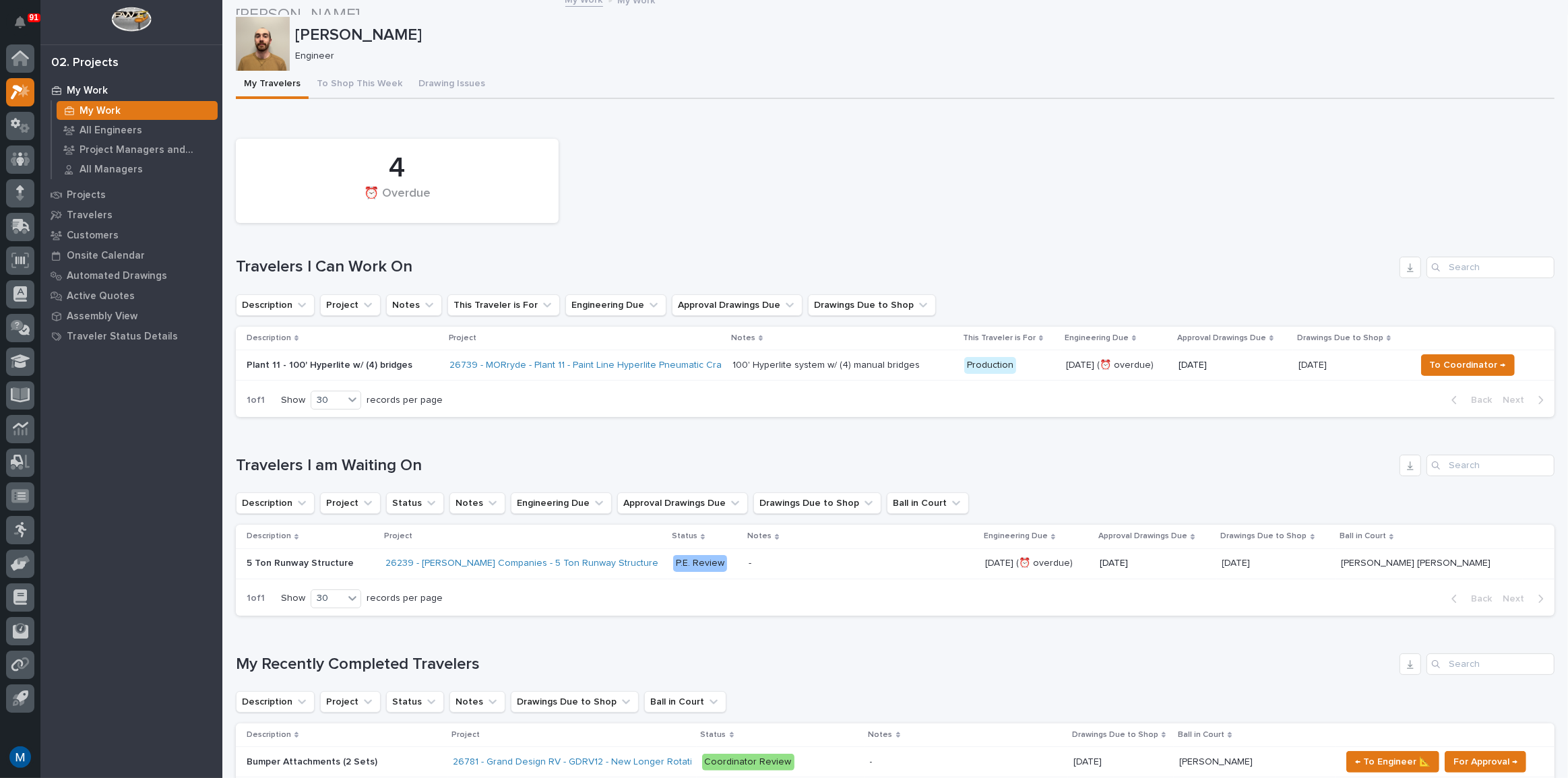
scroll to position [0, 0]
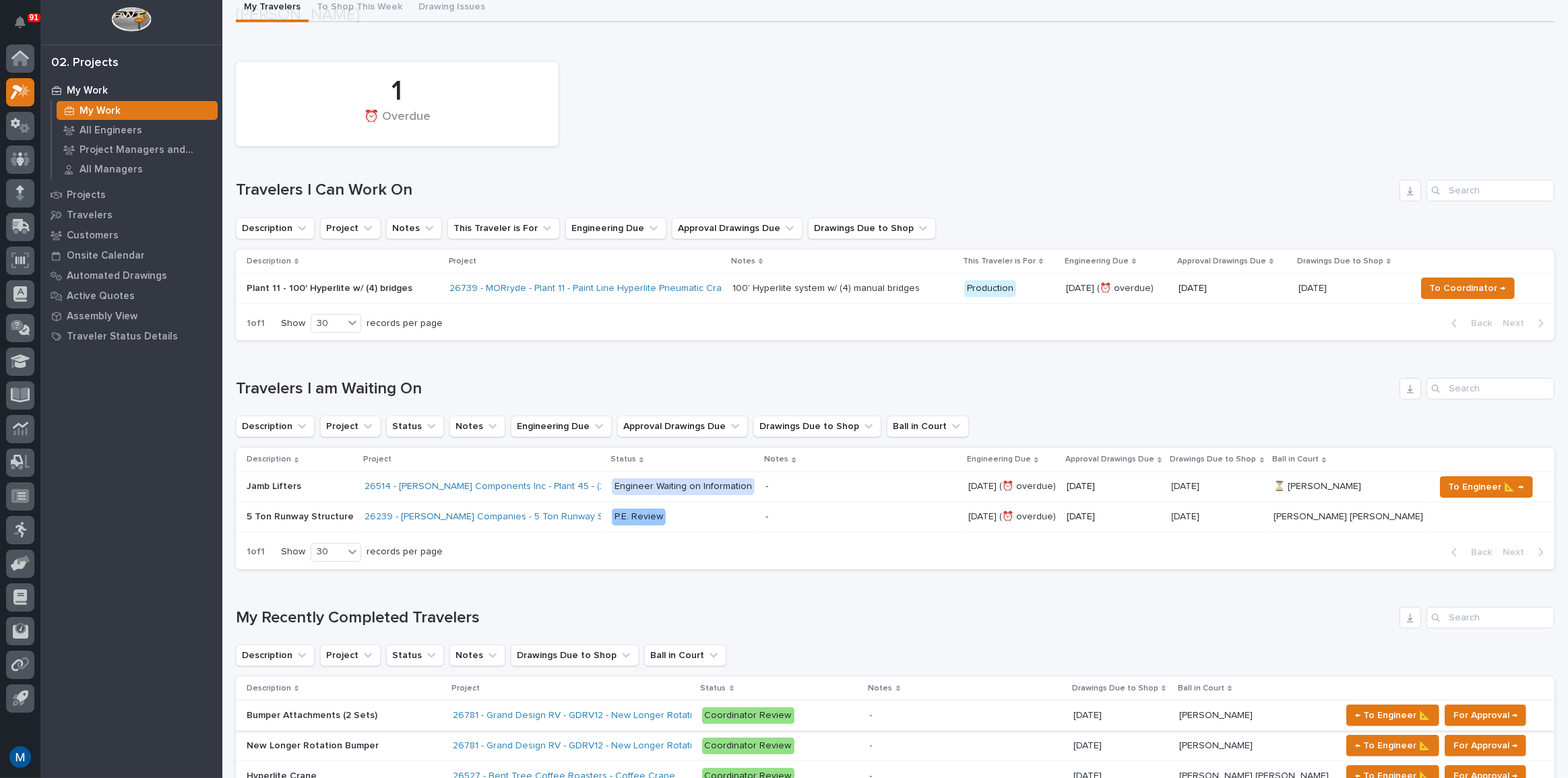
scroll to position [244, 0]
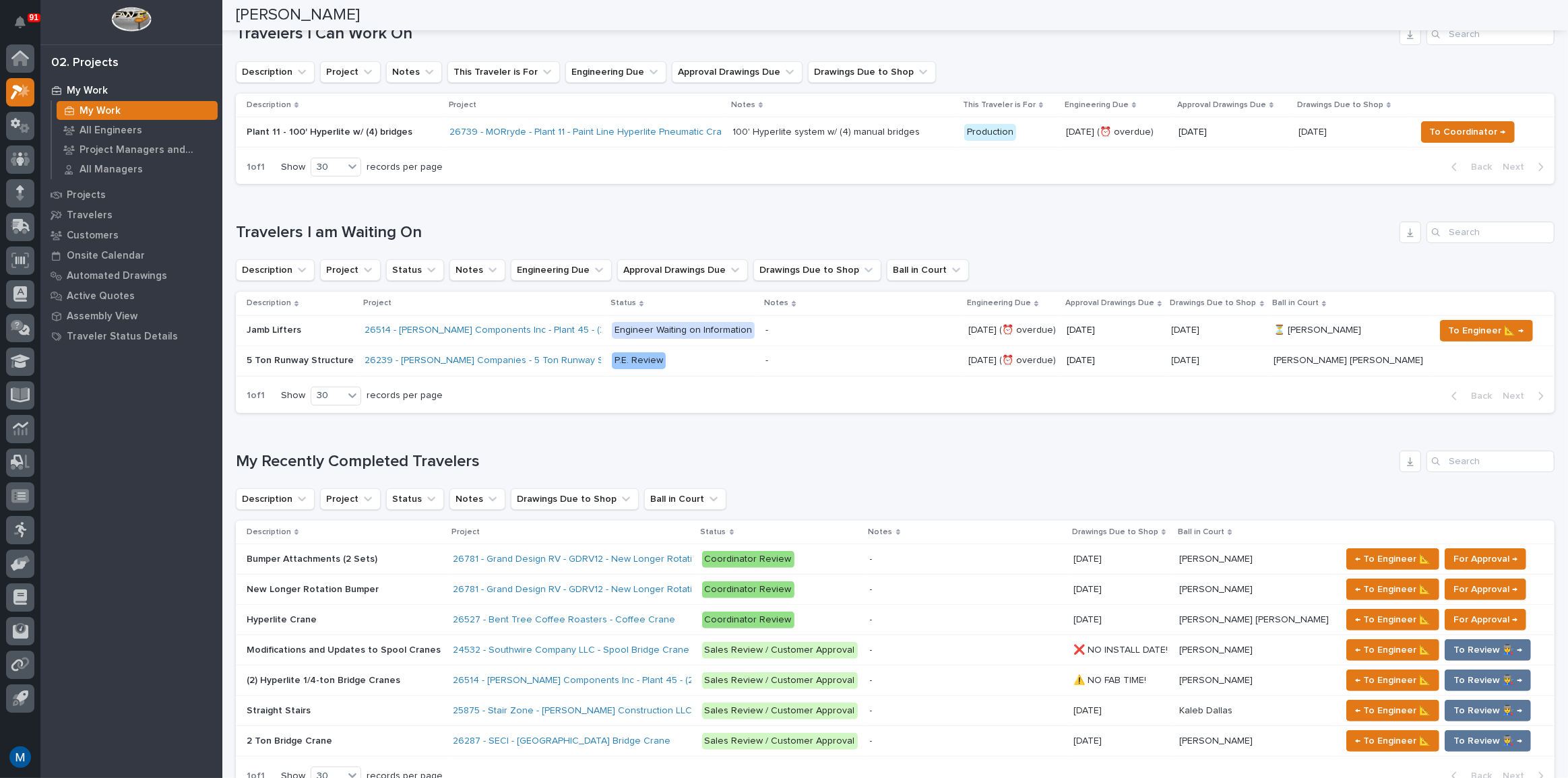
click at [869, 329] on p at bounding box center [861, 330] width 192 height 12
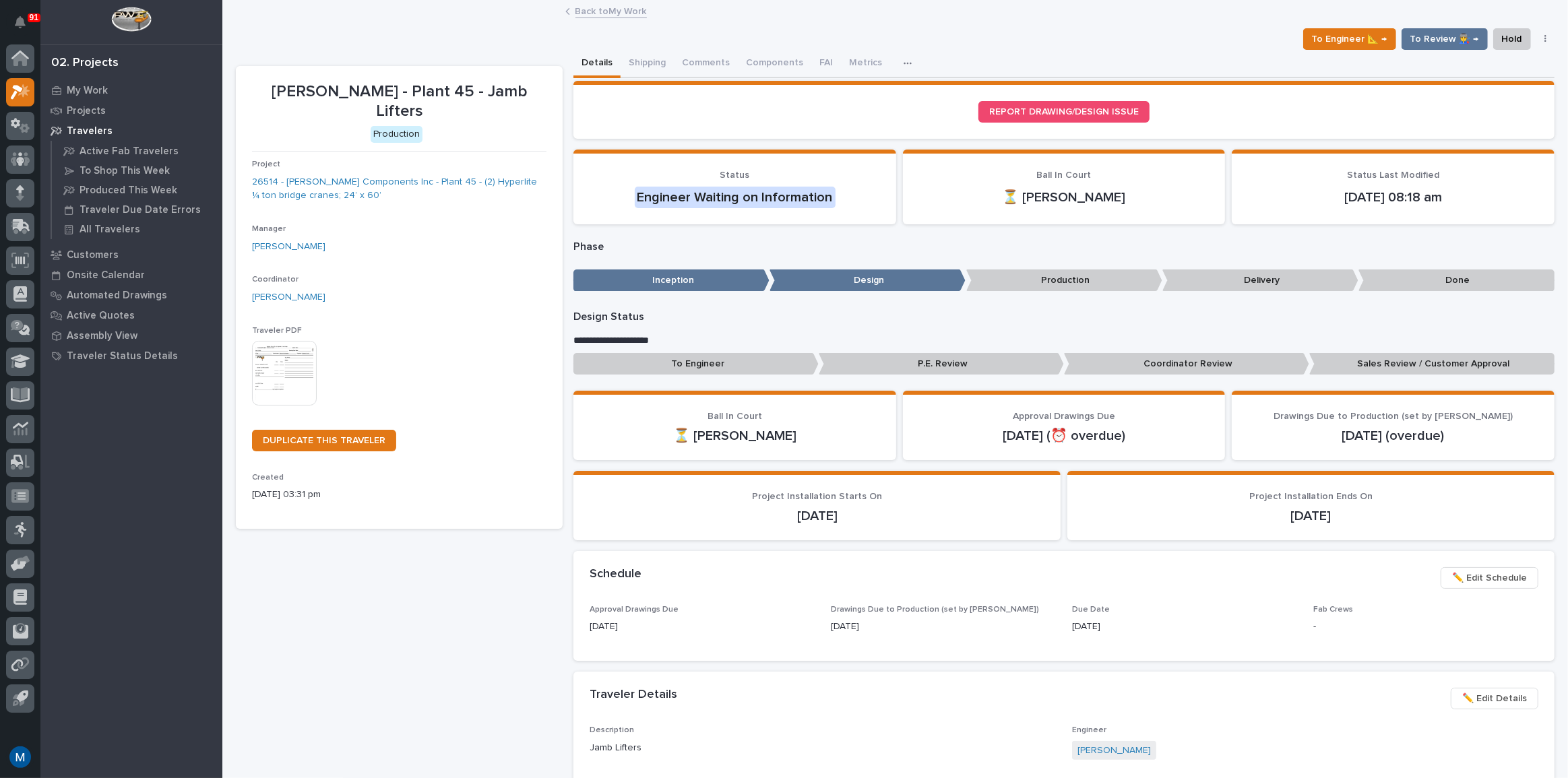
click at [1540, 40] on button "button" at bounding box center [1546, 39] width 19 height 9
click at [1547, 31] on div "Loading... Saving… Loading... Saving… [PERSON_NAME] - Plant 45 - Jamb Lifters T…" at bounding box center [895, 664] width 1332 height 1324
click at [117, 84] on div "My Work" at bounding box center [131, 90] width 175 height 19
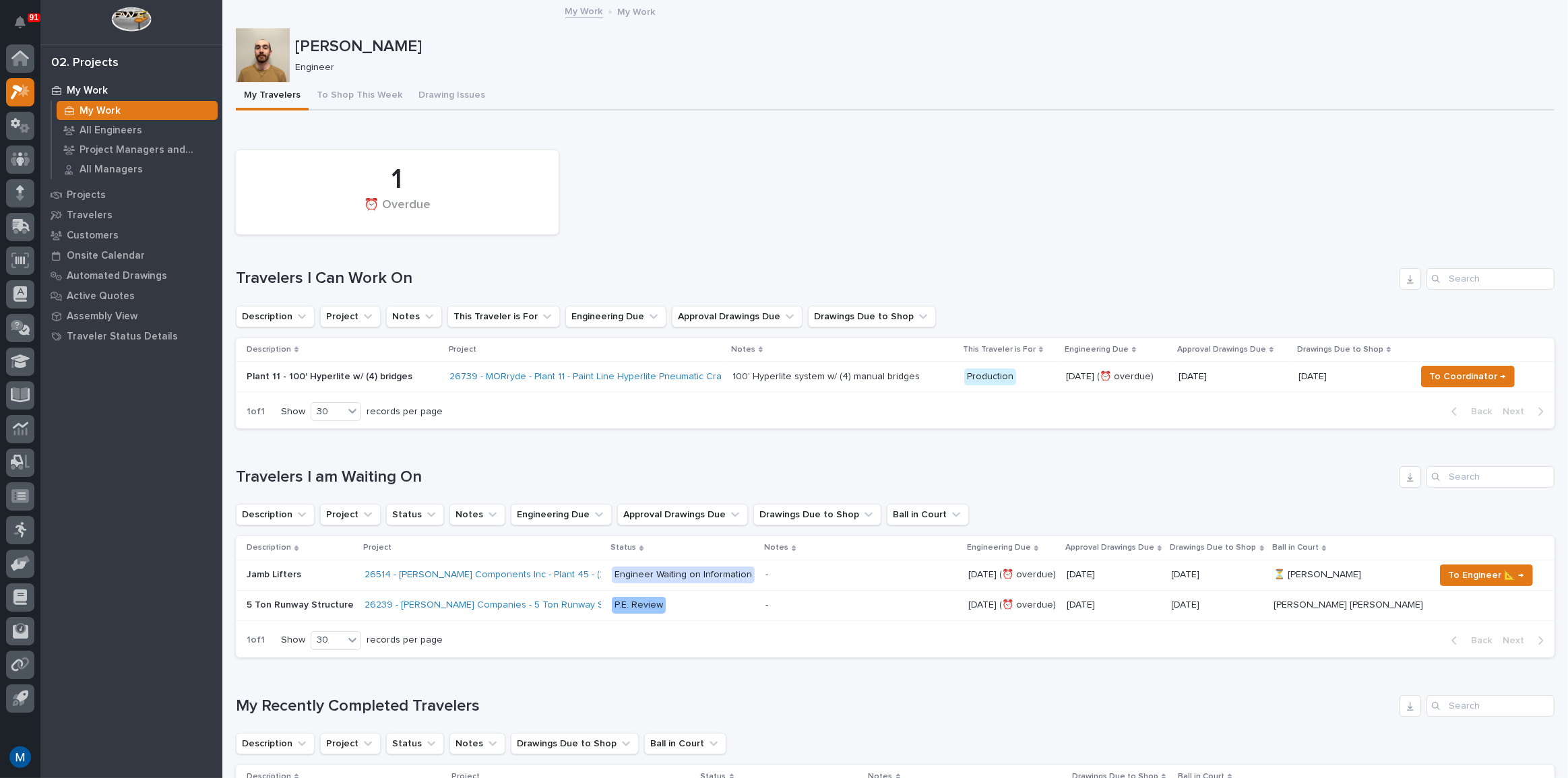
click at [855, 173] on div "1 ⏰ Overdue" at bounding box center [895, 192] width 1332 height 98
drag, startPoint x: 829, startPoint y: 151, endPoint x: 669, endPoint y: 260, distance: 193.6
click at [669, 260] on div "1 ⏰ Overdue Travelers I Can Work On Description Project Notes This Traveler is …" at bounding box center [895, 287] width 1319 height 286
click at [653, 181] on div "1 ⏰ Overdue" at bounding box center [895, 192] width 1332 height 98
drag, startPoint x: 370, startPoint y: 167, endPoint x: 406, endPoint y: 283, distance: 121.5
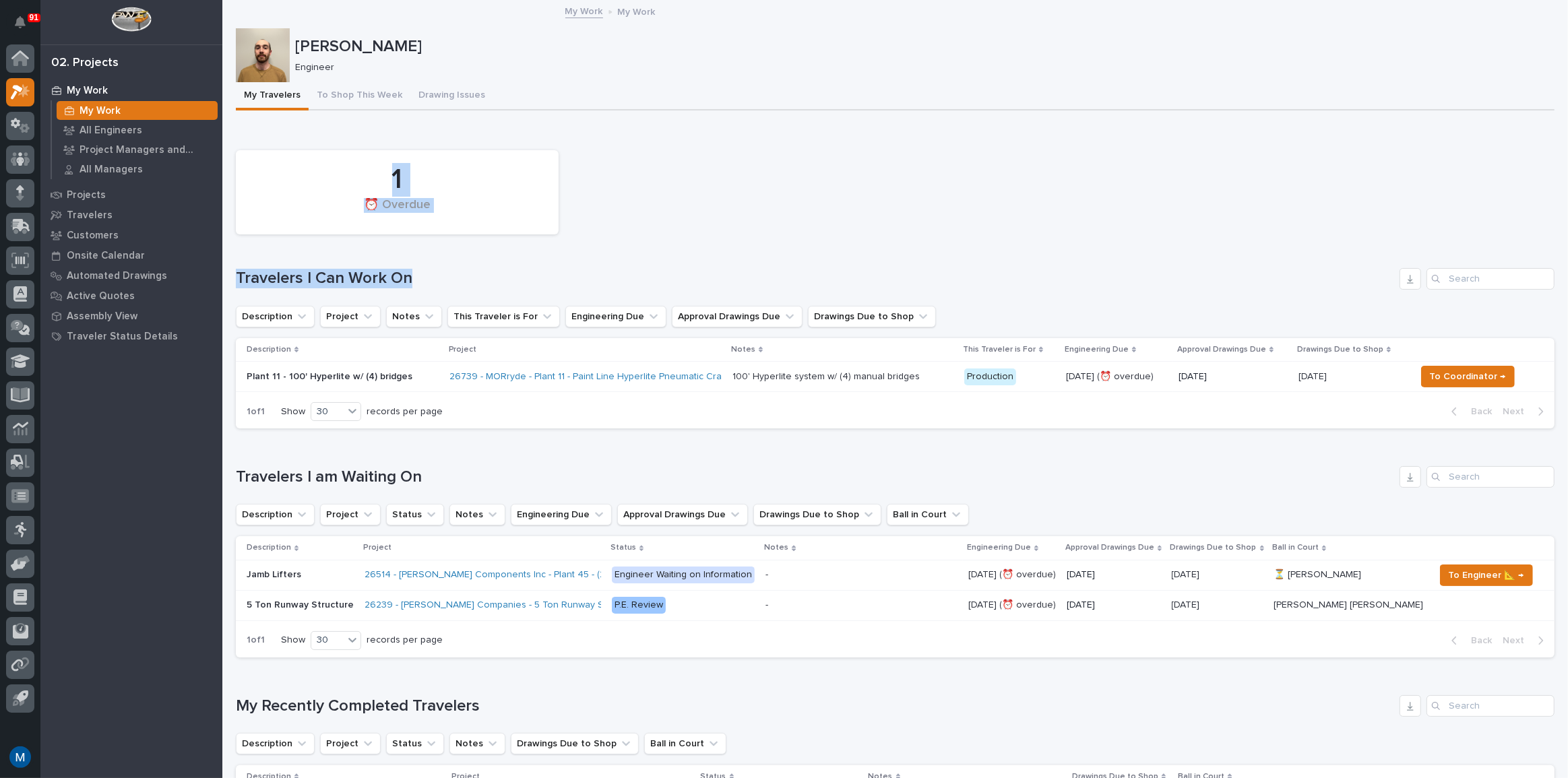
click at [406, 283] on div "1 ⏰ Overdue Travelers I Can Work On Description Project Notes This Traveler is …" at bounding box center [895, 287] width 1319 height 286
click at [406, 283] on h1 "Travelers I Can Work On" at bounding box center [815, 279] width 1158 height 20
drag, startPoint x: 412, startPoint y: 279, endPoint x: 384, endPoint y: 182, distance: 101.0
click at [384, 182] on div "1 ⏰ Overdue Travelers I Can Work On Description Project Notes This Traveler is …" at bounding box center [895, 287] width 1319 height 286
click at [395, 174] on div "1" at bounding box center [397, 180] width 277 height 34
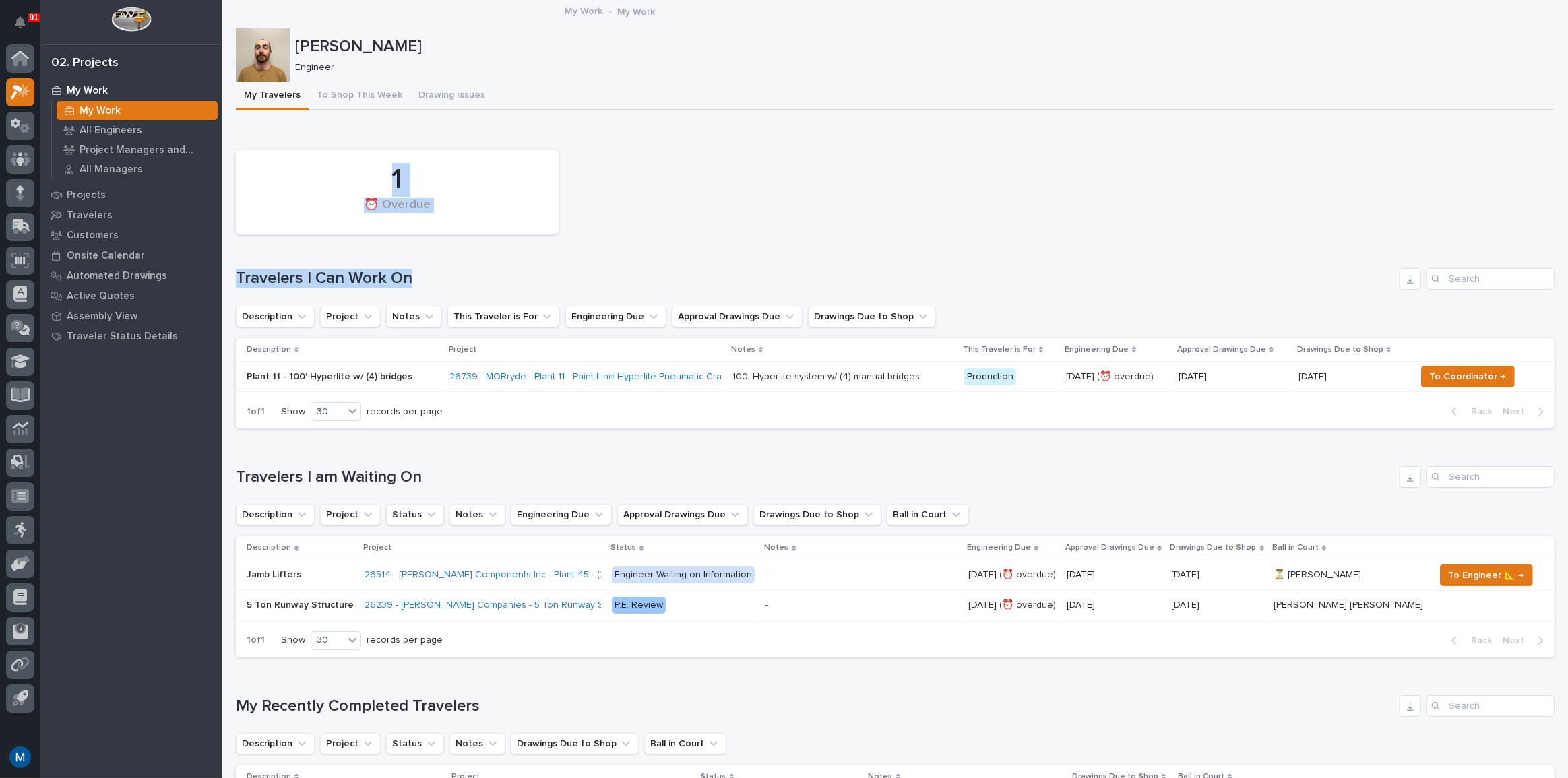
drag, startPoint x: 395, startPoint y: 174, endPoint x: 403, endPoint y: 281, distance: 107.3
click at [403, 281] on div "1 ⏰ Overdue Travelers I Can Work On Description Project Notes This Traveler is …" at bounding box center [895, 287] width 1319 height 286
click at [419, 269] on h1 "Travelers I Can Work On" at bounding box center [815, 279] width 1158 height 20
drag, startPoint x: 416, startPoint y: 279, endPoint x: 392, endPoint y: 179, distance: 102.8
click at [392, 179] on div "1 ⏰ Overdue Travelers I Can Work On Description Project Notes This Traveler is …" at bounding box center [895, 287] width 1319 height 286
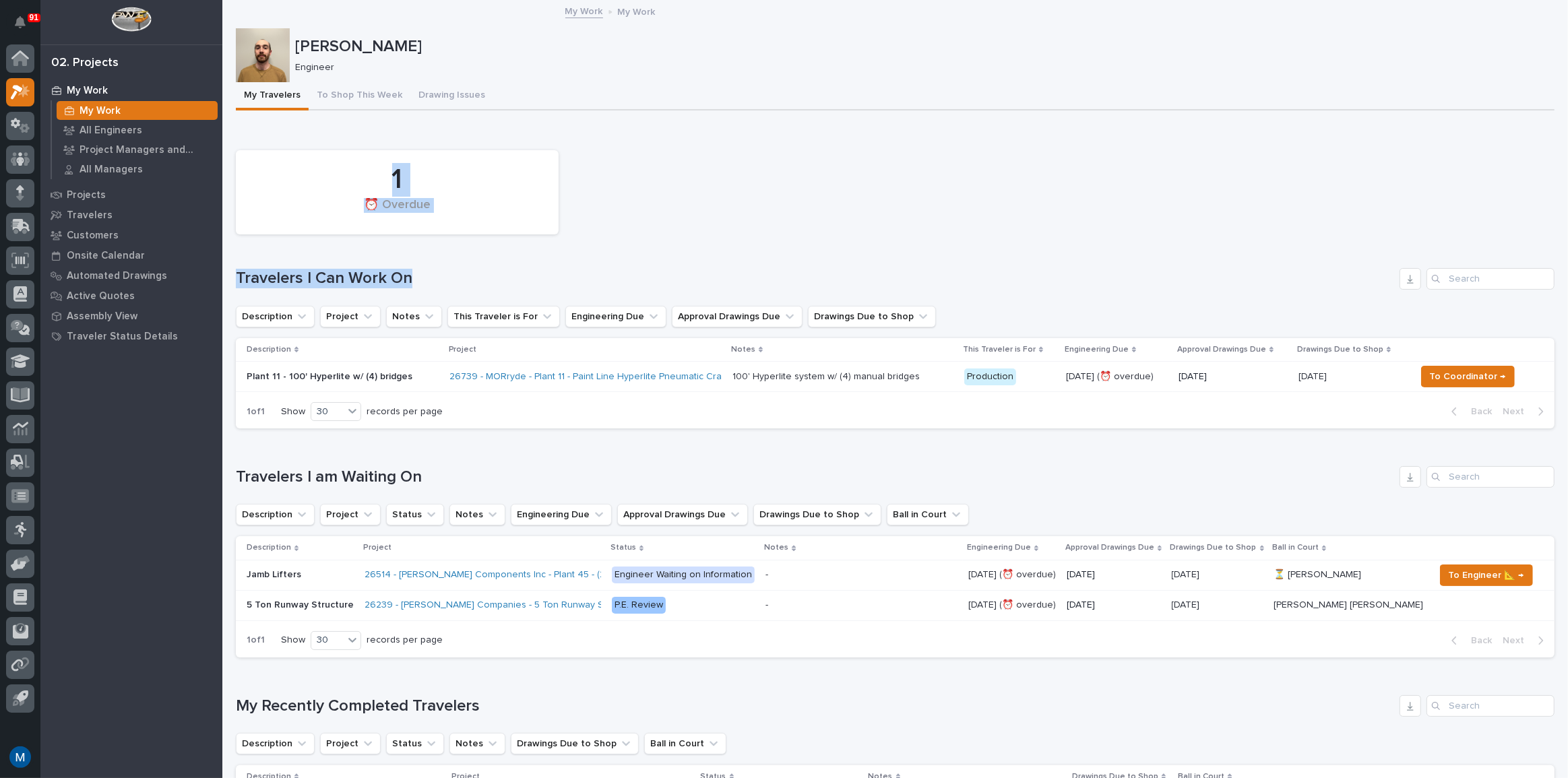
click at [392, 179] on div "1" at bounding box center [397, 180] width 277 height 34
drag, startPoint x: 392, startPoint y: 179, endPoint x: 411, endPoint y: 268, distance: 91.0
click at [411, 268] on div "1 ⏰ Overdue Travelers I Can Work On Description Project Notes This Traveler is …" at bounding box center [895, 287] width 1319 height 286
click at [411, 268] on div "Travelers I Can Work On" at bounding box center [895, 279] width 1319 height 22
drag, startPoint x: 389, startPoint y: 180, endPoint x: 408, endPoint y: 289, distance: 110.6
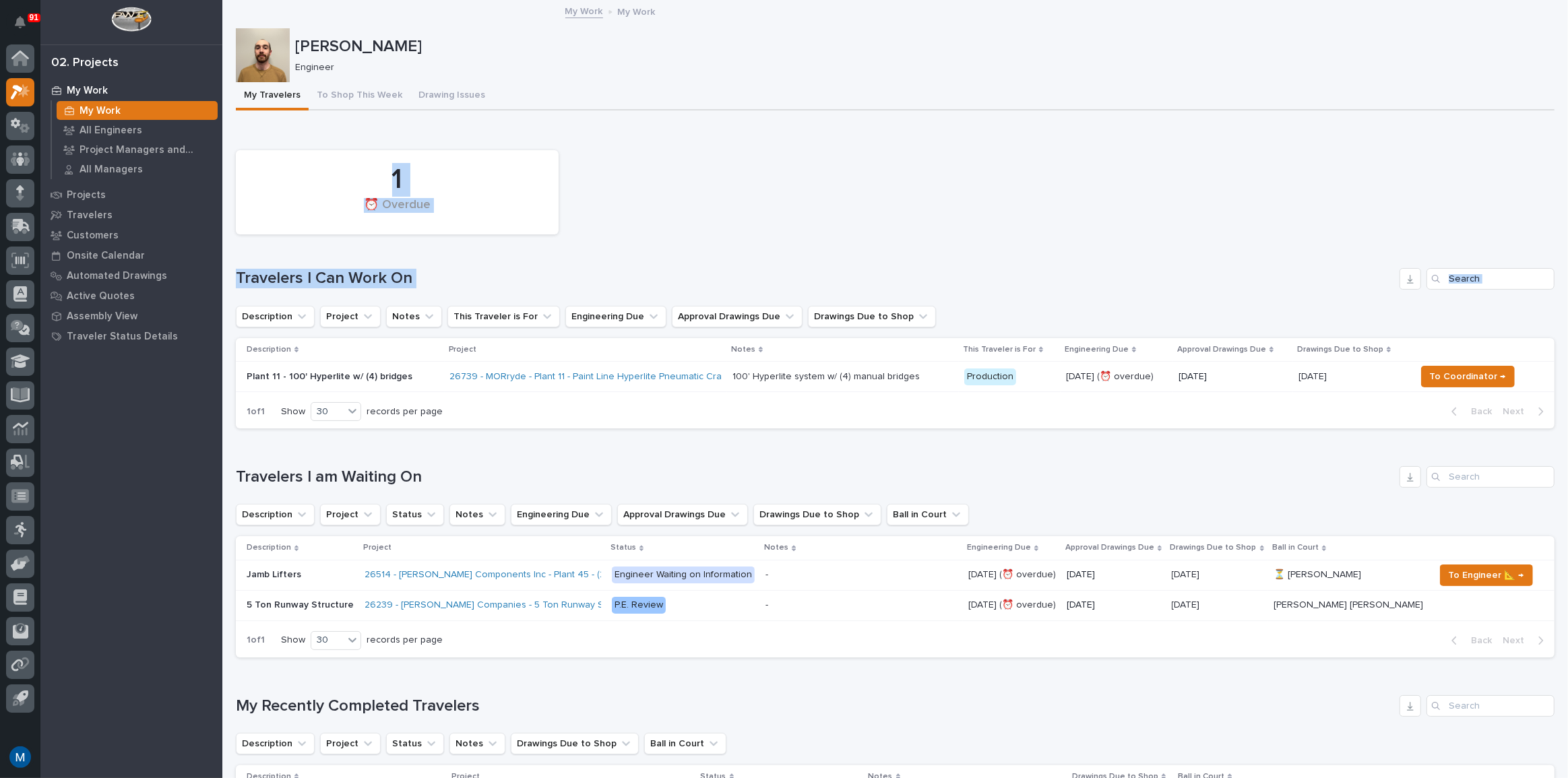
click at [408, 289] on div "1 ⏰ Overdue Travelers I Can Work On Description Project Notes This Traveler is …" at bounding box center [895, 287] width 1319 height 286
drag, startPoint x: 409, startPoint y: 276, endPoint x: 395, endPoint y: 181, distance: 96.0
click at [395, 181] on div "1 ⏰ Overdue Travelers I Can Work On Description Project Notes This Traveler is …" at bounding box center [895, 287] width 1319 height 286
click at [395, 181] on div "1" at bounding box center [397, 180] width 277 height 34
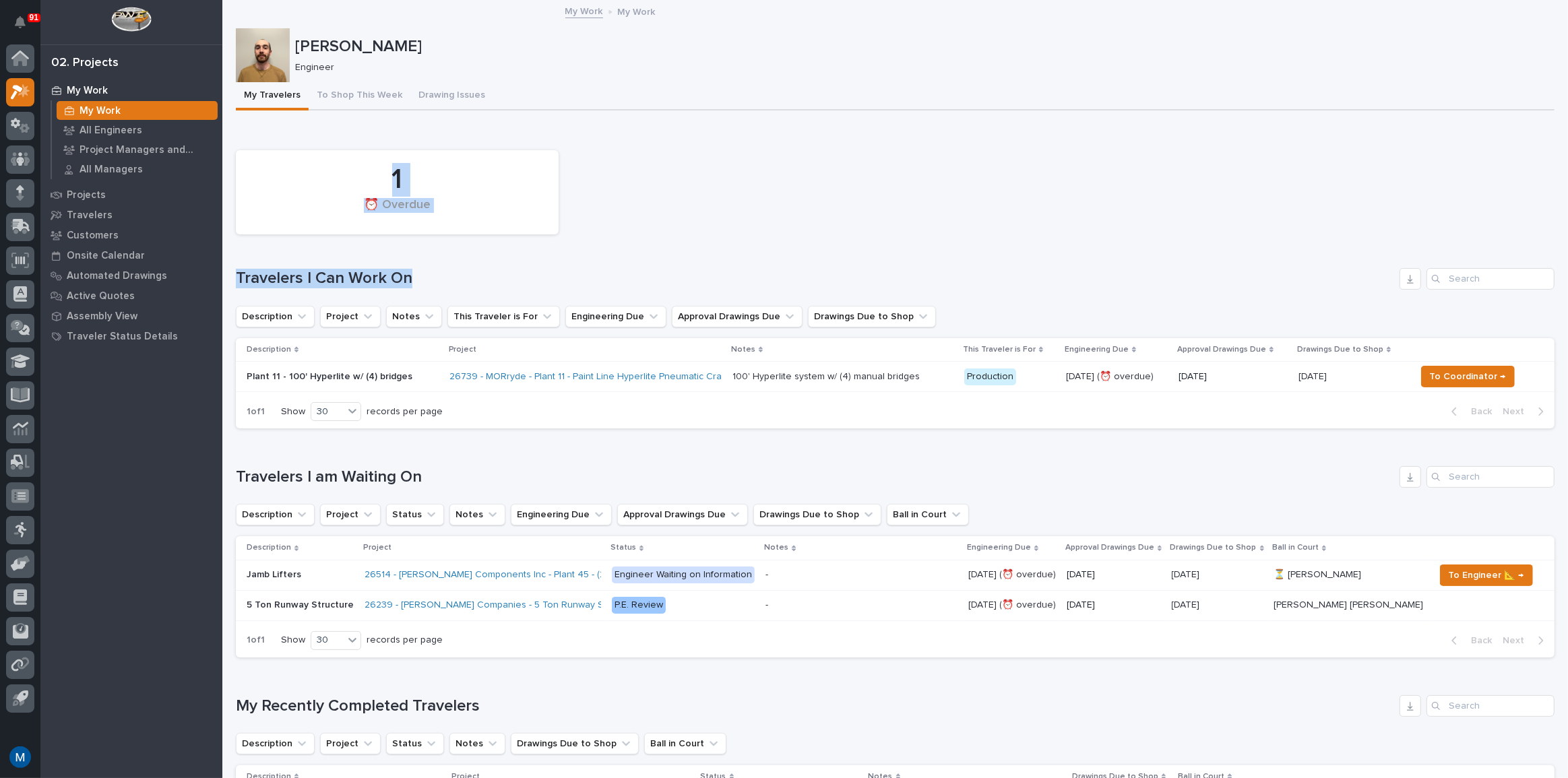
drag, startPoint x: 395, startPoint y: 181, endPoint x: 408, endPoint y: 281, distance: 100.8
click at [408, 281] on div "1 ⏰ Overdue Travelers I Can Work On Description Project Notes This Traveler is …" at bounding box center [895, 287] width 1319 height 286
click at [385, 202] on div "⏰ Overdue" at bounding box center [397, 212] width 277 height 28
drag, startPoint x: 392, startPoint y: 173, endPoint x: 415, endPoint y: 279, distance: 108.5
click at [415, 279] on div "1 ⏰ Overdue Travelers I Can Work On Description Project Notes This Traveler is …" at bounding box center [895, 287] width 1319 height 286
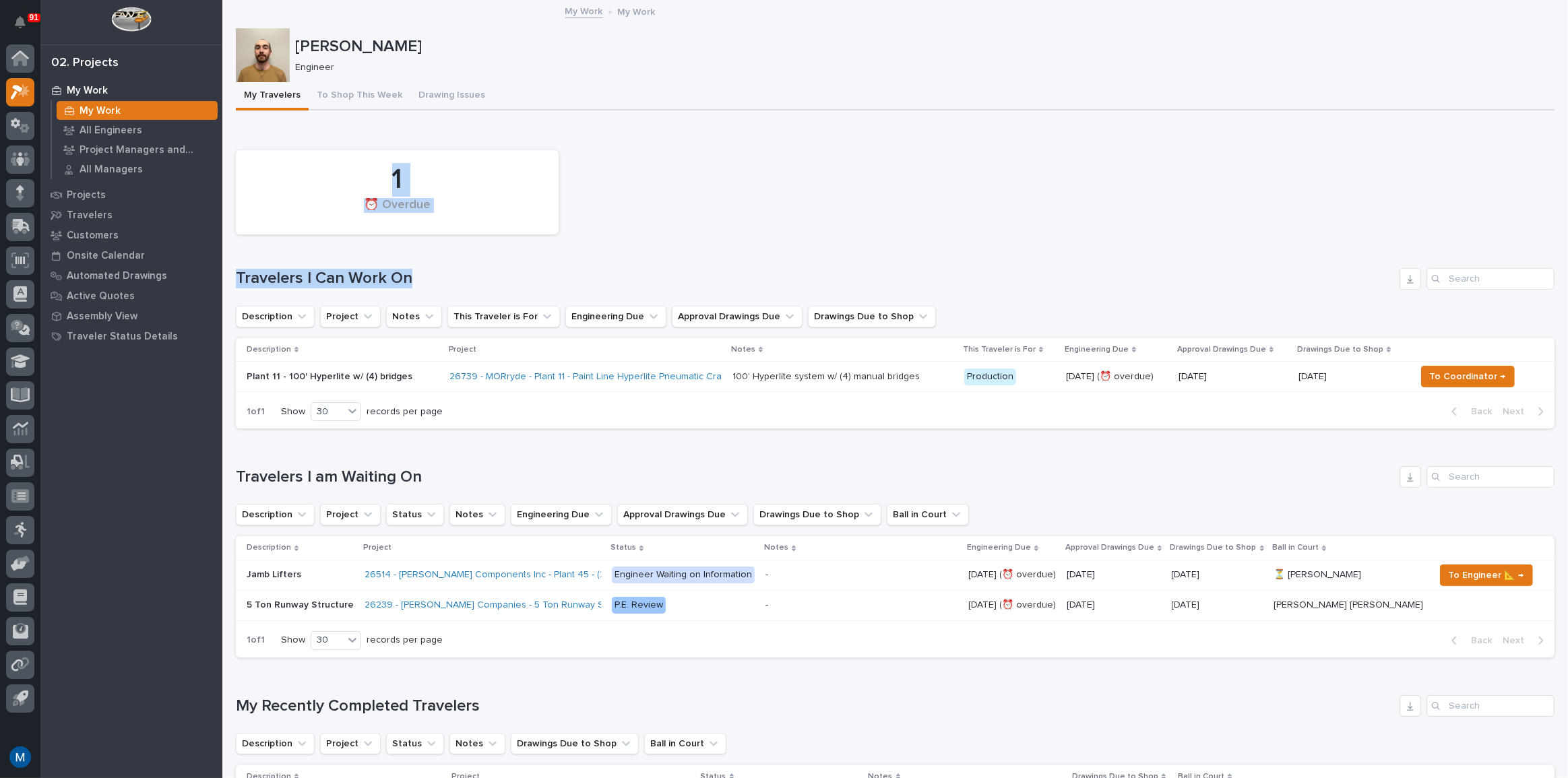
click at [415, 279] on h1 "Travelers I Can Work On" at bounding box center [815, 279] width 1158 height 20
drag, startPoint x: 393, startPoint y: 173, endPoint x: 421, endPoint y: 278, distance: 108.7
click at [421, 278] on div "1 ⏰ Overdue Travelers I Can Work On Description Project Notes This Traveler is …" at bounding box center [895, 287] width 1319 height 286
click at [420, 277] on h1 "Travelers I Can Work On" at bounding box center [815, 279] width 1158 height 20
drag, startPoint x: 392, startPoint y: 179, endPoint x: 407, endPoint y: 283, distance: 105.1
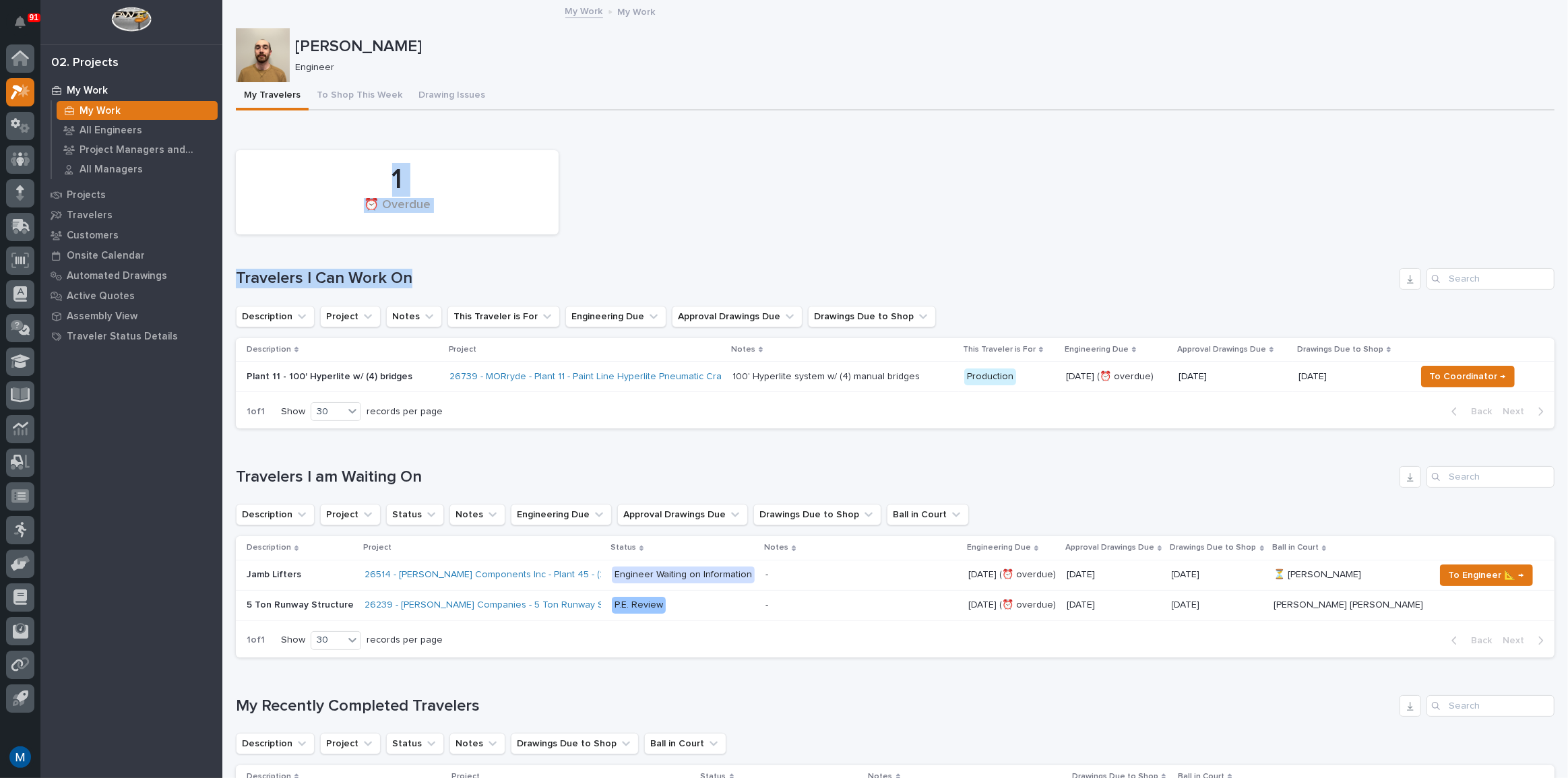
click at [407, 283] on div "1 ⏰ Overdue Travelers I Can Work On Description Project Notes This Traveler is …" at bounding box center [895, 287] width 1319 height 286
click at [393, 175] on div "1" at bounding box center [397, 180] width 277 height 34
drag, startPoint x: 393, startPoint y: 167, endPoint x: 411, endPoint y: 276, distance: 110.5
click at [411, 276] on div "1 ⏰ Overdue Travelers I Can Work On Description Project Notes This Traveler is …" at bounding box center [895, 287] width 1319 height 286
click at [411, 277] on h1 "Travelers I Can Work On" at bounding box center [815, 279] width 1158 height 20
